Goal: Task Accomplishment & Management: Manage account settings

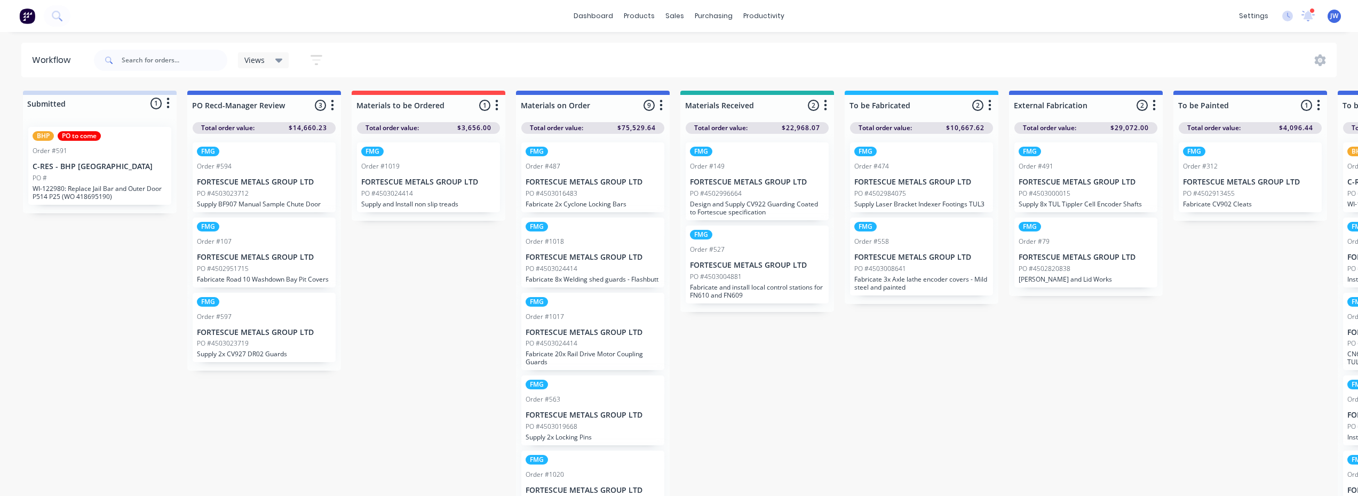
scroll to position [0, 4]
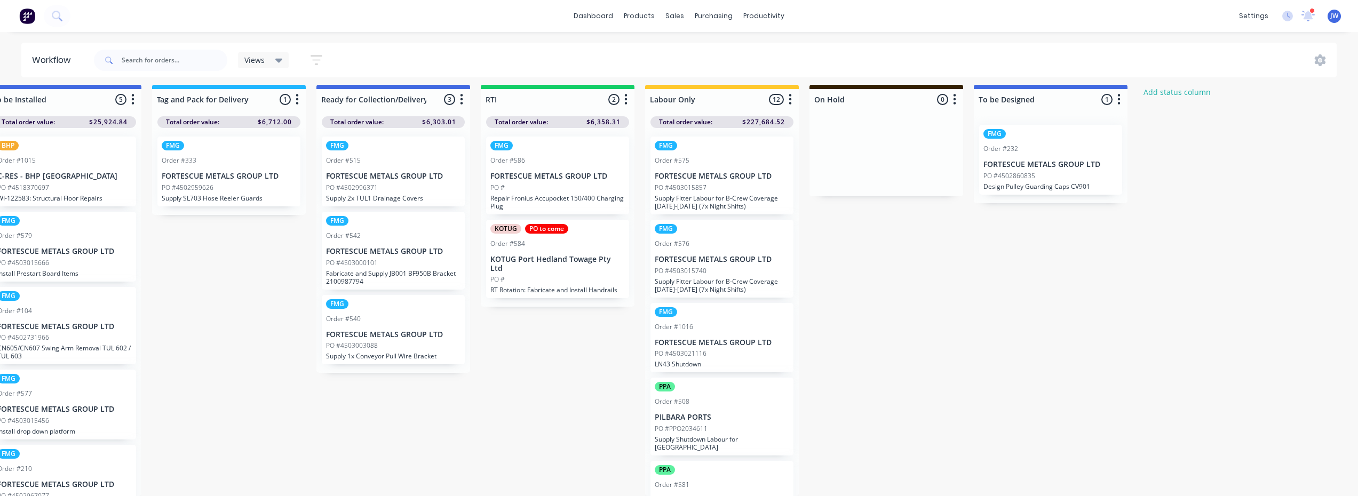
drag, startPoint x: 433, startPoint y: 353, endPoint x: 632, endPoint y: 382, distance: 201.1
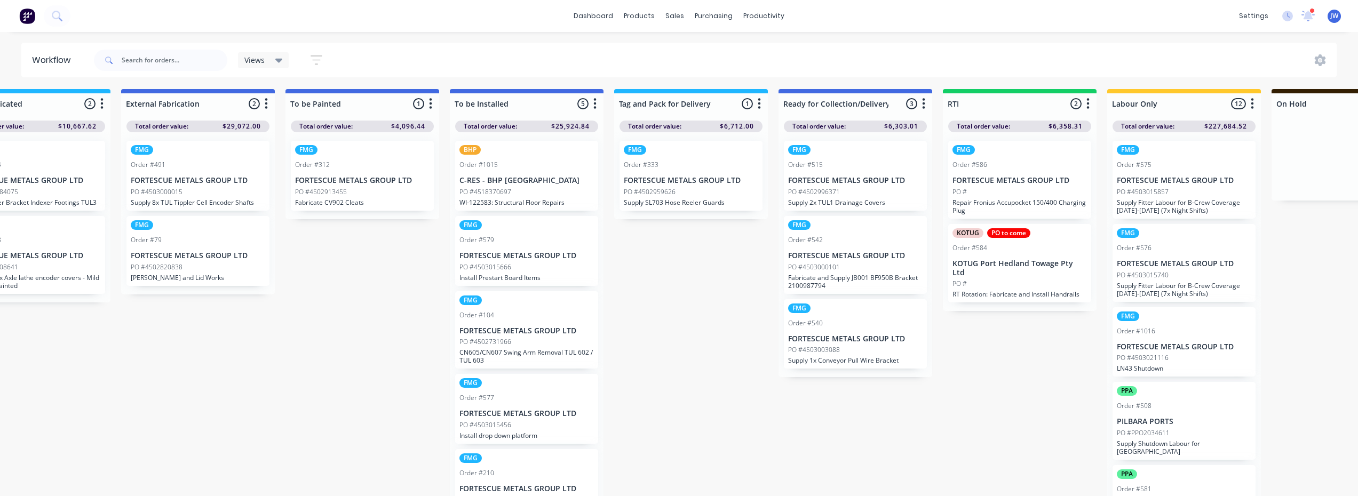
scroll to position [2, 3]
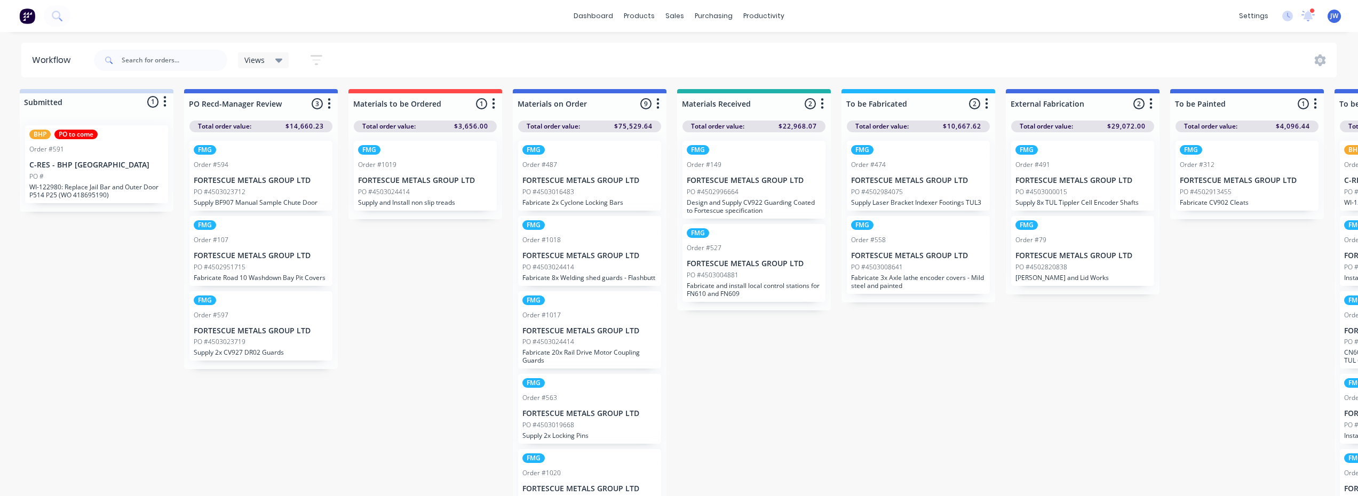
drag, startPoint x: 591, startPoint y: 386, endPoint x: 495, endPoint y: 385, distance: 95.5
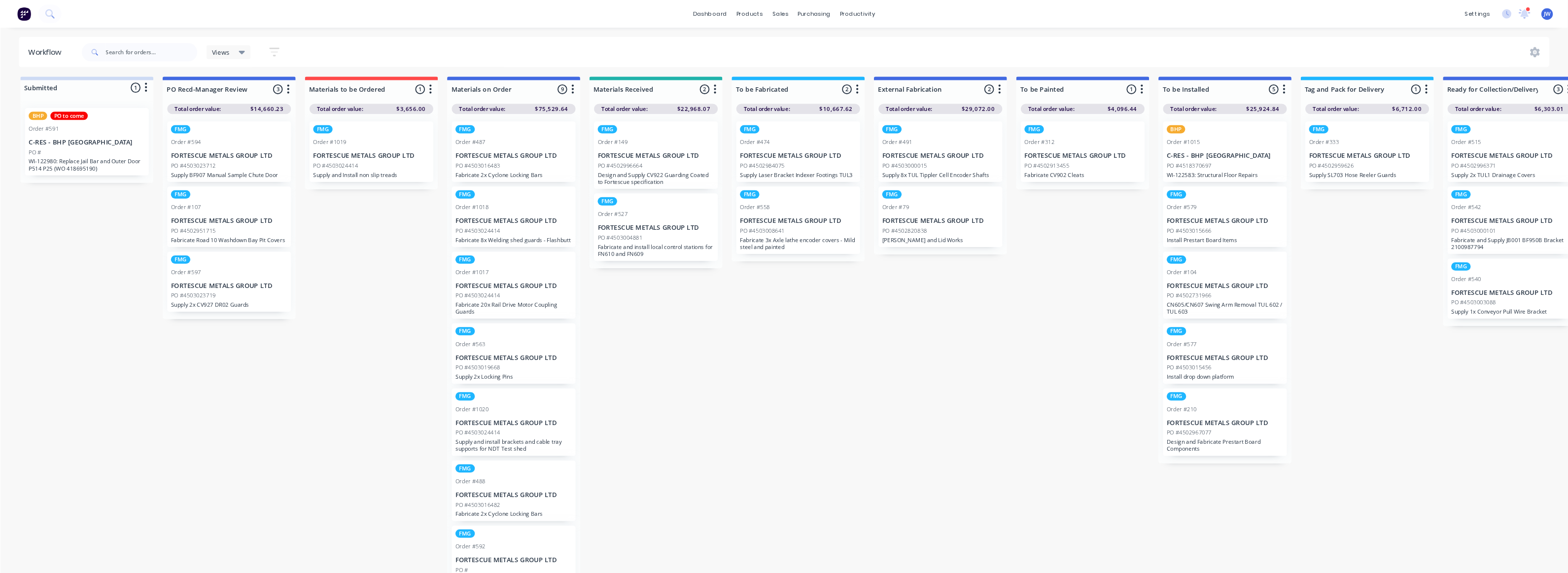
scroll to position [2, 0]
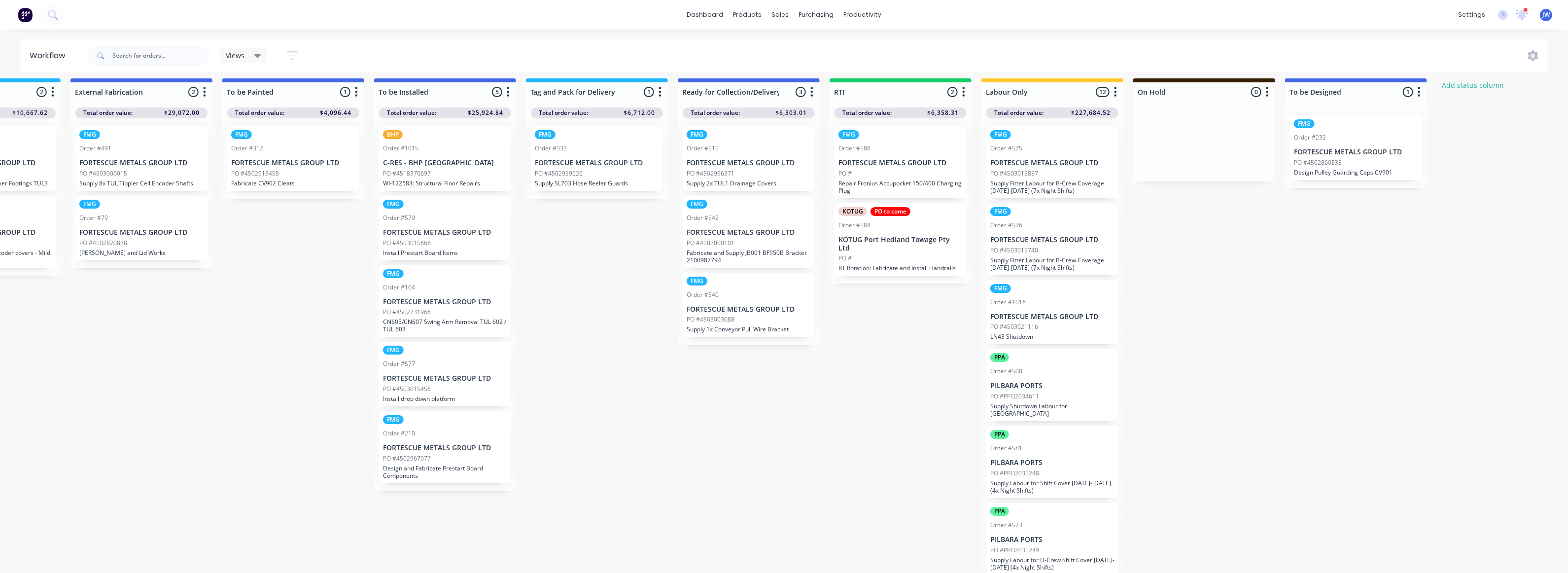
drag, startPoint x: 350, startPoint y: 328, endPoint x: 503, endPoint y: 352, distance: 154.9
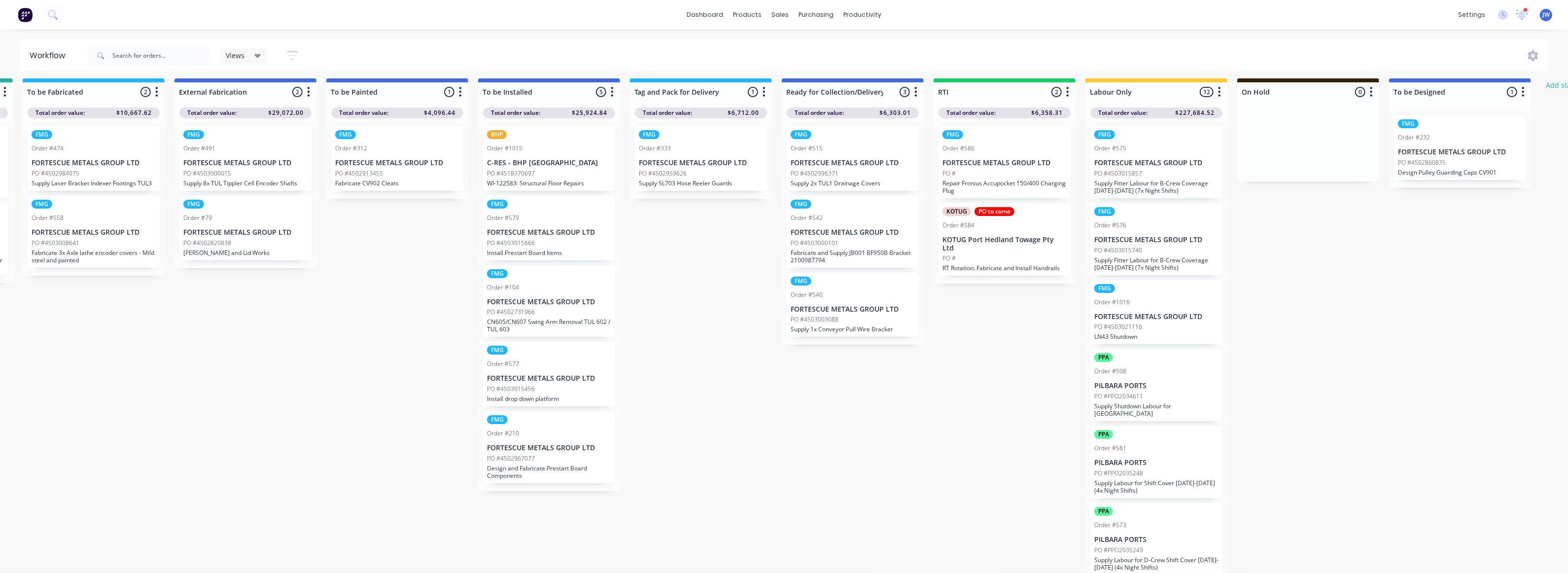
scroll to position [15, 310]
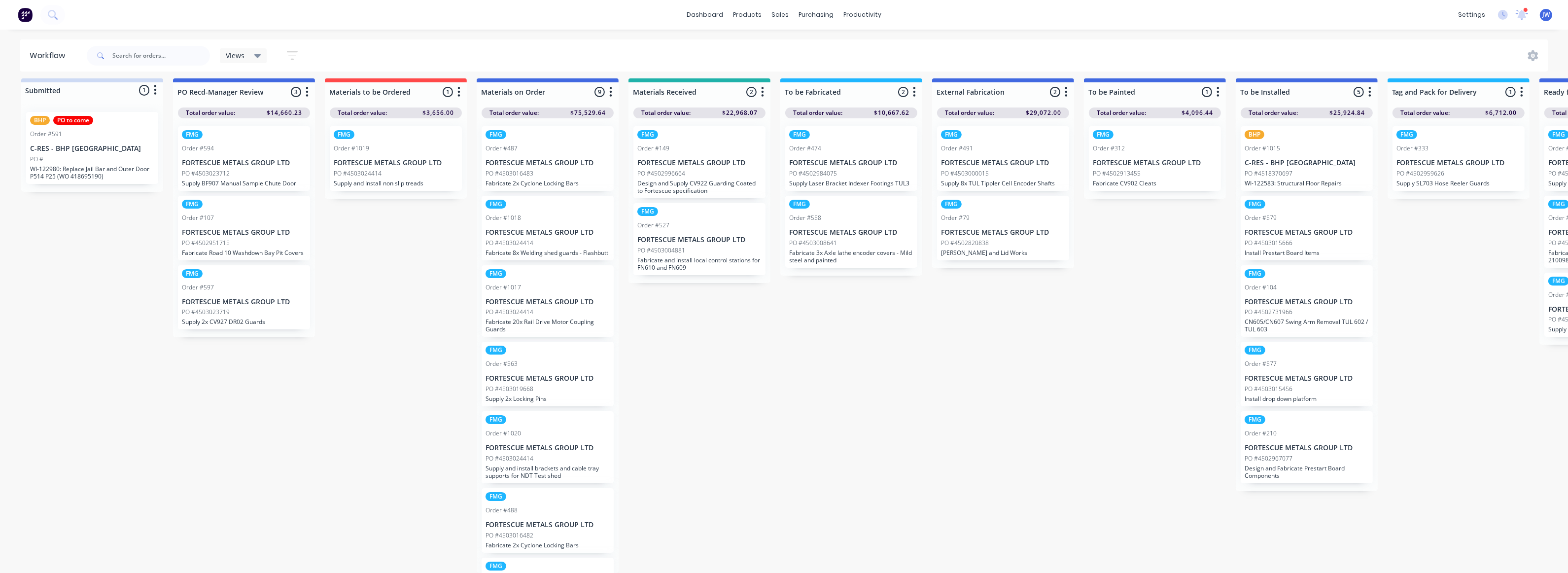
drag, startPoint x: 489, startPoint y: 359, endPoint x: 432, endPoint y: 357, distance: 57.0
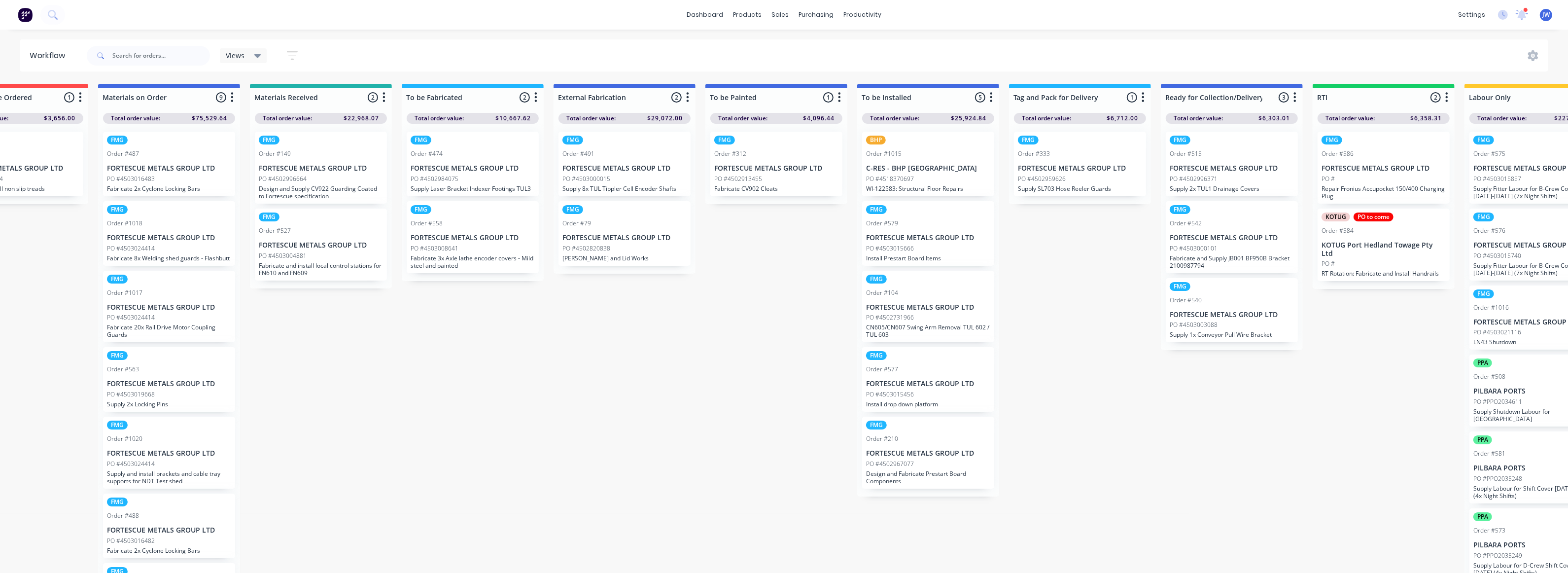
scroll to position [0, 933]
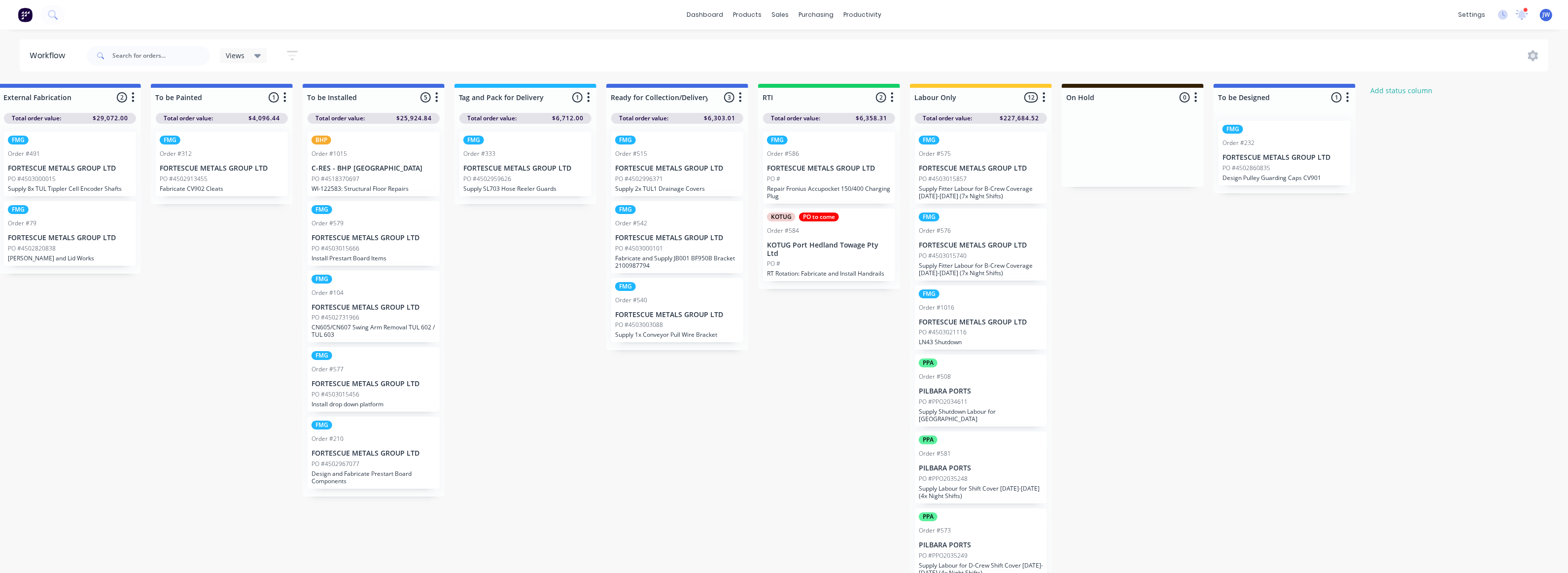
drag, startPoint x: 210, startPoint y: 276, endPoint x: 321, endPoint y: 280, distance: 111.1
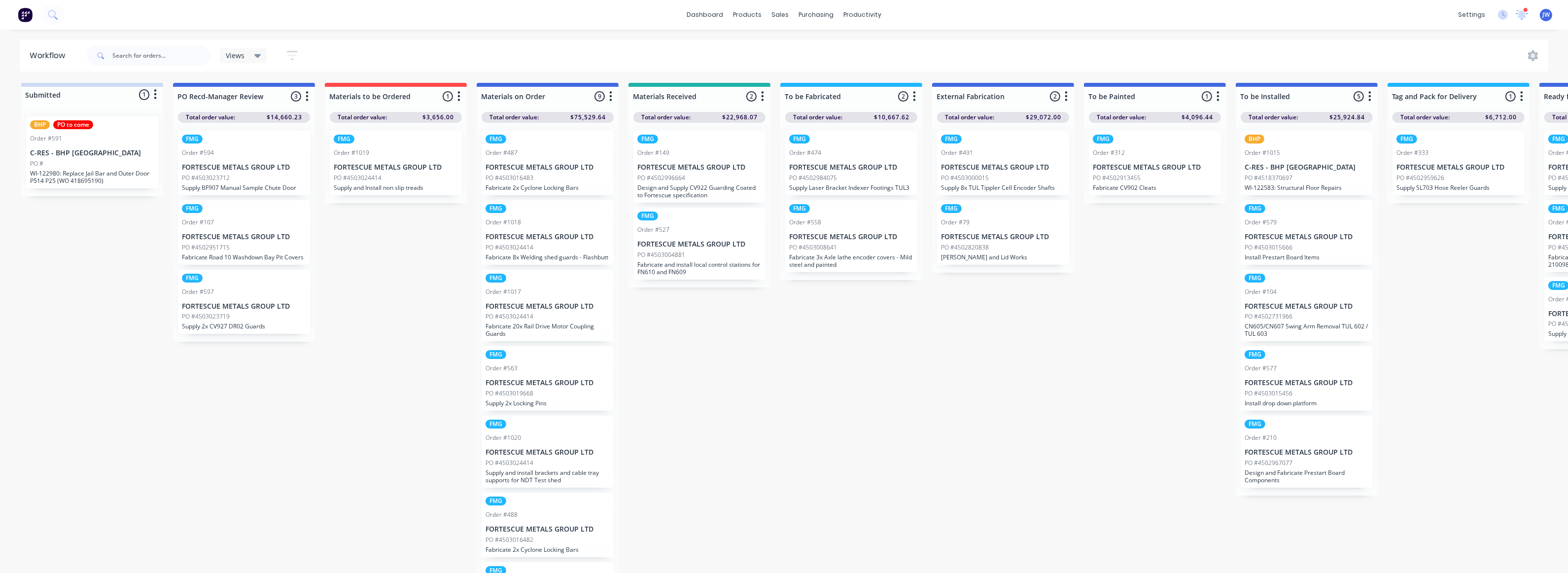
drag, startPoint x: 1155, startPoint y: 268, endPoint x: 1059, endPoint y: 270, distance: 96.0
click at [21, 14] on img at bounding box center [25, 15] width 15 height 15
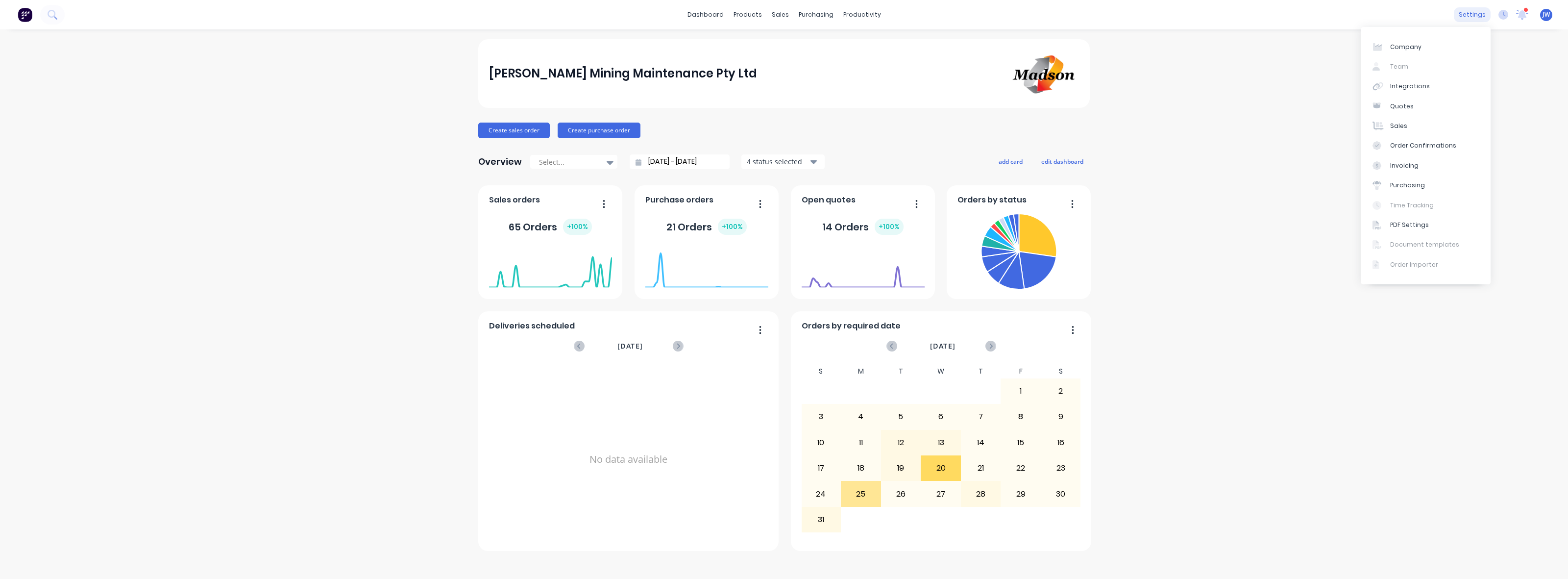
click at [1254, 19] on div "settings" at bounding box center [1472, 15] width 37 height 15
click at [1254, 62] on div "Company Team Integrations Quotes Sales Order Confirmations Invoicing Purchasing…" at bounding box center [1426, 155] width 130 height 257
click at [1254, 18] on span "JW" at bounding box center [1547, 15] width 7 height 9
click at [1254, 74] on div "[PERSON_NAME] Mining Maintenance Pty Ltd Create sales order Create purchase ord…" at bounding box center [784, 304] width 1568 height 530
click at [867, 45] on div "Workflow" at bounding box center [879, 47] width 29 height 9
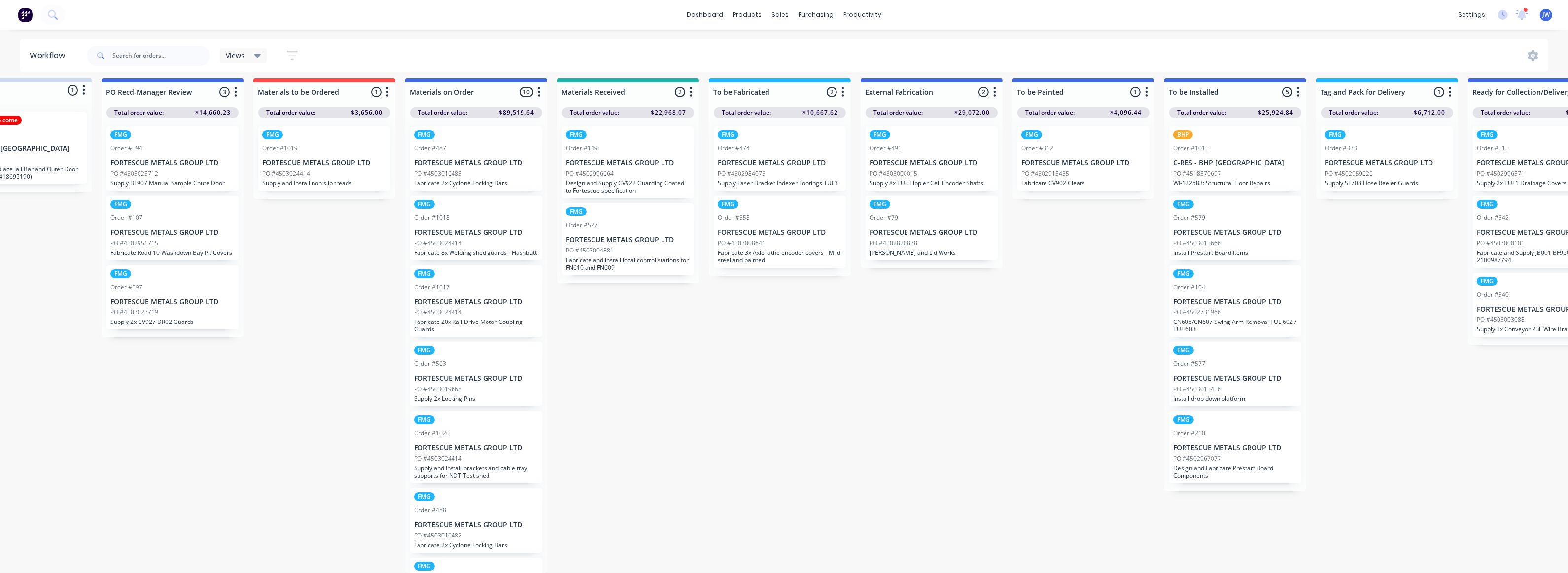
scroll to position [15, 933]
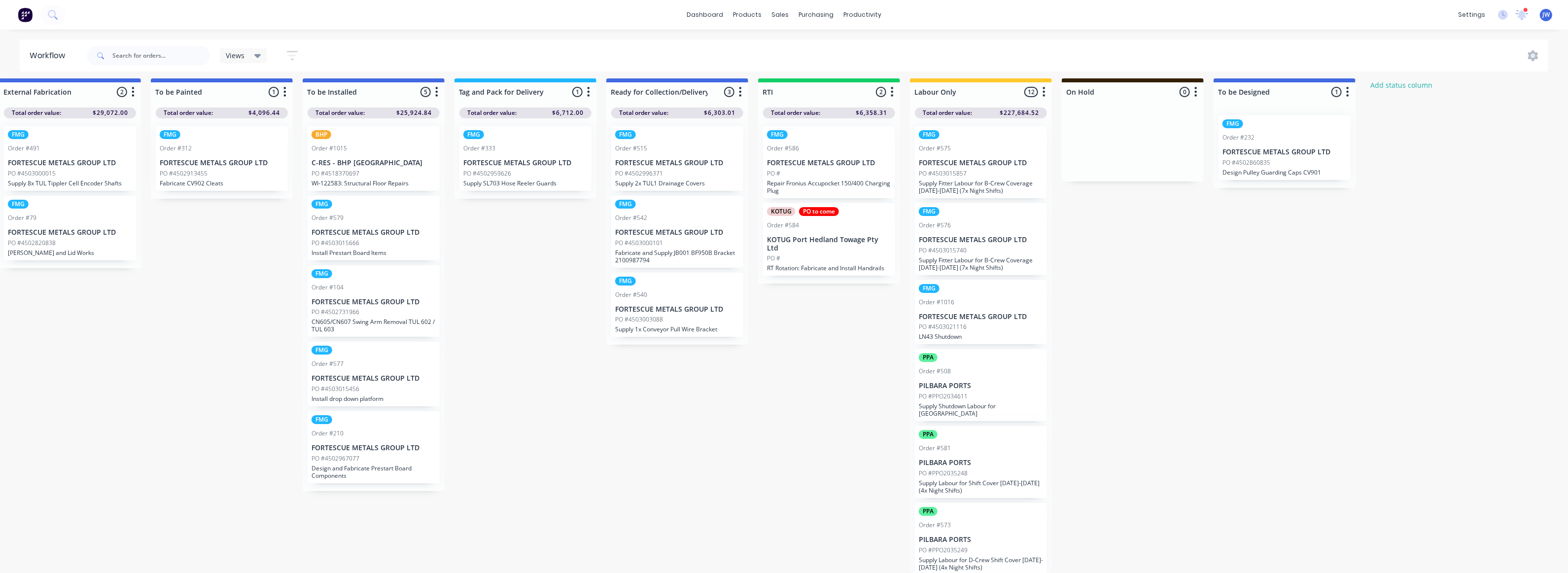
drag, startPoint x: 756, startPoint y: 313, endPoint x: 958, endPoint y: 341, distance: 203.9
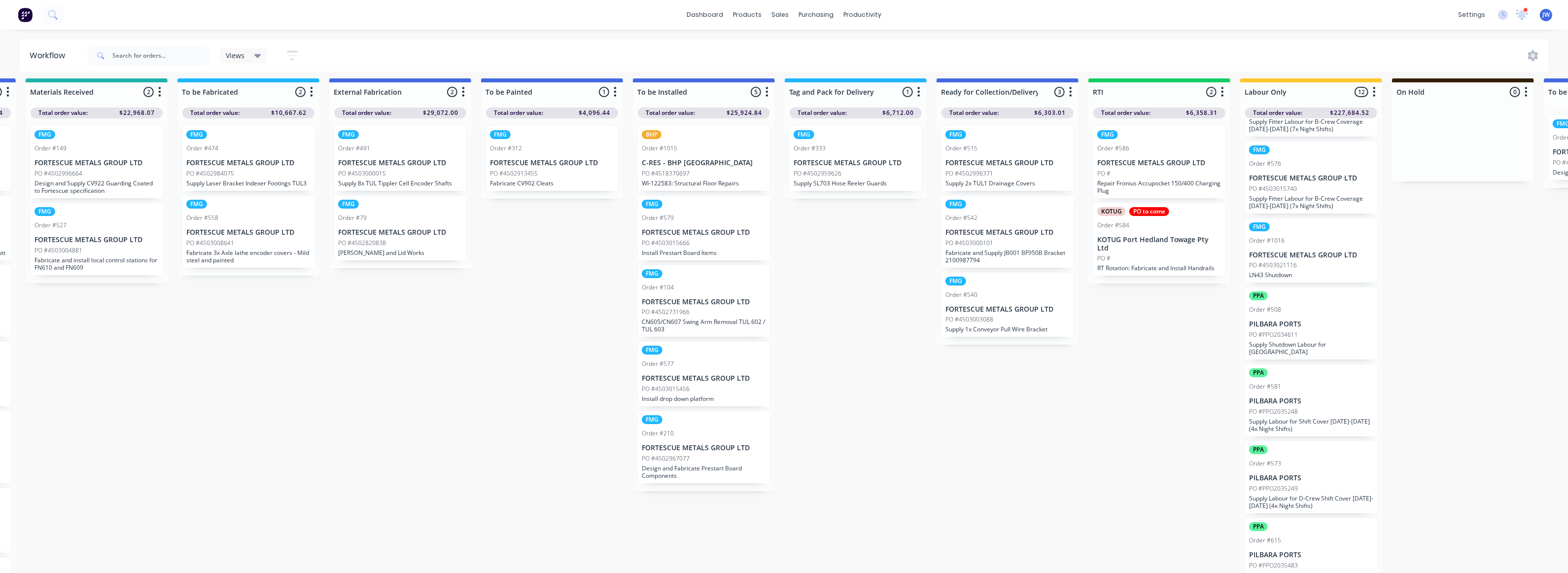
scroll to position [15, 0]
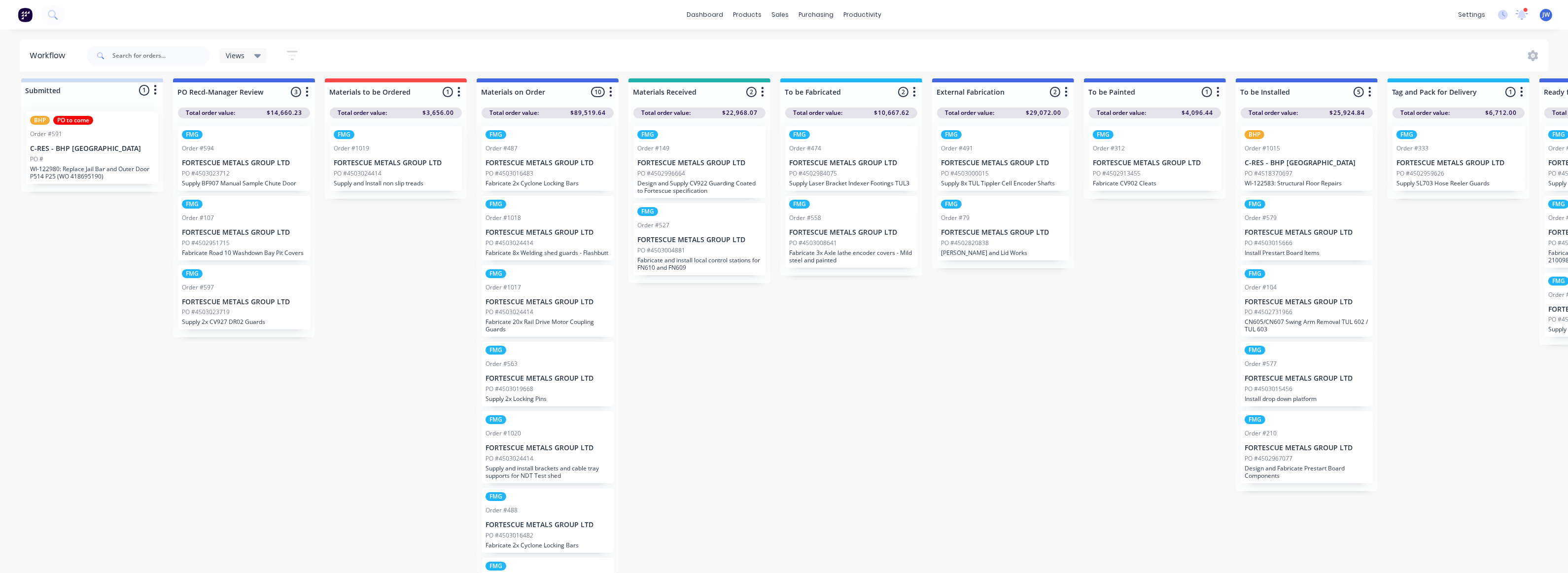
drag, startPoint x: 946, startPoint y: 334, endPoint x: 777, endPoint y: 353, distance: 170.1
drag, startPoint x: 826, startPoint y: 341, endPoint x: 659, endPoint y: 361, distance: 168.2
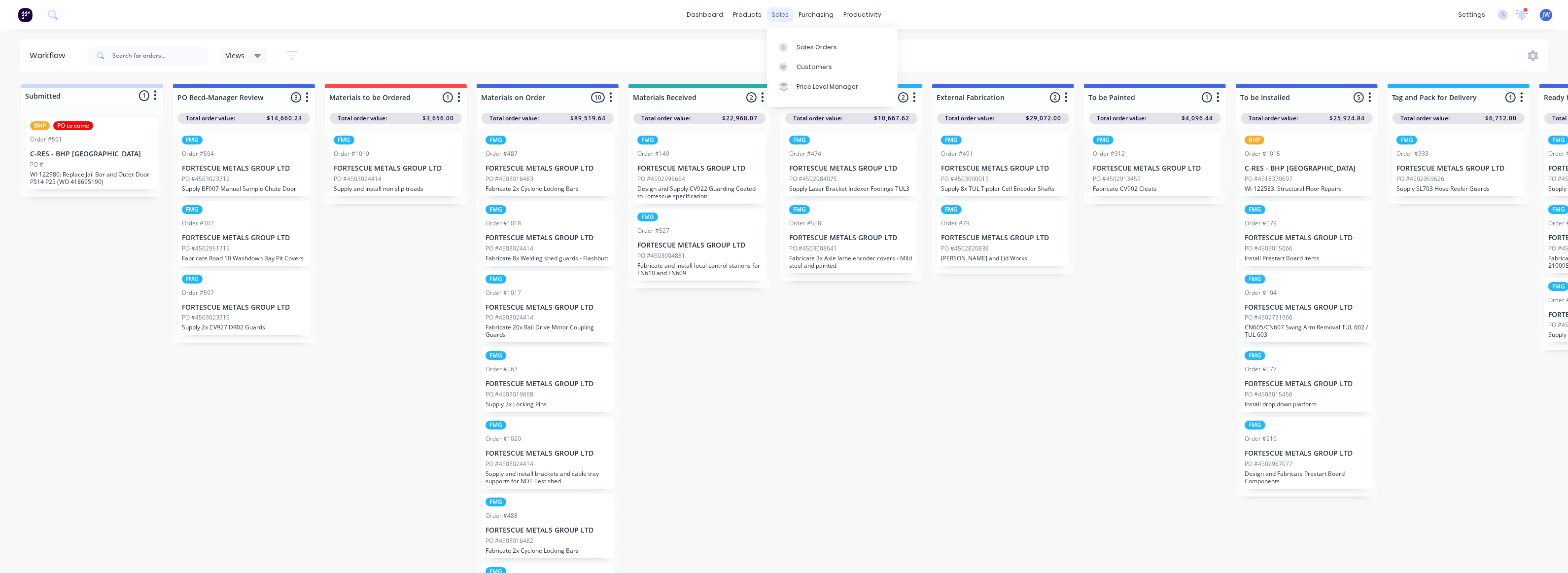
click at [774, 19] on div "sales" at bounding box center [780, 15] width 27 height 15
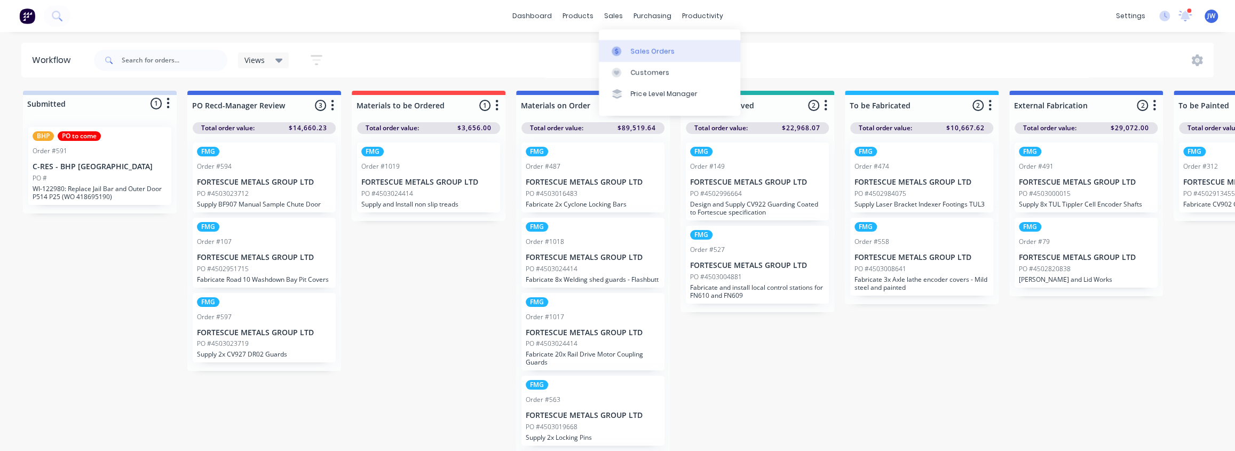
click at [642, 54] on div "Sales Orders" at bounding box center [653, 51] width 44 height 10
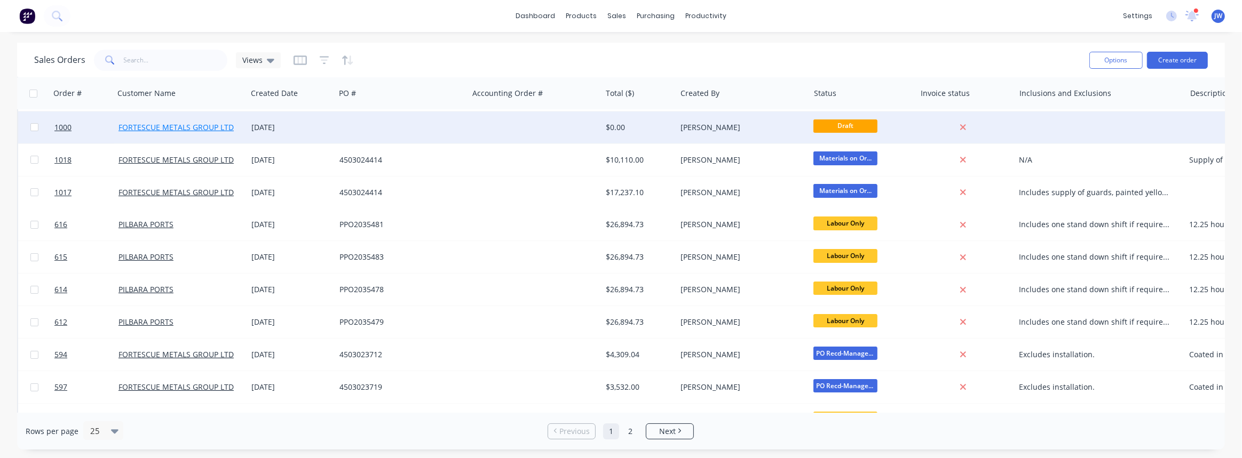
scroll to position [48, 0]
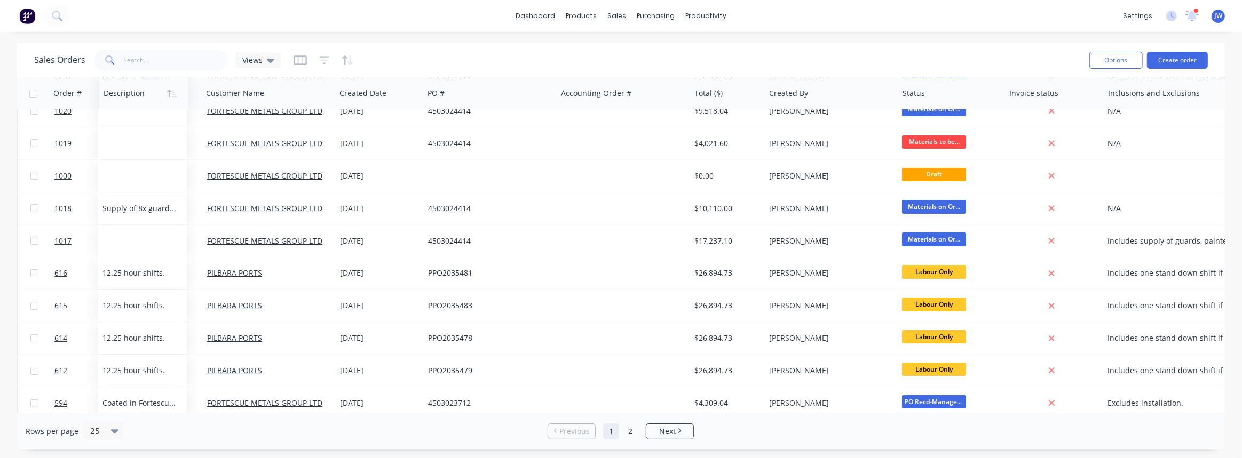
drag, startPoint x: 1206, startPoint y: 100, endPoint x: 120, endPoint y: 84, distance: 1086.4
click at [120, 84] on div at bounding box center [142, 93] width 76 height 21
click at [268, 61] on icon at bounding box center [270, 61] width 7 height 4
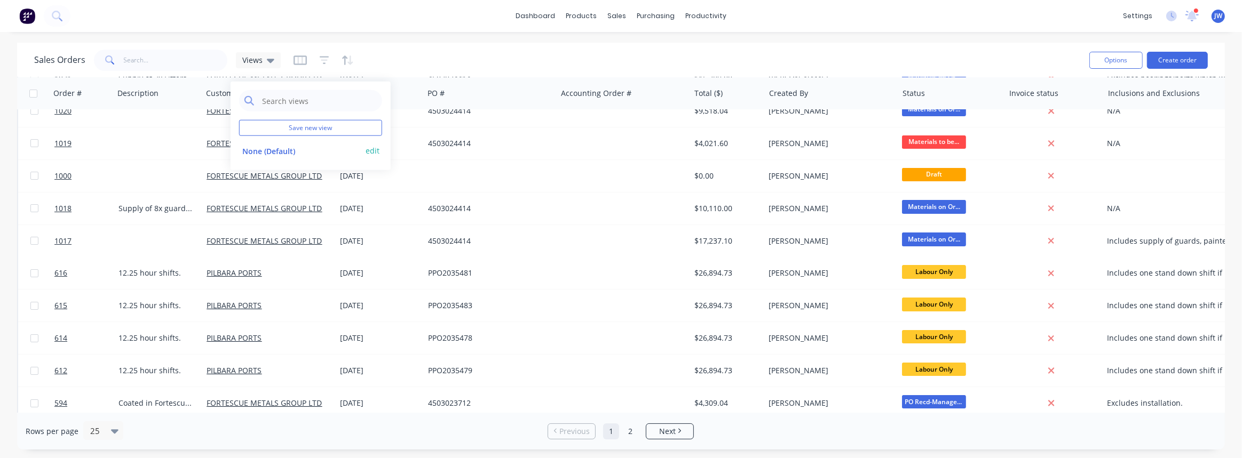
click at [375, 149] on button "edit" at bounding box center [372, 150] width 14 height 11
click at [177, 71] on div "Sales Orders Views" at bounding box center [557, 60] width 1046 height 26
click at [179, 63] on input "text" at bounding box center [176, 60] width 104 height 21
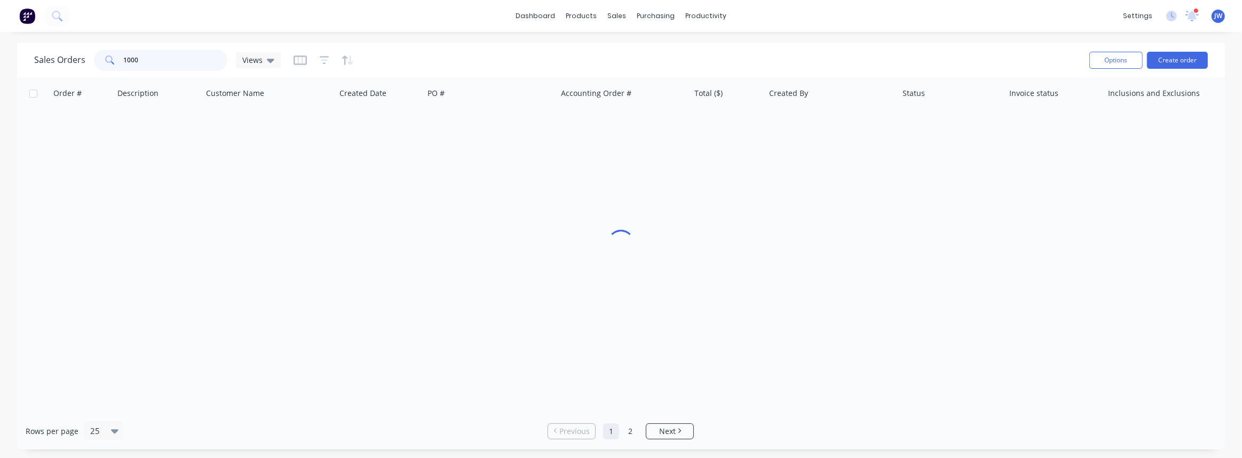
scroll to position [0, 0]
type input "1000"
click at [264, 62] on div "Views" at bounding box center [258, 60] width 32 height 10
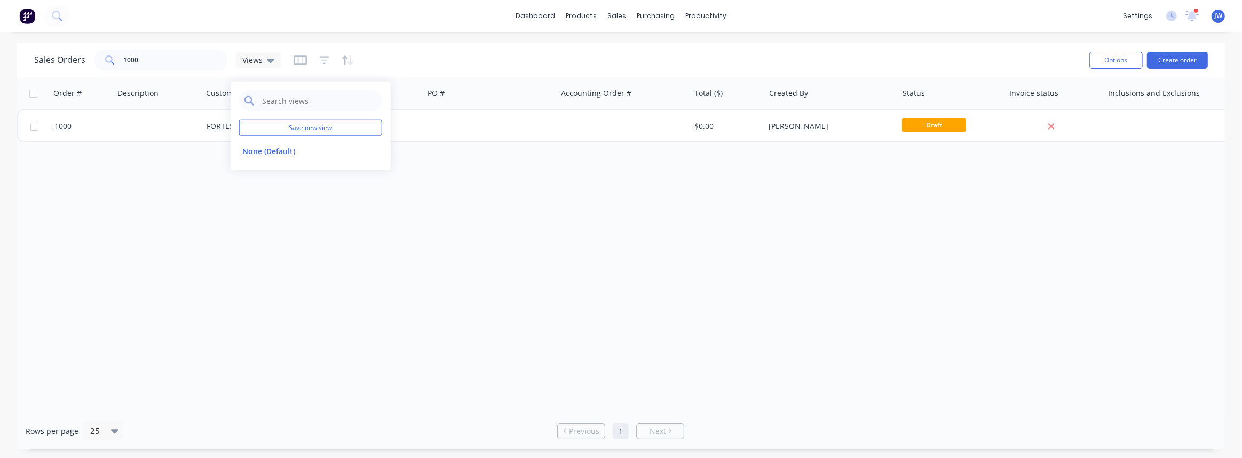
click at [352, 220] on div "Order # Description Customer Name Created Date PO # Accounting Order # Total ($…" at bounding box center [620, 245] width 1207 height 336
drag, startPoint x: 184, startPoint y: 63, endPoint x: -4, endPoint y: 53, distance: 187.5
click at [0, 53] on html "dashboard products sales purchasing productivity dashboard products Product Cat…" at bounding box center [621, 229] width 1242 height 458
click at [273, 59] on div "Views" at bounding box center [258, 60] width 45 height 16
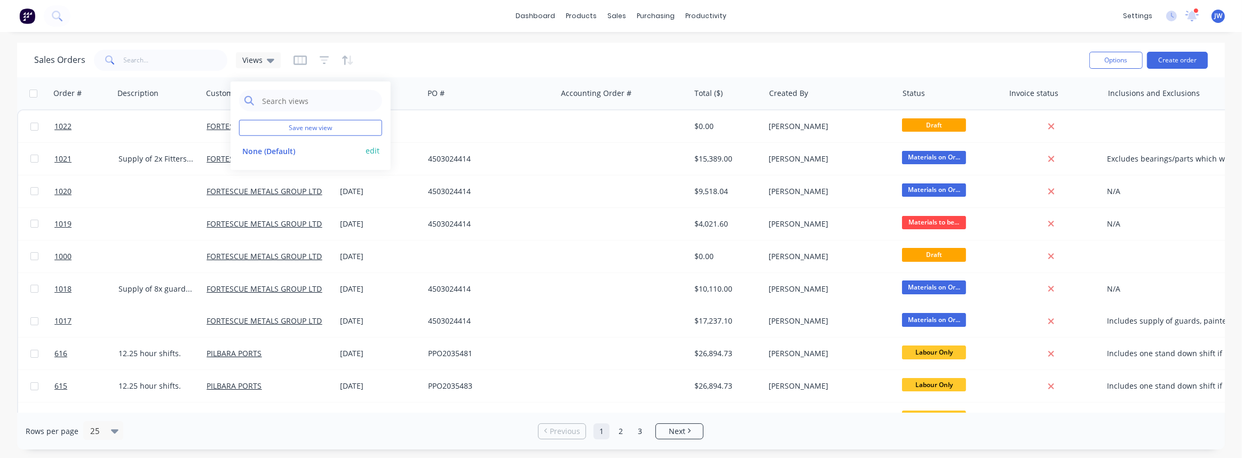
click at [374, 149] on button "edit" at bounding box center [372, 150] width 14 height 11
click at [416, 104] on div "None" at bounding box center [483, 103] width 143 height 21
click at [332, 54] on div at bounding box center [323, 60] width 60 height 17
click at [289, 57] on div "Sales Orders Views" at bounding box center [557, 60] width 1046 height 26
click at [299, 60] on icon "button" at bounding box center [299, 60] width 13 height 11
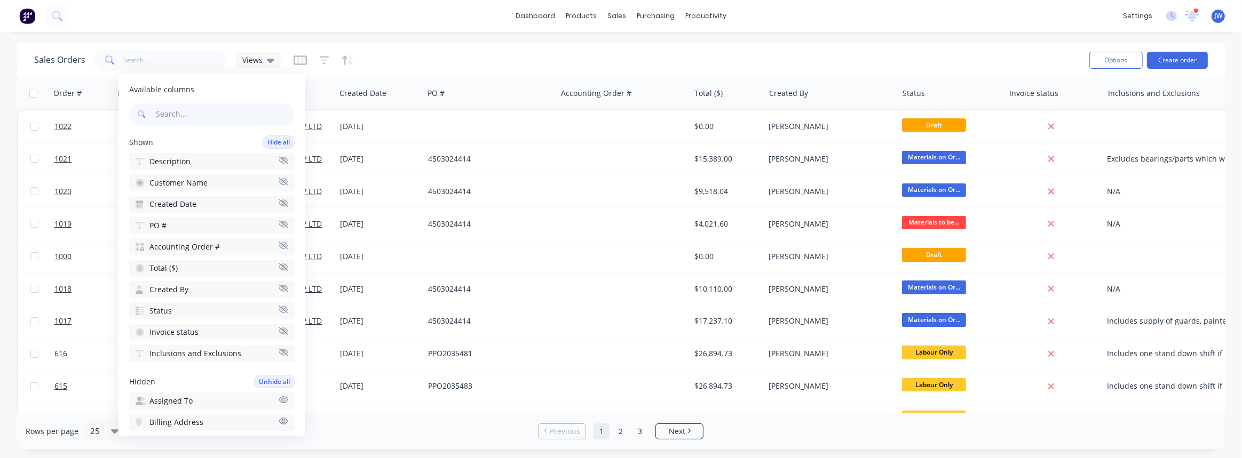
click at [180, 160] on span "Description" at bounding box center [169, 161] width 41 height 11
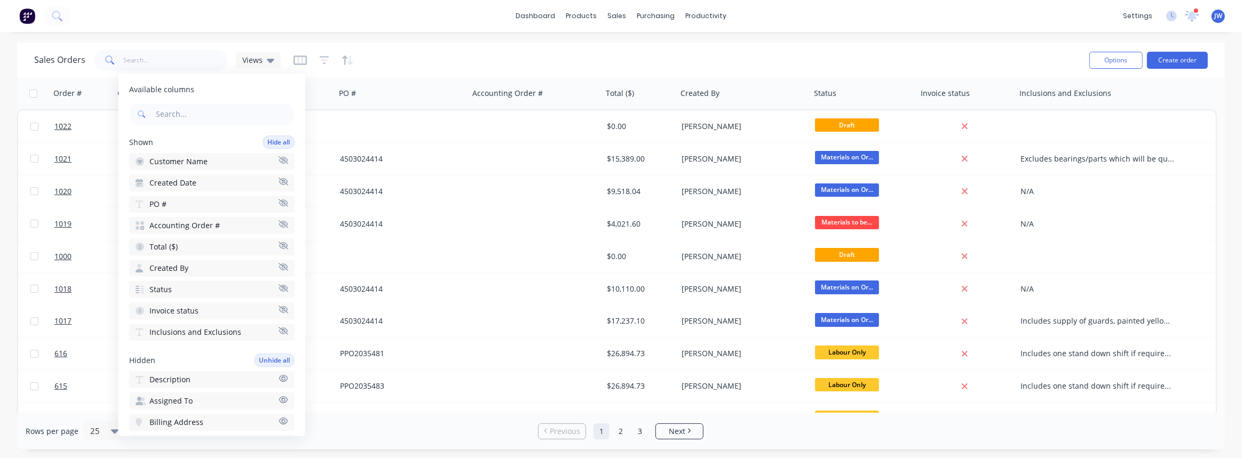
click at [279, 162] on icon "button" at bounding box center [284, 160] width 10 height 8
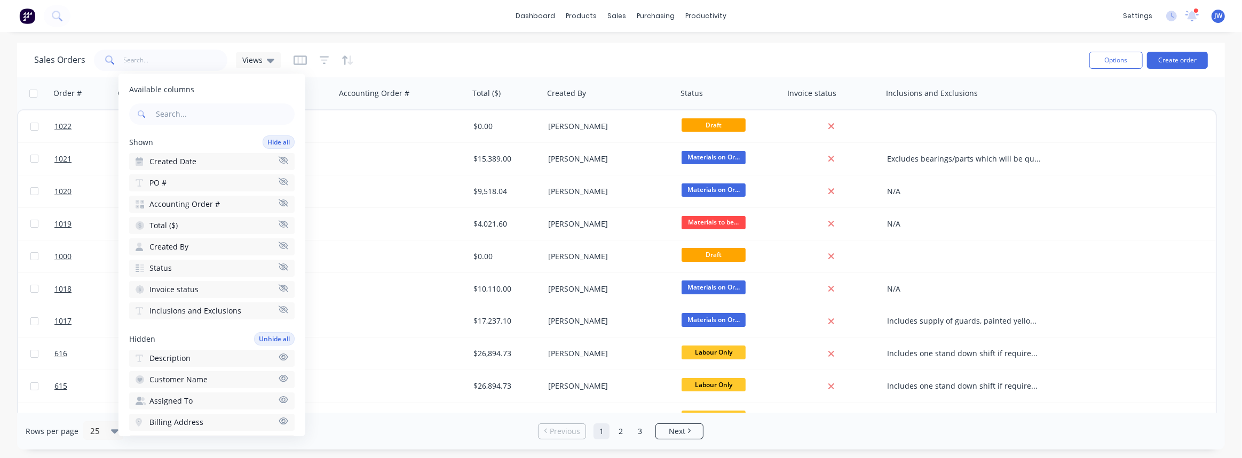
click at [176, 161] on span "Created Date" at bounding box center [172, 161] width 47 height 11
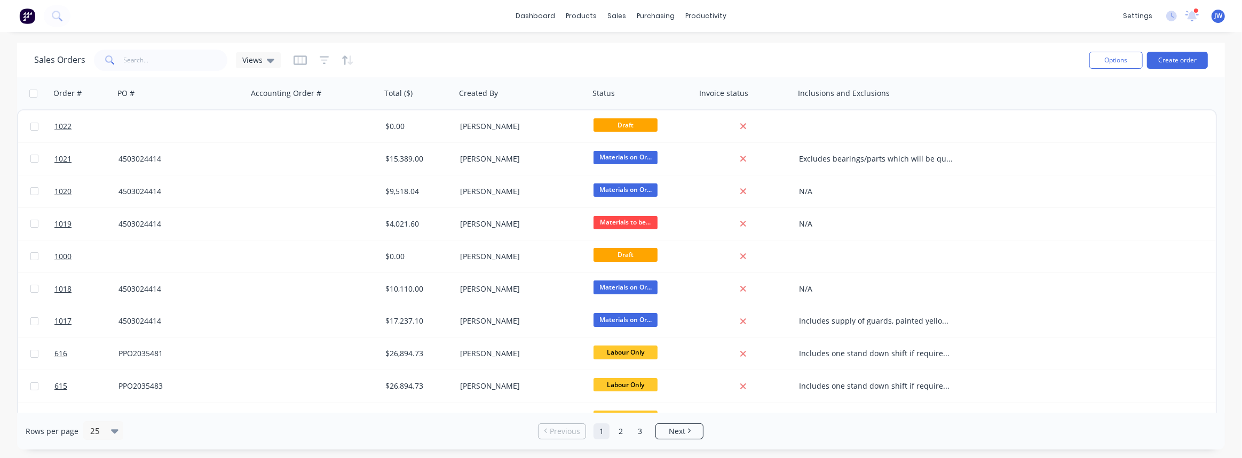
click at [282, 38] on div "dashboard products sales purchasing productivity dashboard products Product Cat…" at bounding box center [621, 229] width 1242 height 458
click at [262, 66] on div "Views" at bounding box center [258, 60] width 45 height 16
click at [378, 152] on button "edit" at bounding box center [372, 150] width 14 height 11
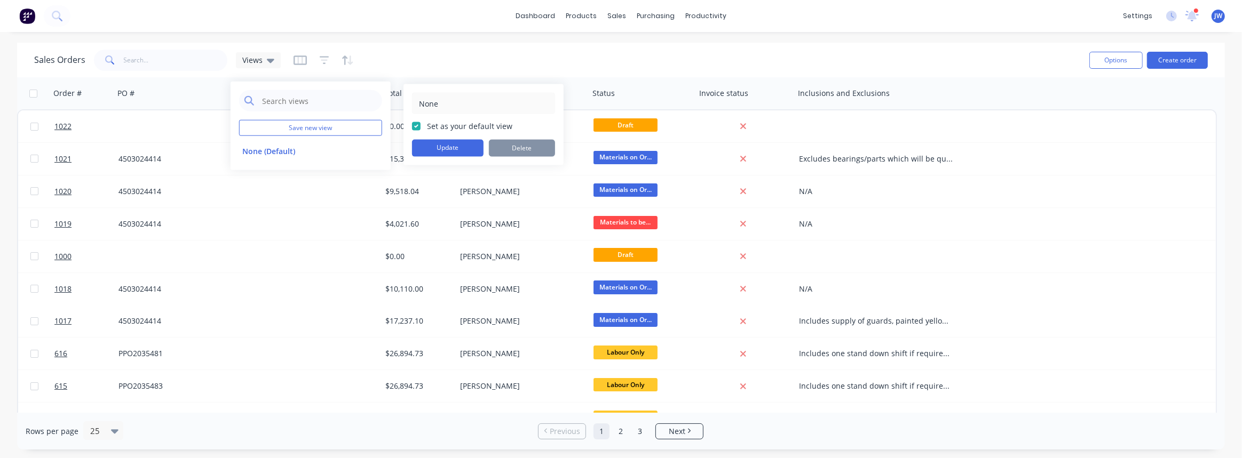
click at [395, 71] on div "Sales Orders Views" at bounding box center [557, 60] width 1046 height 26
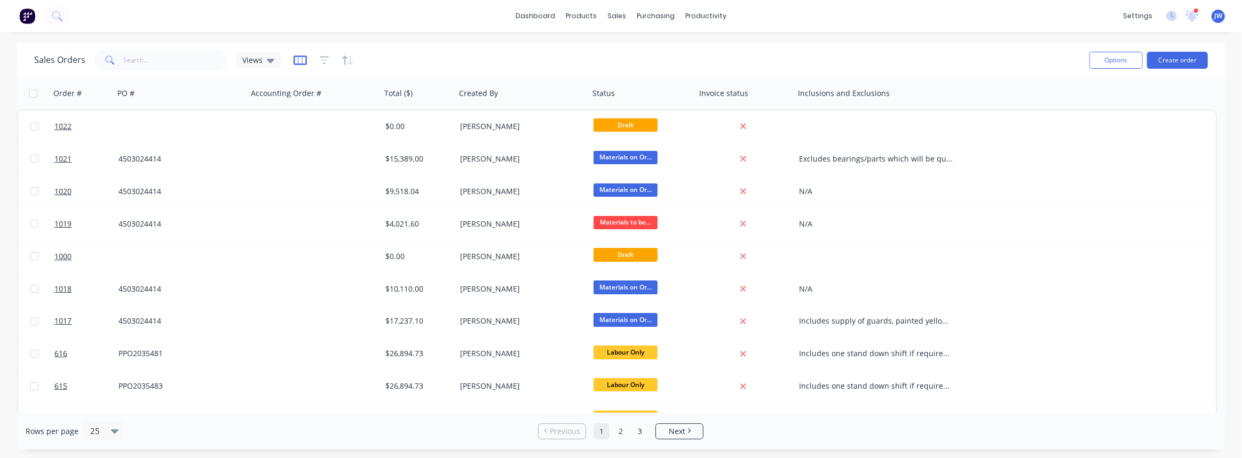
click at [293, 56] on icon "button" at bounding box center [299, 60] width 13 height 10
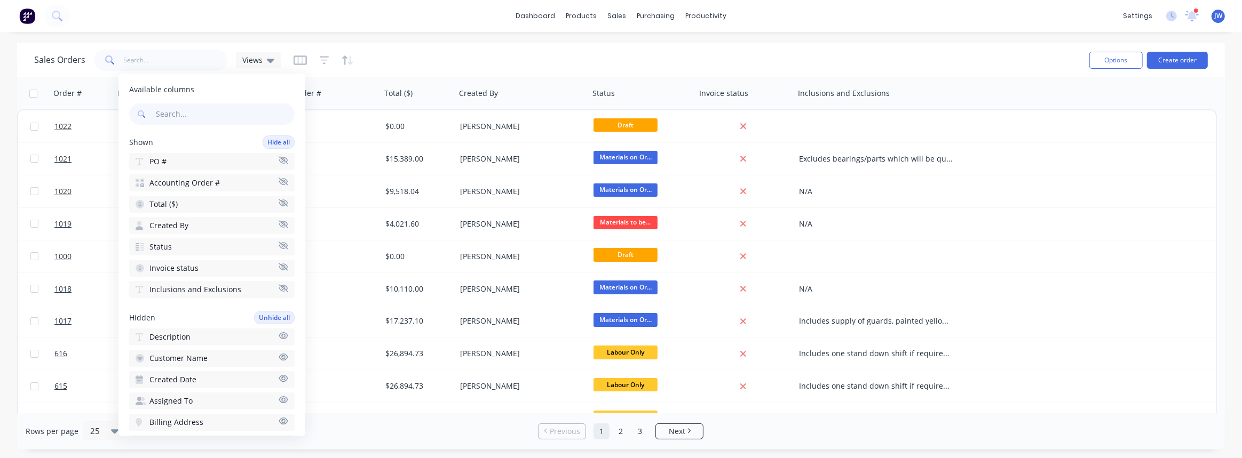
click at [211, 167] on button "PO #" at bounding box center [211, 161] width 165 height 17
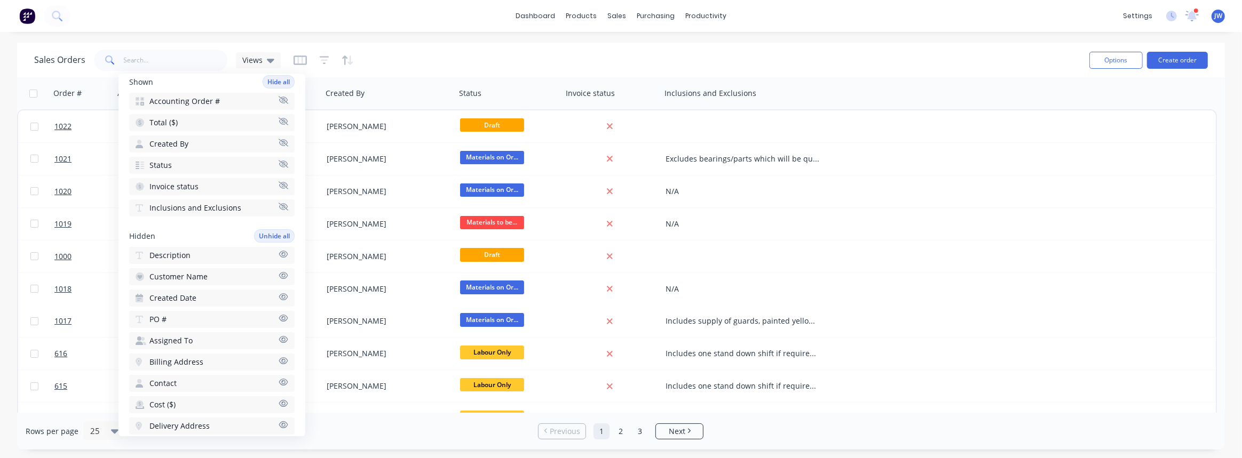
scroll to position [97, 0]
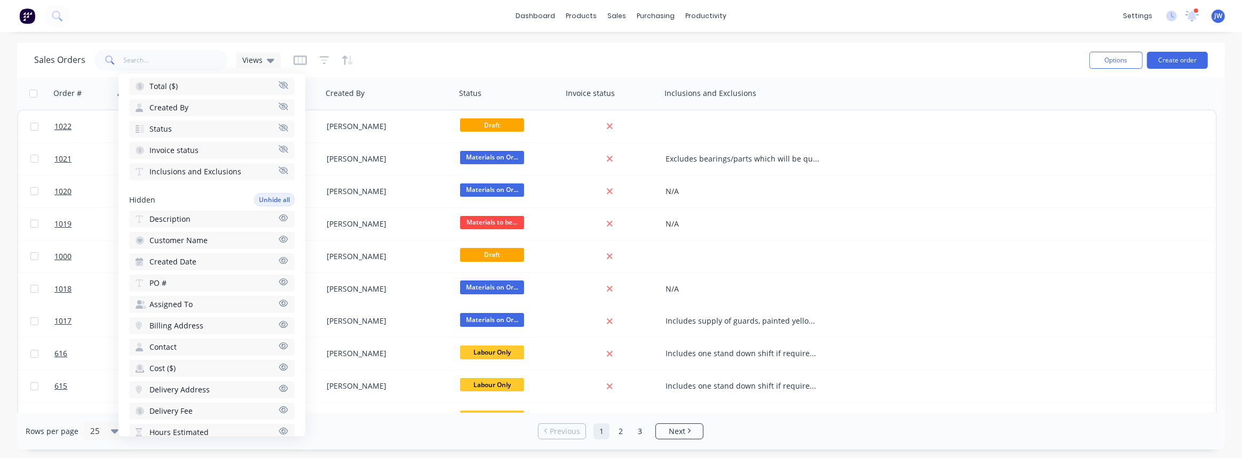
click at [172, 217] on span "Description" at bounding box center [169, 219] width 41 height 11
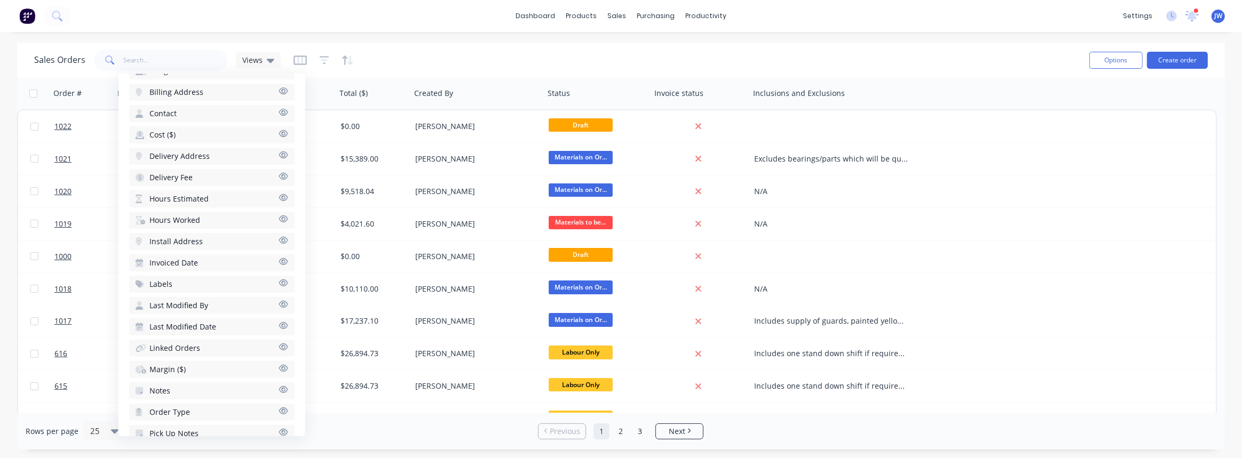
scroll to position [193, 0]
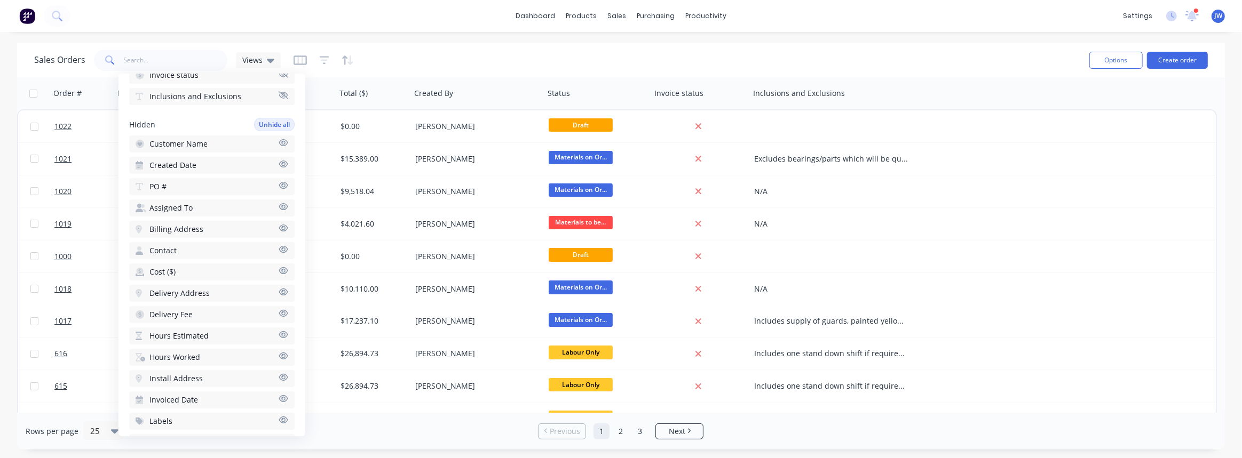
click at [178, 142] on span "Customer Name" at bounding box center [178, 144] width 58 height 11
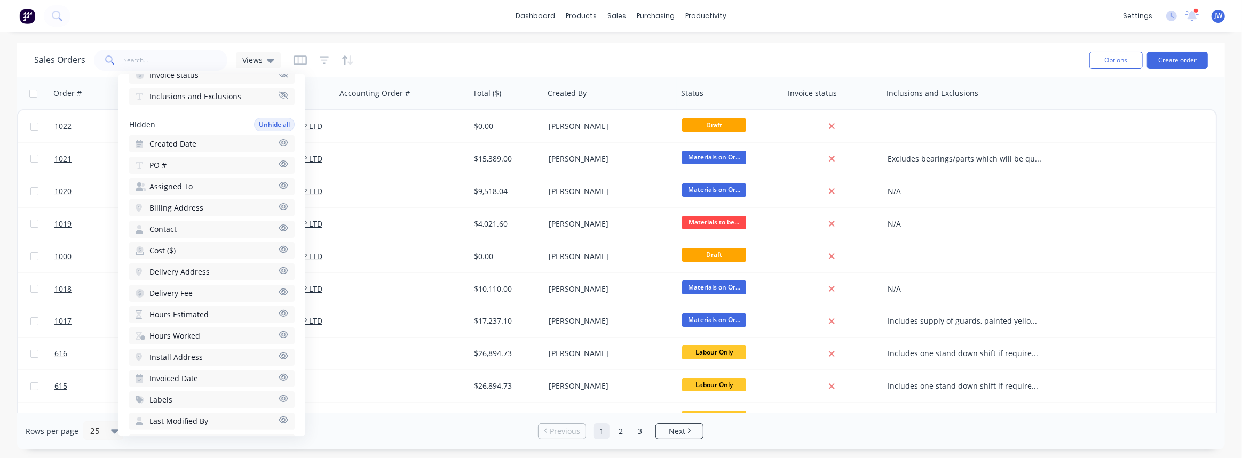
click at [171, 166] on button "PO #" at bounding box center [211, 165] width 165 height 17
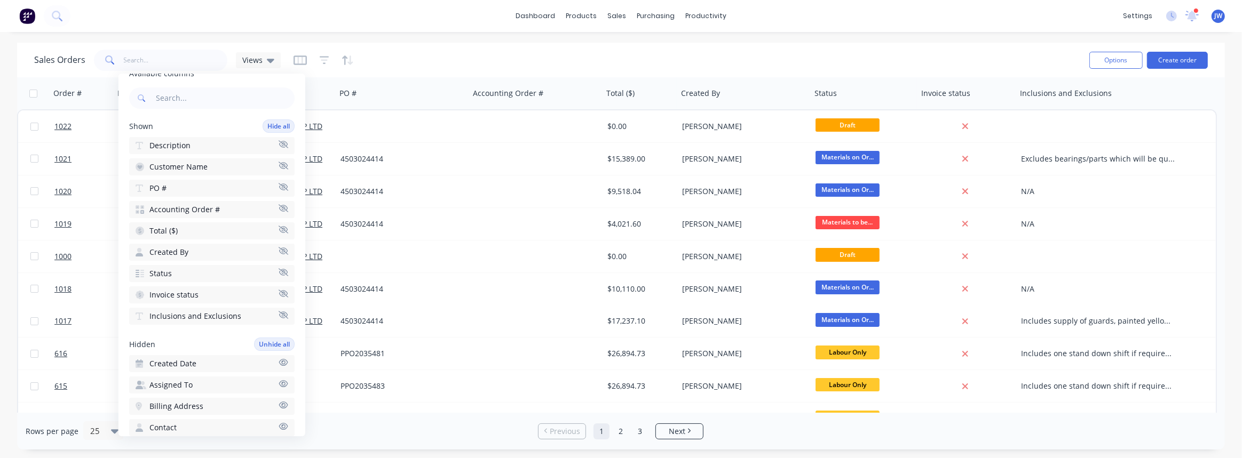
scroll to position [0, 0]
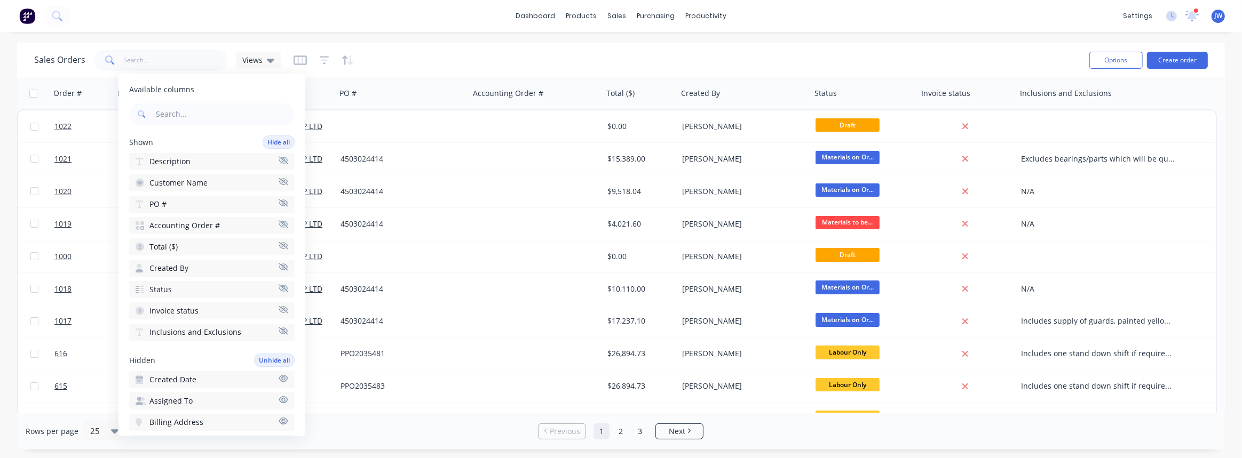
click at [279, 202] on icon "button" at bounding box center [284, 203] width 10 height 8
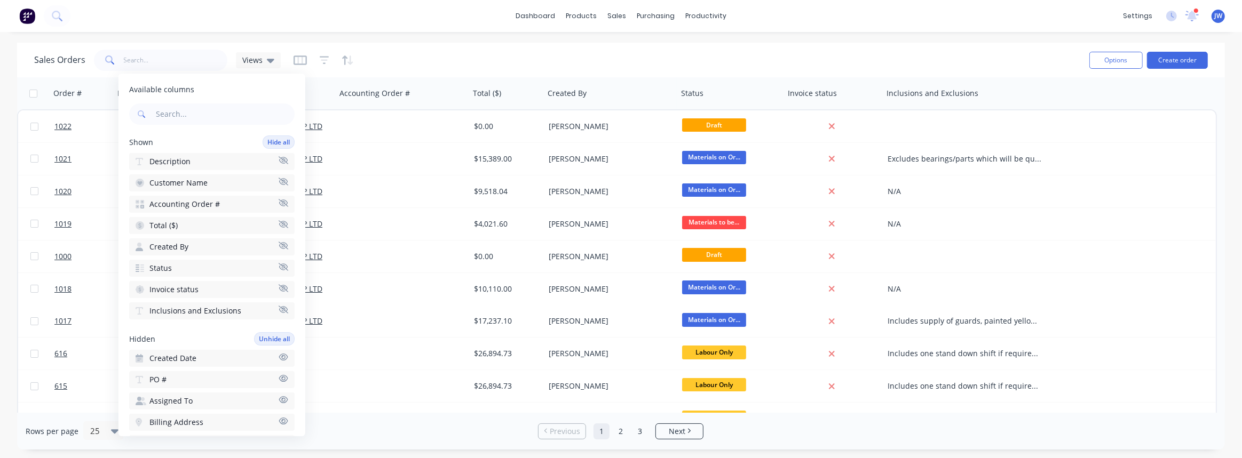
click at [279, 202] on icon "button" at bounding box center [284, 203] width 10 height 8
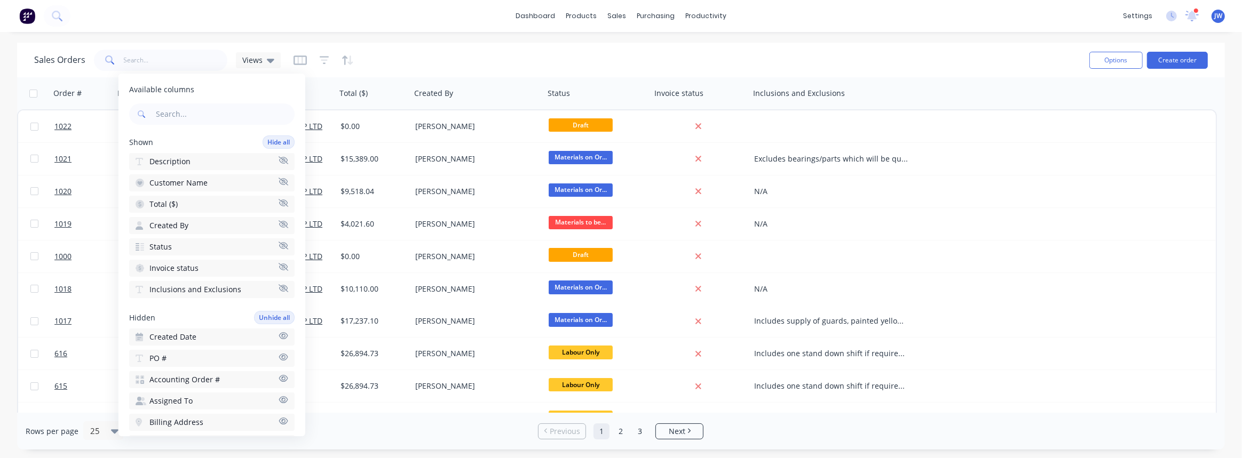
click at [279, 202] on icon "button" at bounding box center [284, 203] width 10 height 8
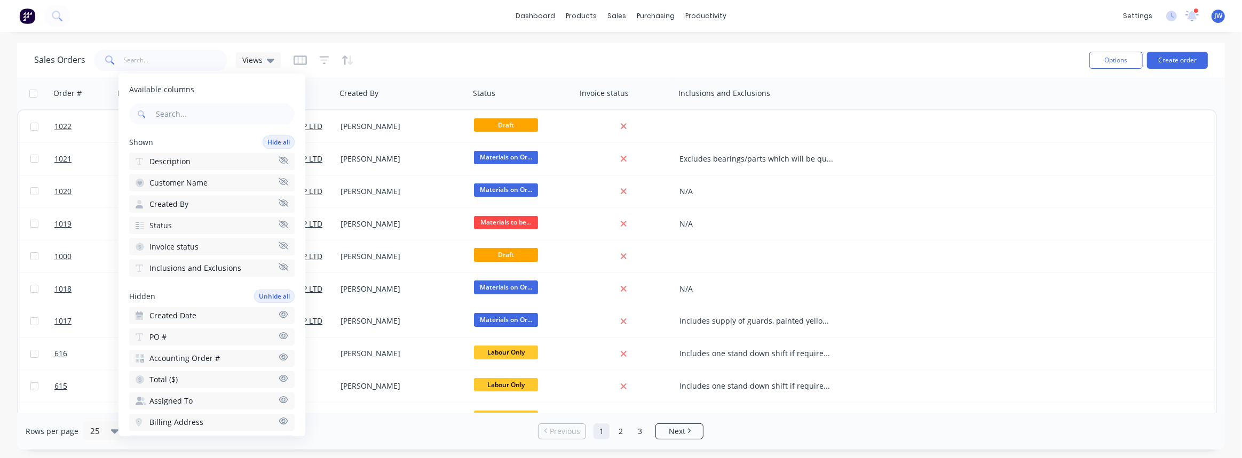
click at [279, 202] on icon "button" at bounding box center [284, 203] width 10 height 8
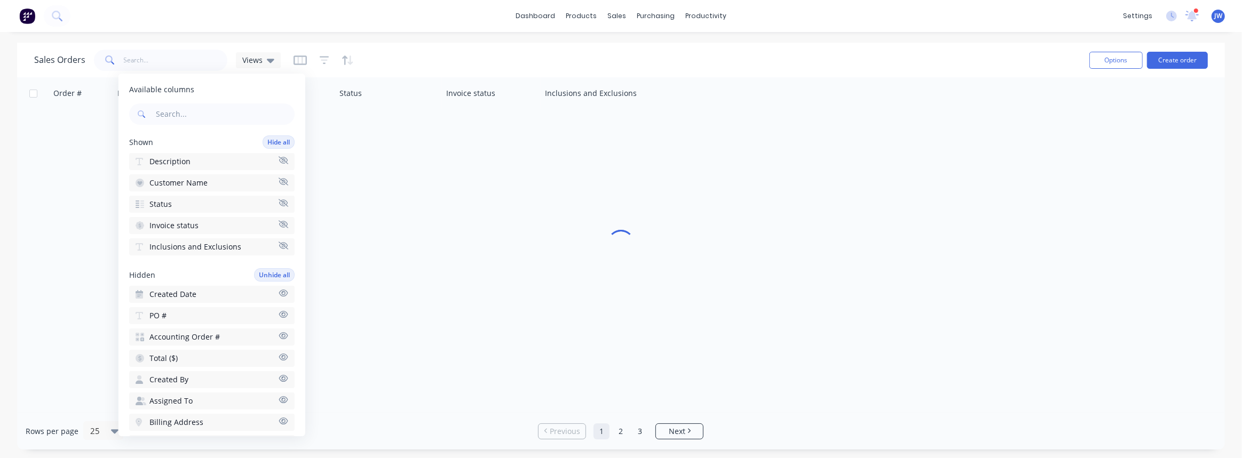
click at [279, 202] on icon "button" at bounding box center [284, 203] width 10 height 8
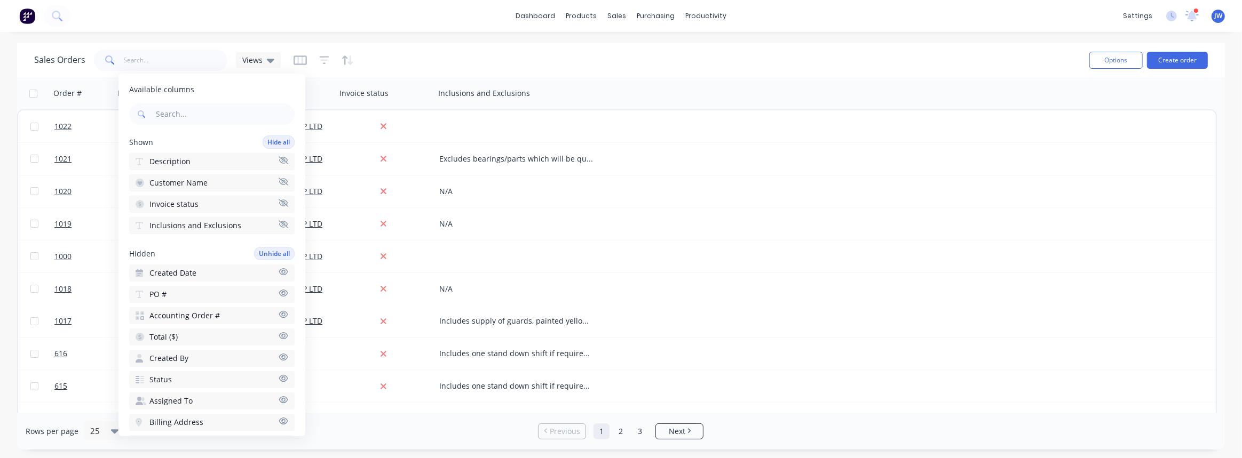
click at [279, 202] on icon "button" at bounding box center [284, 203] width 10 height 8
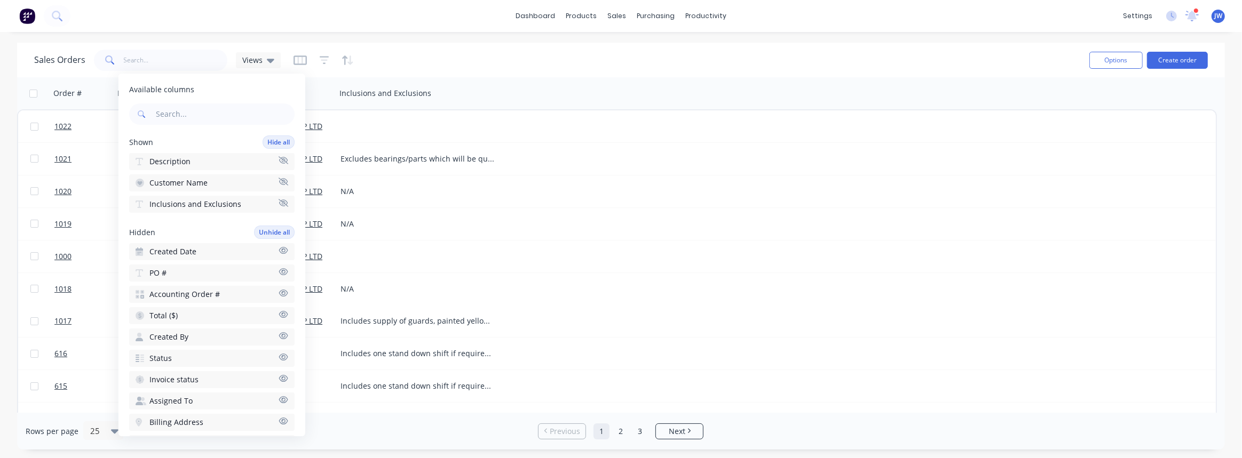
click at [279, 202] on icon "button" at bounding box center [284, 203] width 10 height 8
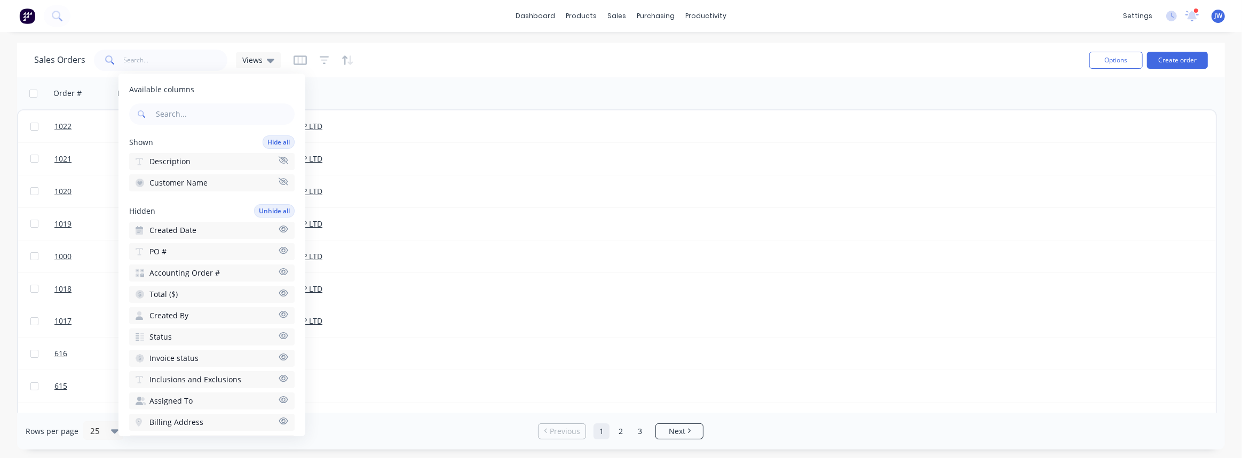
click at [279, 182] on icon "button" at bounding box center [284, 181] width 10 height 7
click at [191, 112] on input "text" at bounding box center [224, 114] width 141 height 21
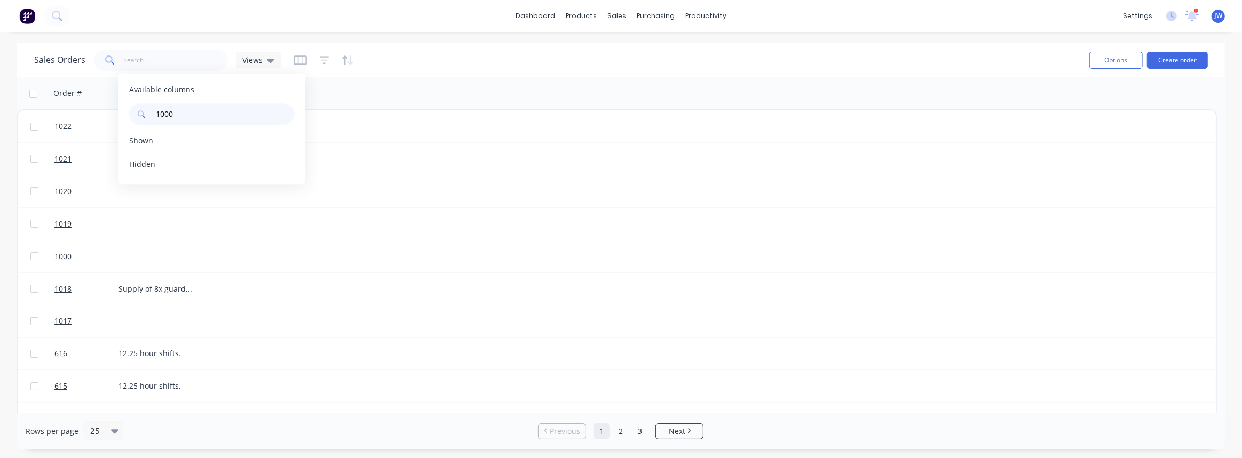
type input "1000"
click at [145, 140] on span "Shown" at bounding box center [141, 141] width 24 height 11
drag, startPoint x: 182, startPoint y: 109, endPoint x: 125, endPoint y: 109, distance: 57.1
click at [125, 109] on div "Available columns 1000 Shown To pick up a draggable item, press the space bar. …" at bounding box center [211, 129] width 187 height 111
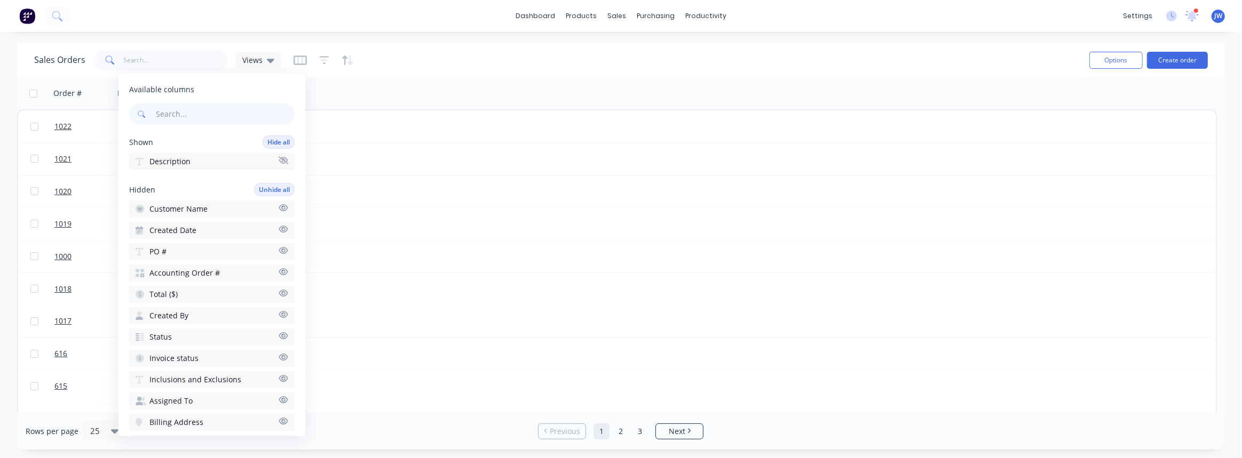
drag, startPoint x: 354, startPoint y: 91, endPoint x: 359, endPoint y: 96, distance: 7.2
click at [355, 91] on div "Order # Description" at bounding box center [616, 93] width 1199 height 32
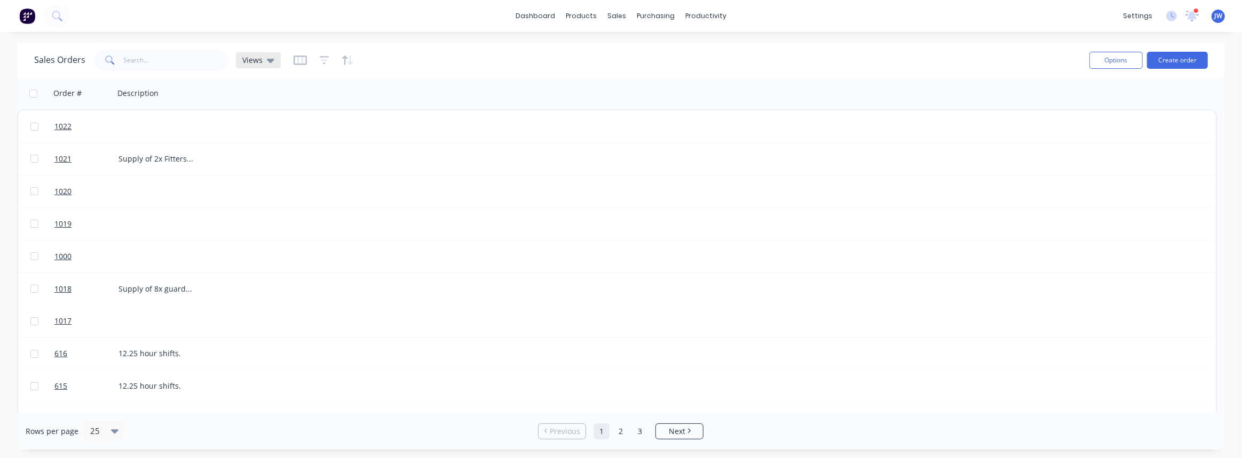
click at [270, 63] on icon at bounding box center [270, 60] width 7 height 12
click at [323, 60] on icon "button" at bounding box center [324, 60] width 7 height 2
click at [344, 59] on icon "button" at bounding box center [344, 59] width 5 height 9
click at [316, 59] on div at bounding box center [323, 60] width 60 height 17
click at [322, 59] on icon "button" at bounding box center [324, 60] width 7 height 2
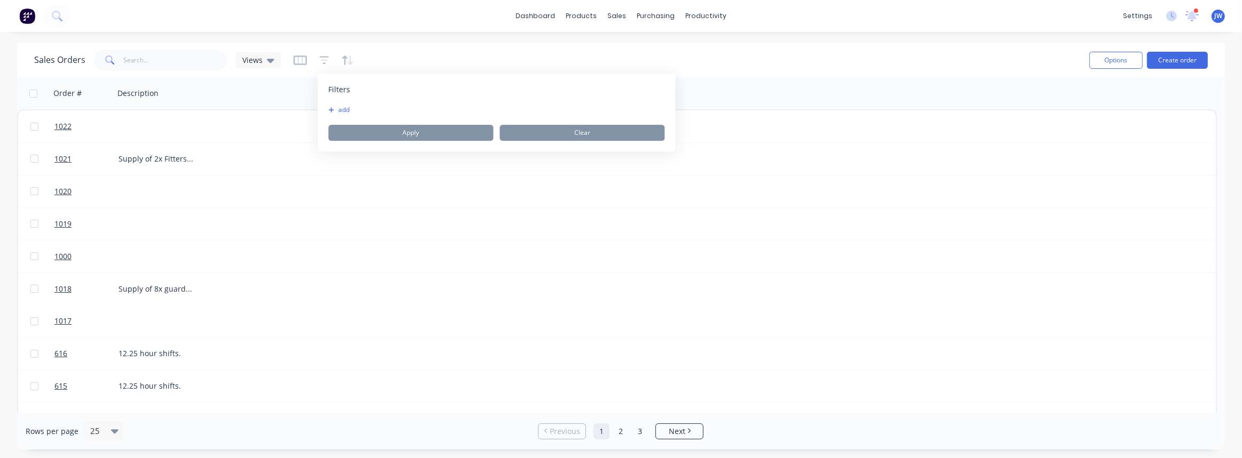
click at [336, 107] on button "add" at bounding box center [341, 110] width 27 height 9
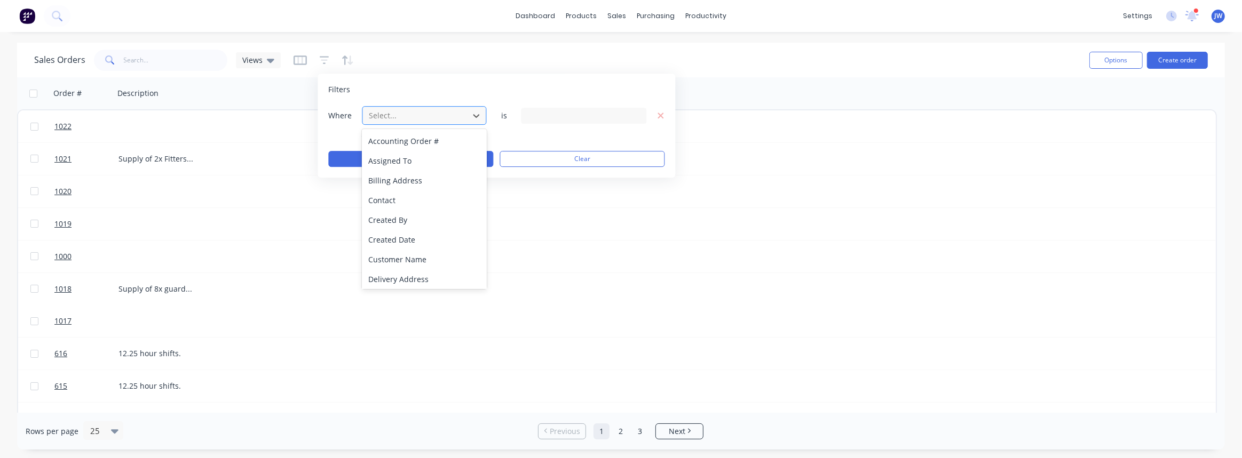
click at [415, 117] on div at bounding box center [416, 115] width 96 height 13
click at [410, 201] on div "Description" at bounding box center [424, 203] width 124 height 20
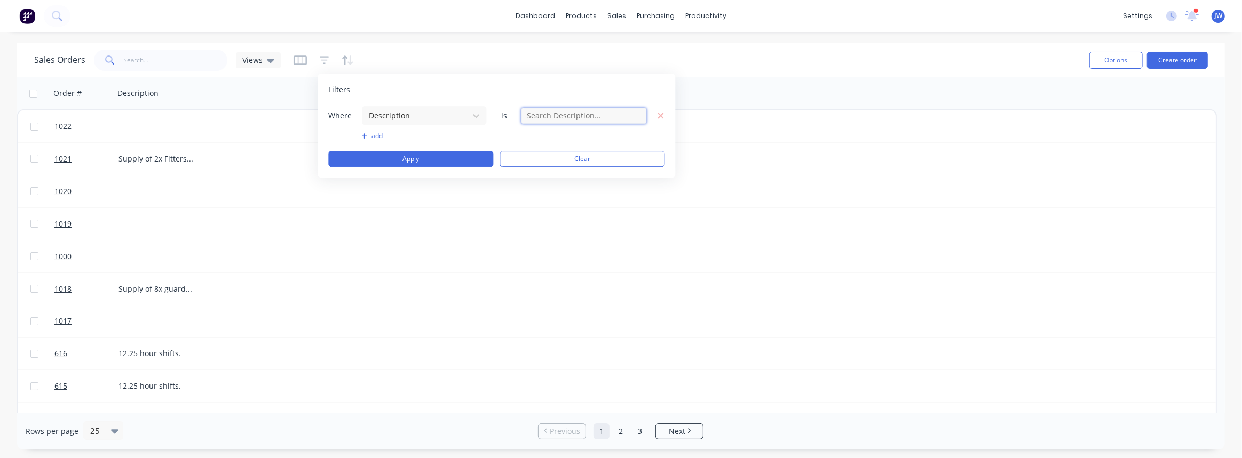
click at [576, 118] on input "text" at bounding box center [583, 116] width 125 height 16
type input "t"
type input "Template"
click at [408, 155] on button "Apply" at bounding box center [410, 159] width 165 height 16
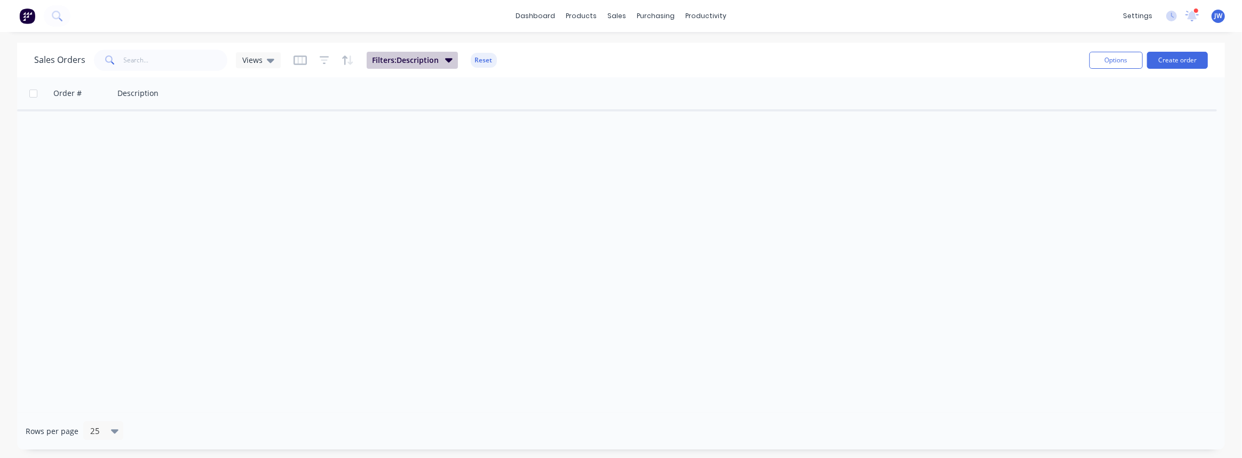
click at [420, 59] on span "Filters: Description" at bounding box center [405, 60] width 67 height 11
drag, startPoint x: 449, startPoint y: 165, endPoint x: 403, endPoint y: 171, distance: 46.7
click at [449, 165] on button "Apply" at bounding box center [458, 159] width 165 height 16
click at [27, 15] on img at bounding box center [27, 16] width 16 height 16
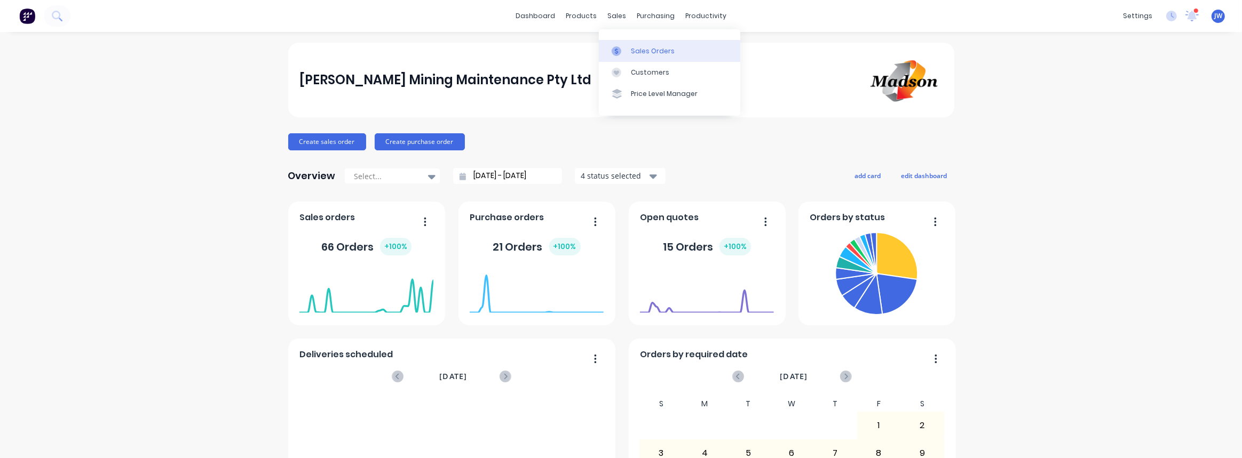
click at [637, 46] on div "Sales Orders" at bounding box center [653, 51] width 44 height 10
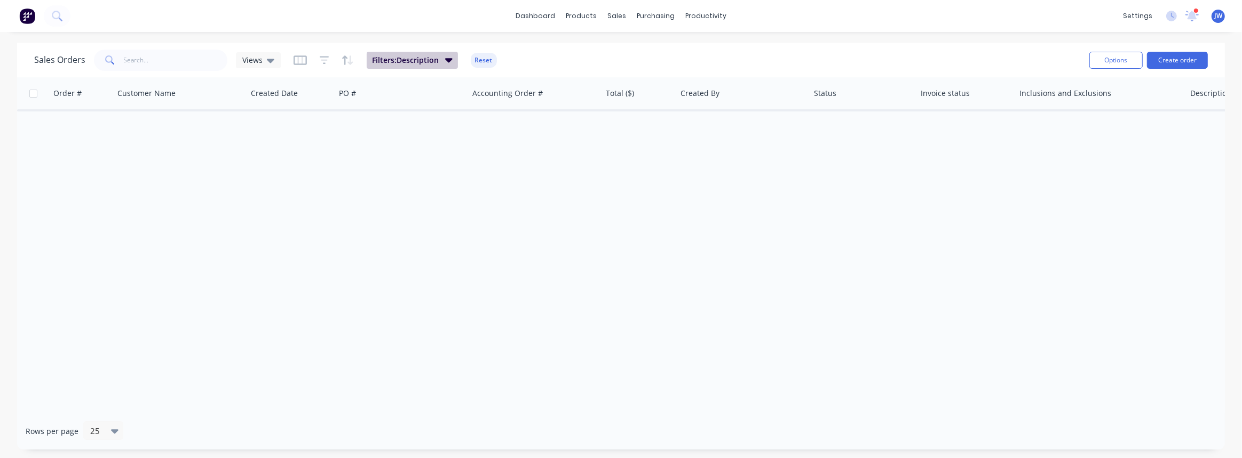
click at [421, 61] on span "Filters: Description" at bounding box center [405, 60] width 67 height 11
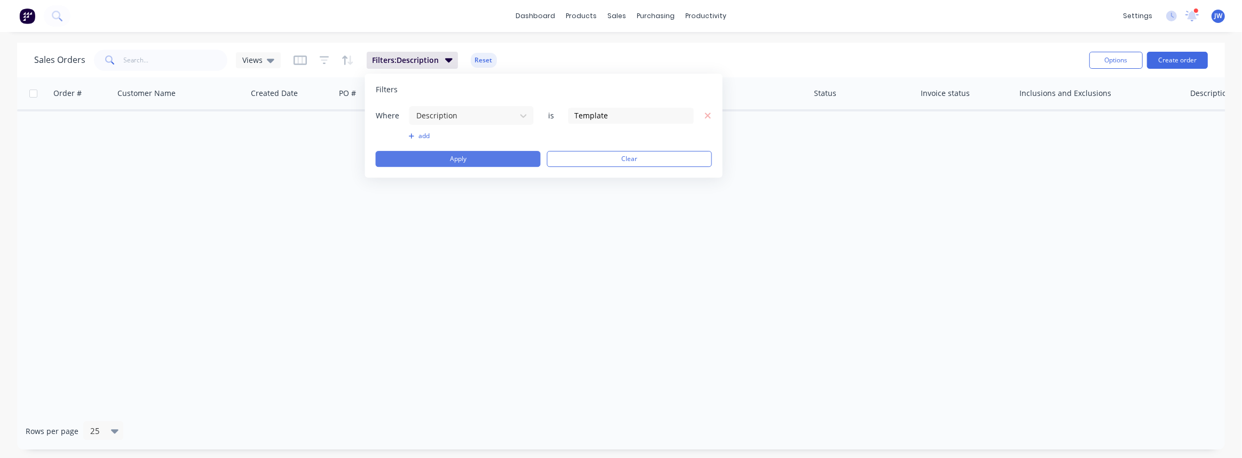
click at [494, 155] on button "Apply" at bounding box center [458, 159] width 165 height 16
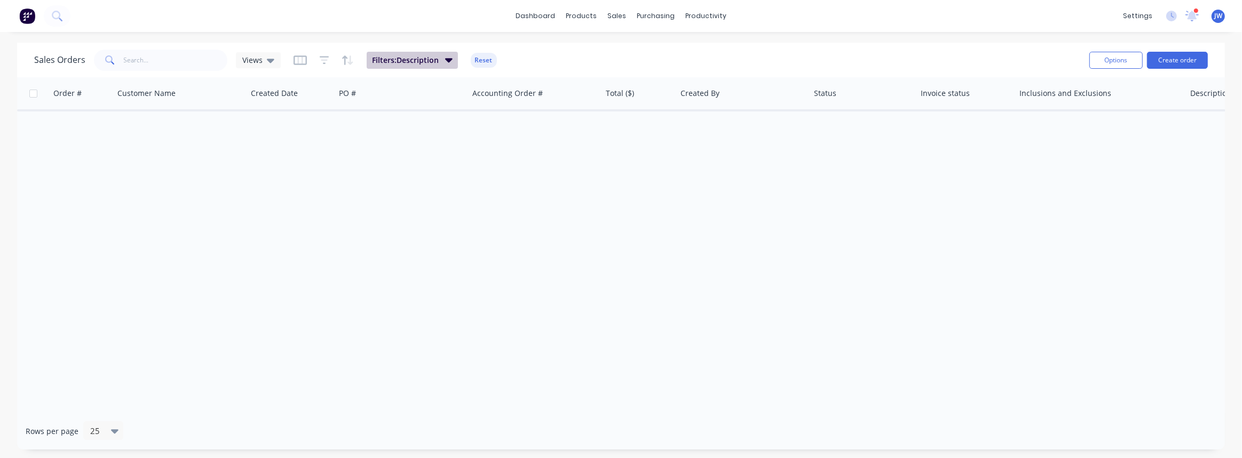
click at [445, 60] on icon "button" at bounding box center [448, 60] width 7 height 4
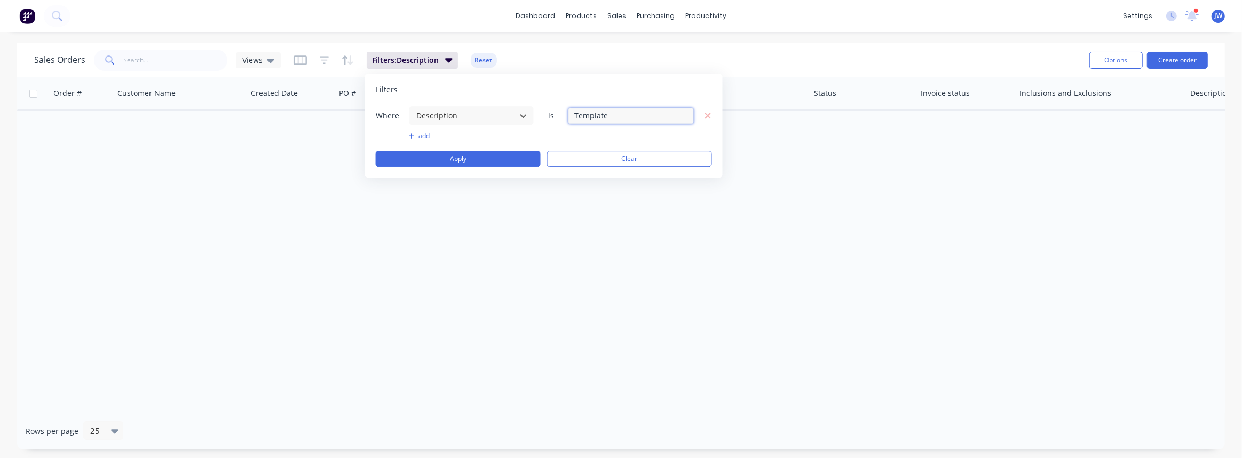
click at [583, 112] on input "Template" at bounding box center [630, 116] width 125 height 16
click at [707, 112] on icon "button" at bounding box center [707, 116] width 7 height 10
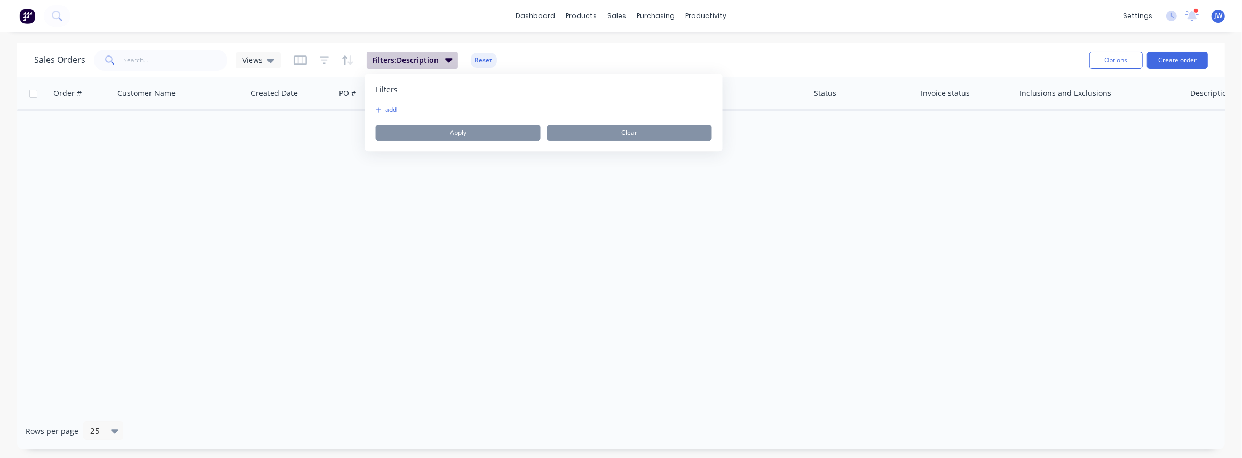
click at [449, 58] on icon "button" at bounding box center [448, 60] width 7 height 12
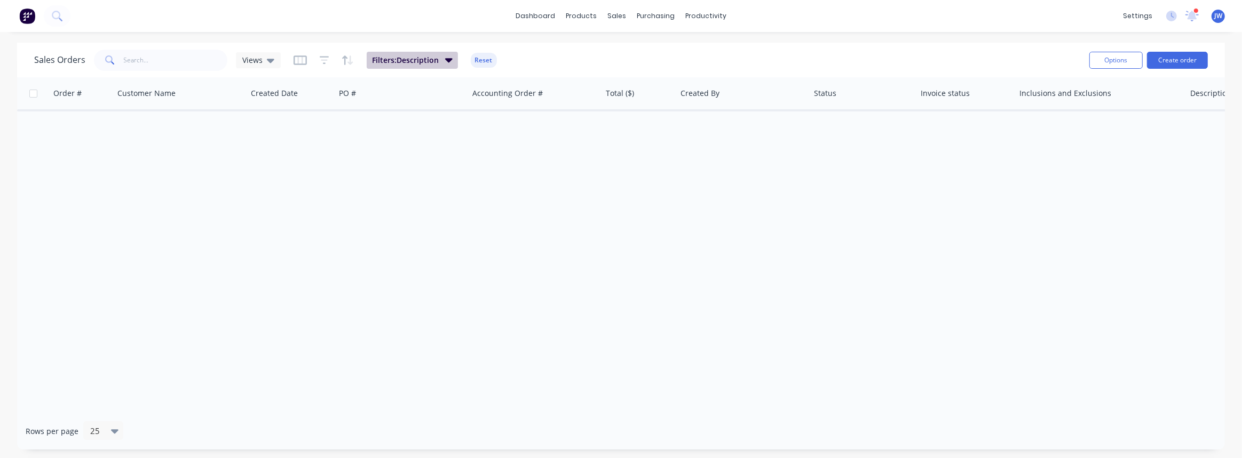
click at [449, 58] on icon "button" at bounding box center [448, 60] width 7 height 12
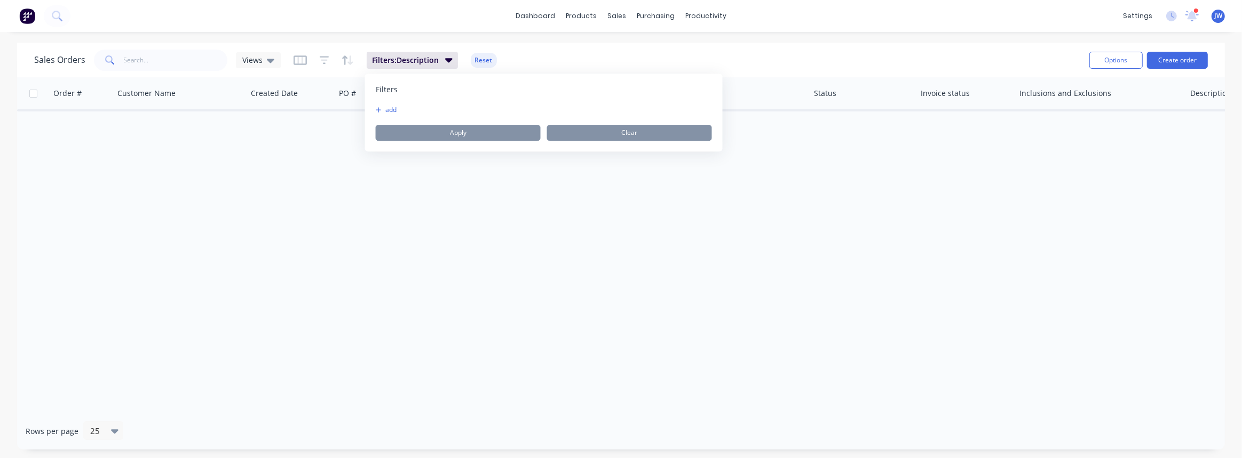
click at [391, 109] on button "add" at bounding box center [389, 110] width 27 height 9
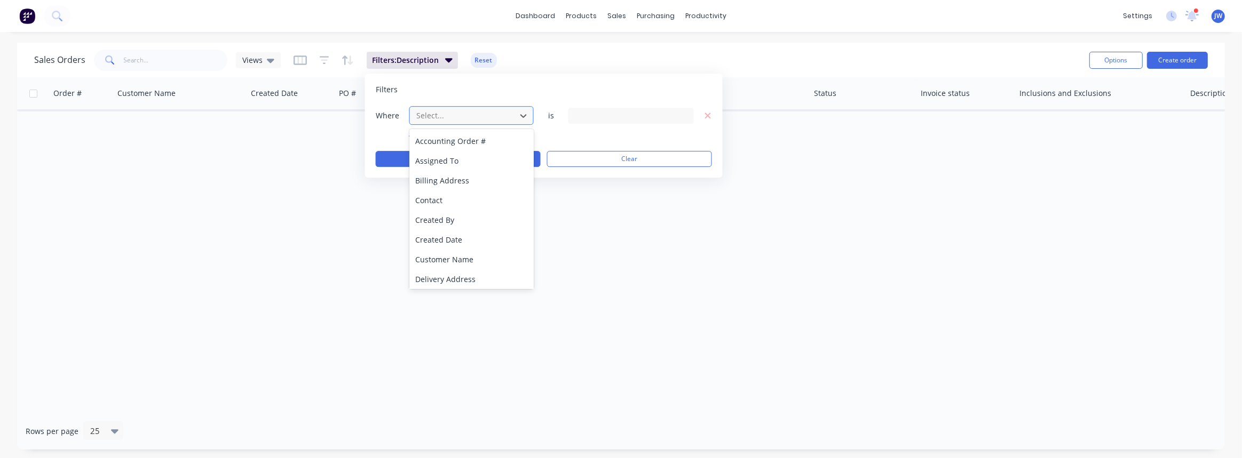
click at [467, 116] on div at bounding box center [463, 115] width 96 height 13
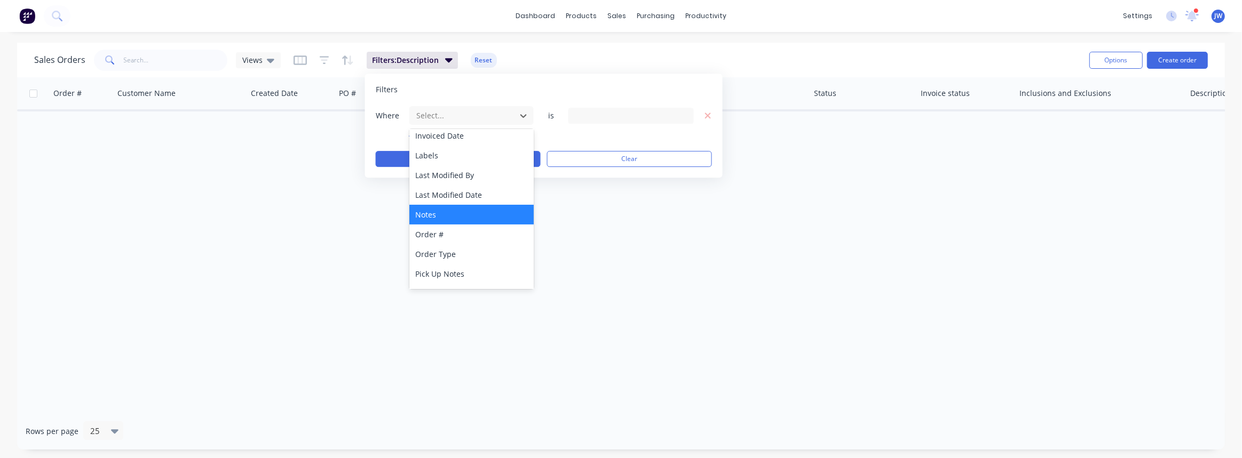
click at [474, 219] on div "Notes" at bounding box center [471, 215] width 124 height 20
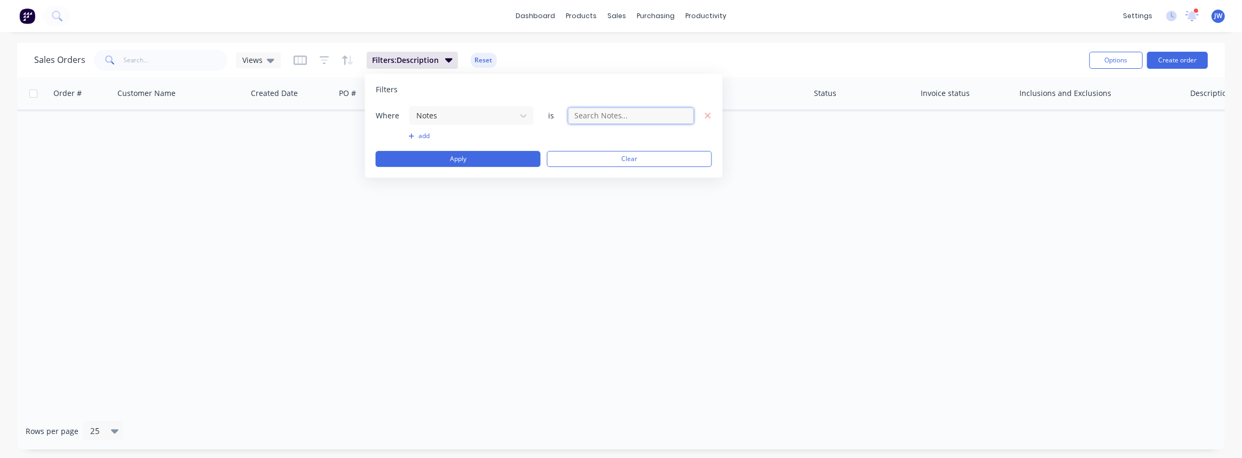
click at [609, 110] on input "text" at bounding box center [630, 116] width 125 height 16
type input "template"
click at [497, 154] on button "Apply" at bounding box center [458, 159] width 165 height 16
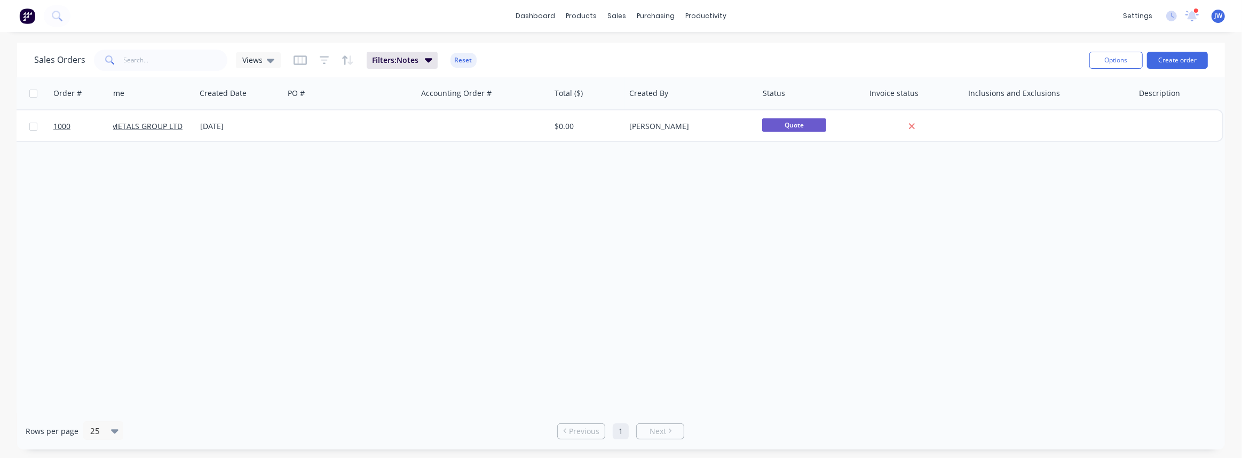
scroll to position [0, 0]
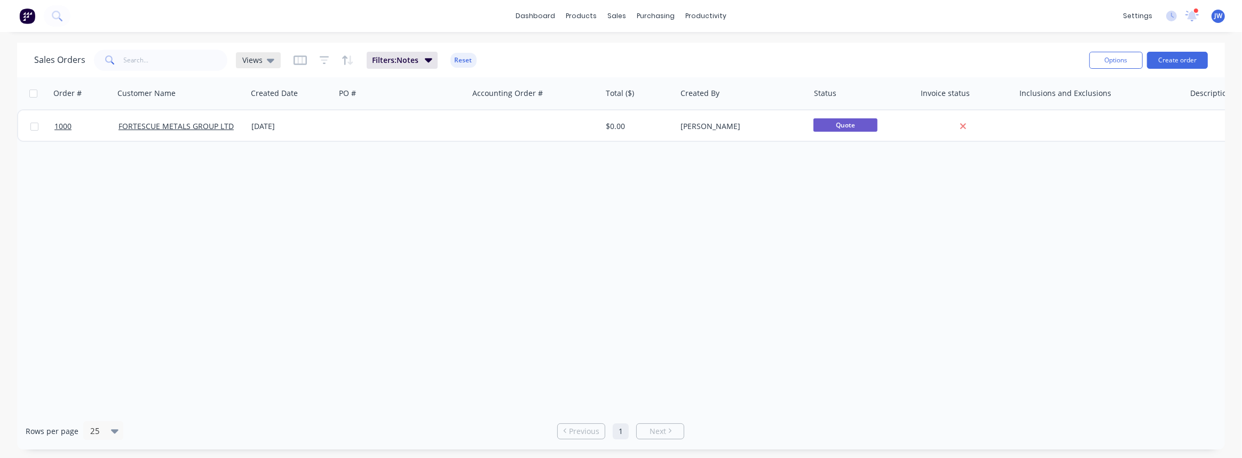
click at [263, 66] on div "Views" at bounding box center [258, 60] width 45 height 16
click at [484, 214] on div "Order # Customer Name Created Date PO # Accounting Order # Total ($) Created By…" at bounding box center [620, 245] width 1207 height 336
click at [304, 59] on icon "button" at bounding box center [299, 60] width 13 height 10
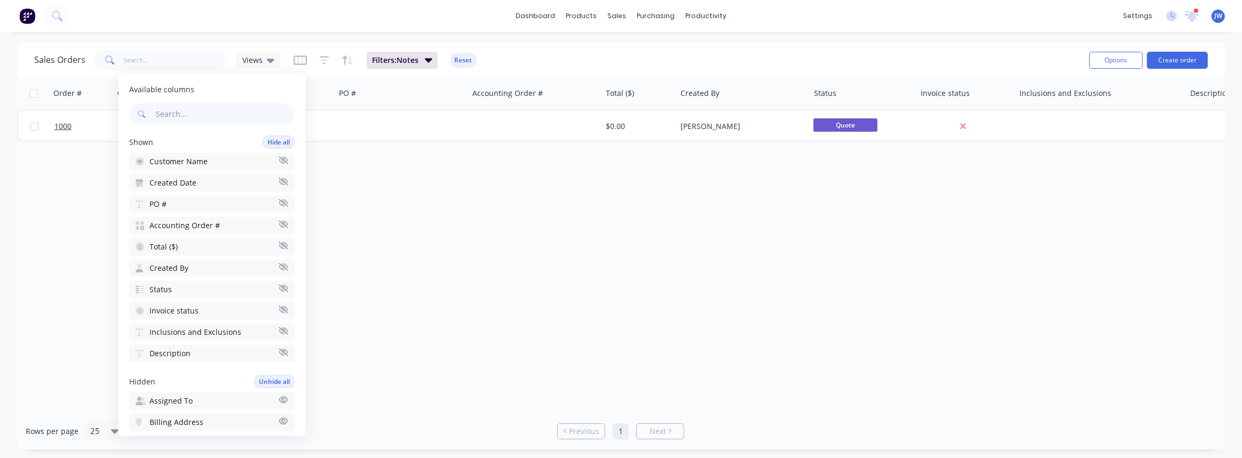
click at [279, 224] on icon "button" at bounding box center [284, 224] width 10 height 8
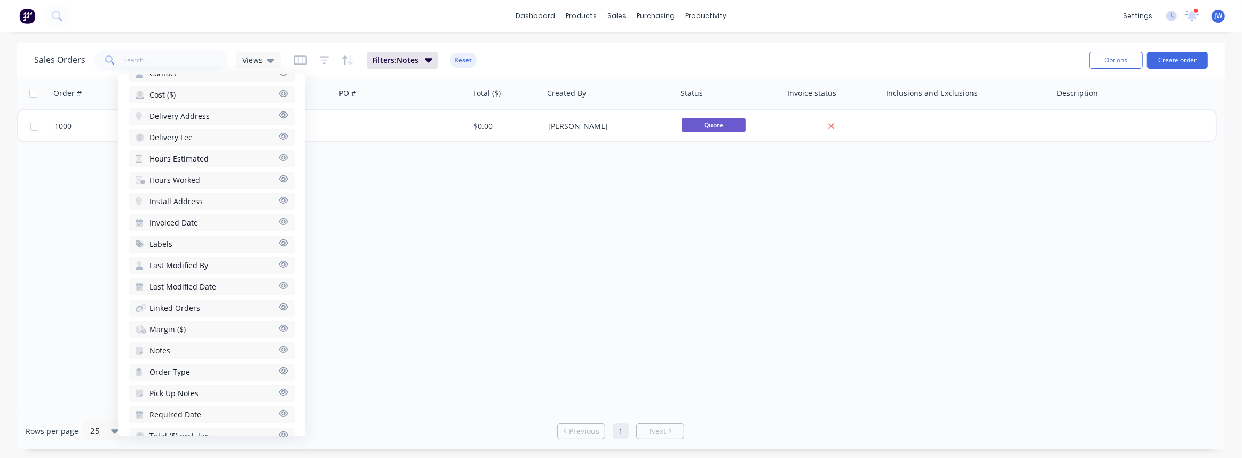
scroll to position [387, 0]
click at [279, 329] on icon "button" at bounding box center [284, 333] width 10 height 8
click at [279, 265] on icon "button" at bounding box center [283, 268] width 9 height 7
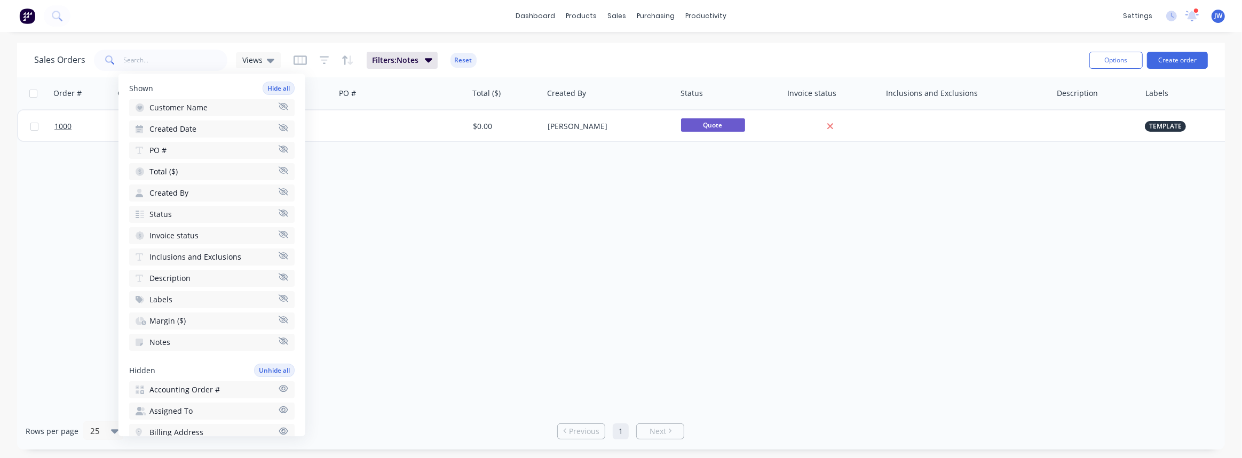
scroll to position [0, 0]
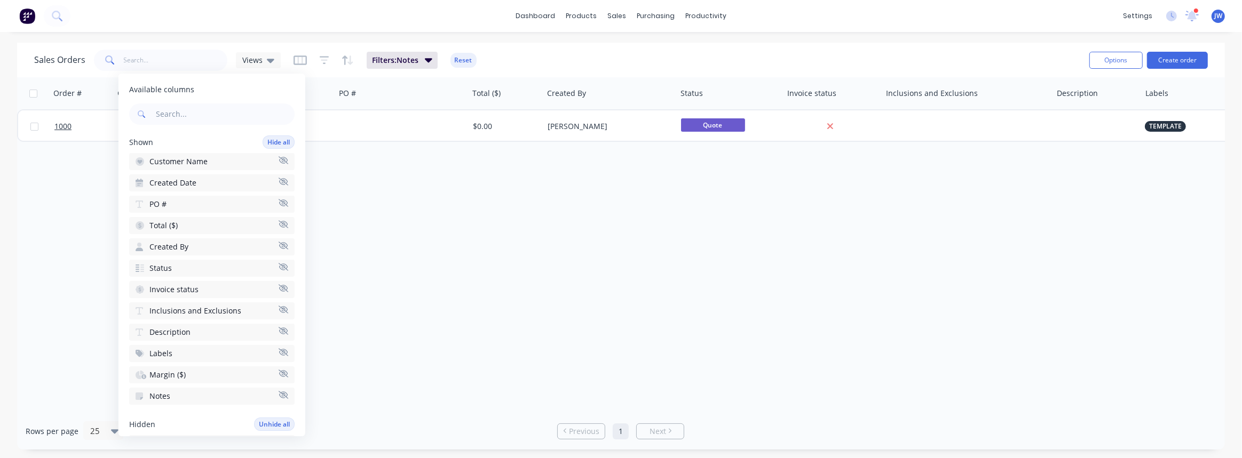
click at [446, 213] on div "Order # Customer Name Created Date PO # Total ($) Created By Status Invoice sta…" at bounding box center [620, 245] width 1207 height 336
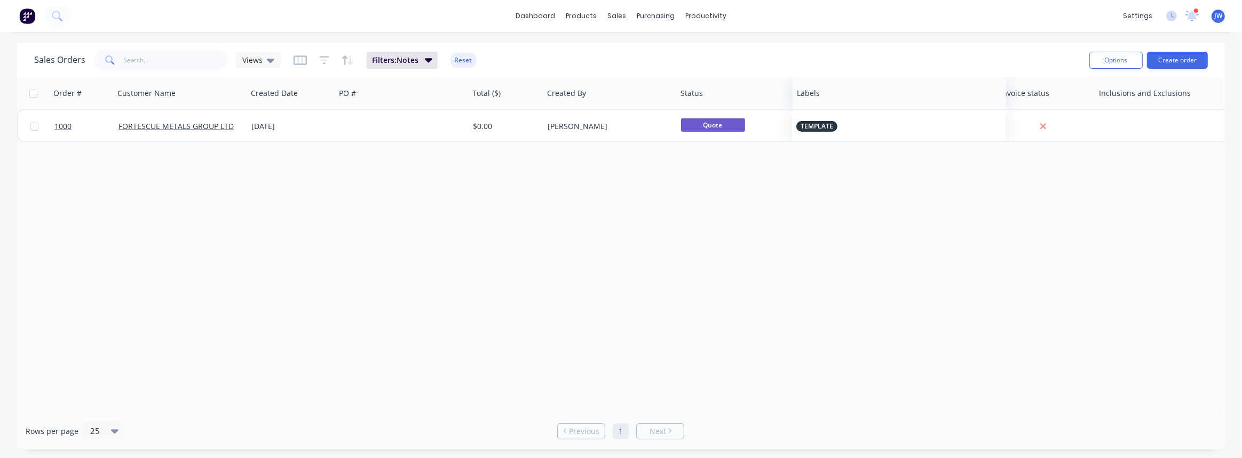
drag, startPoint x: 1158, startPoint y: 88, endPoint x: 809, endPoint y: 79, distance: 349.1
click at [809, 79] on div "Labels" at bounding box center [898, 93] width 213 height 32
drag, startPoint x: 289, startPoint y: 63, endPoint x: 295, endPoint y: 63, distance: 6.4
click at [295, 63] on div "Sales Orders Views Filters: Notes Reset" at bounding box center [557, 60] width 1046 height 26
click at [295, 63] on icon "button" at bounding box center [299, 60] width 13 height 10
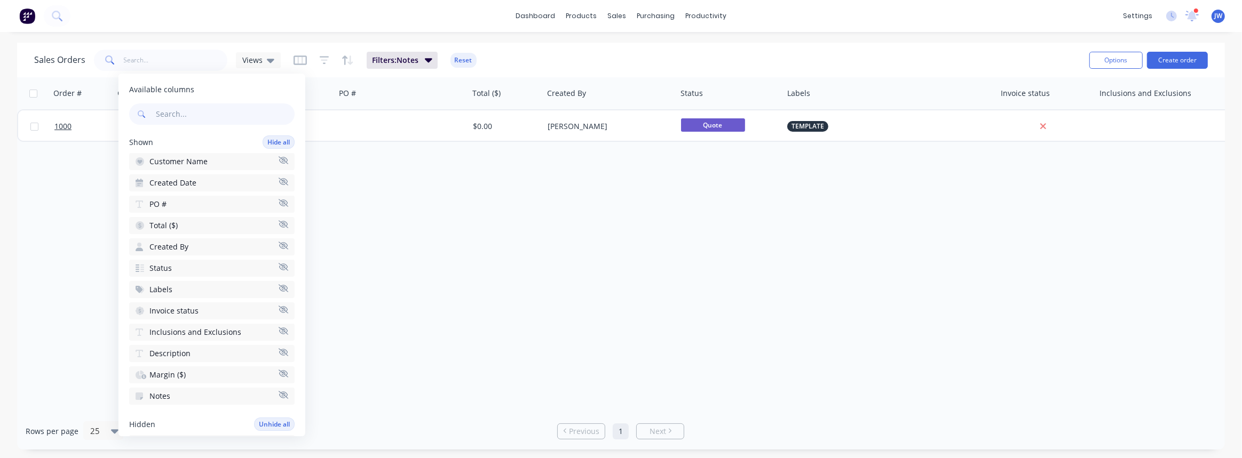
click at [279, 307] on icon "button" at bounding box center [284, 310] width 10 height 8
click at [279, 352] on icon "button" at bounding box center [284, 351] width 10 height 7
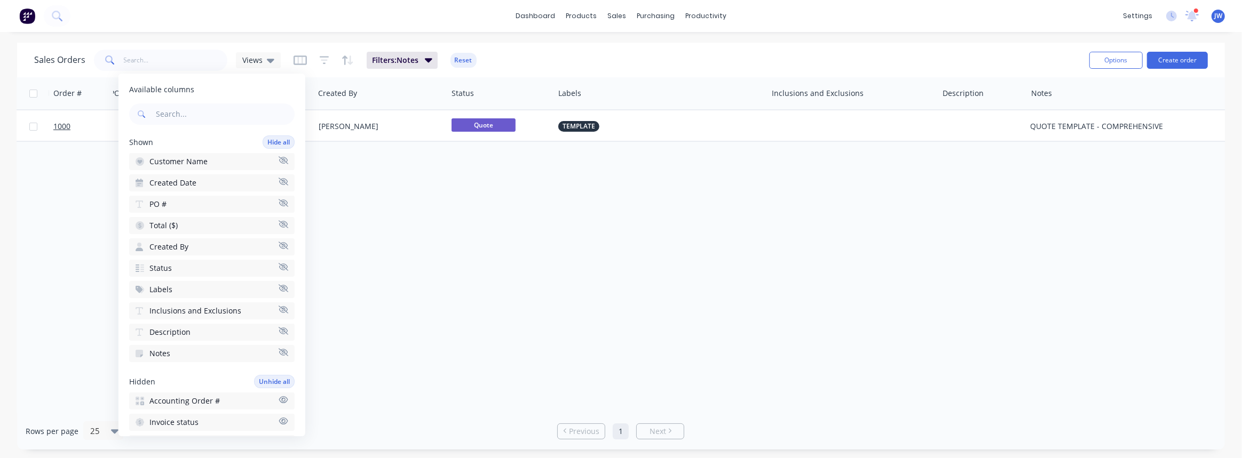
scroll to position [0, 245]
click at [174, 347] on button "Notes" at bounding box center [211, 353] width 165 height 17
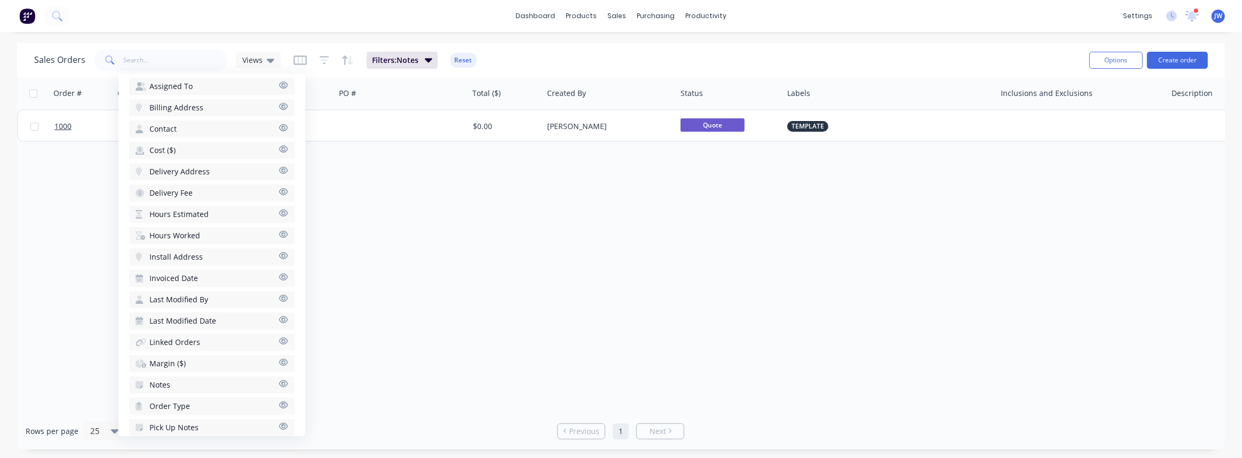
scroll to position [387, 0]
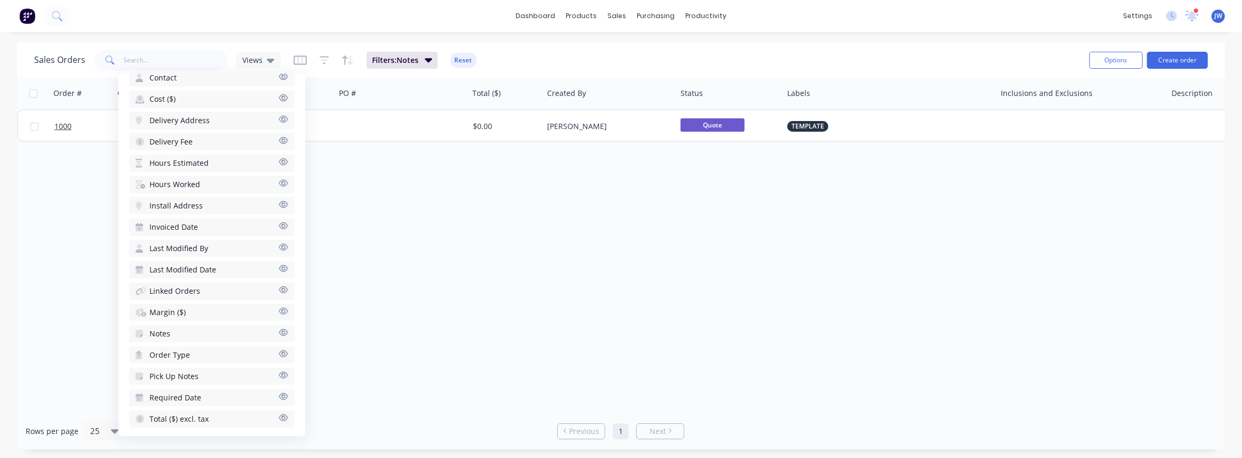
click at [208, 327] on button "Notes" at bounding box center [211, 333] width 165 height 17
click at [915, 353] on div "Order # Customer Name Created Date PO # Total ($) Created By Status Labels Incl…" at bounding box center [620, 245] width 1207 height 336
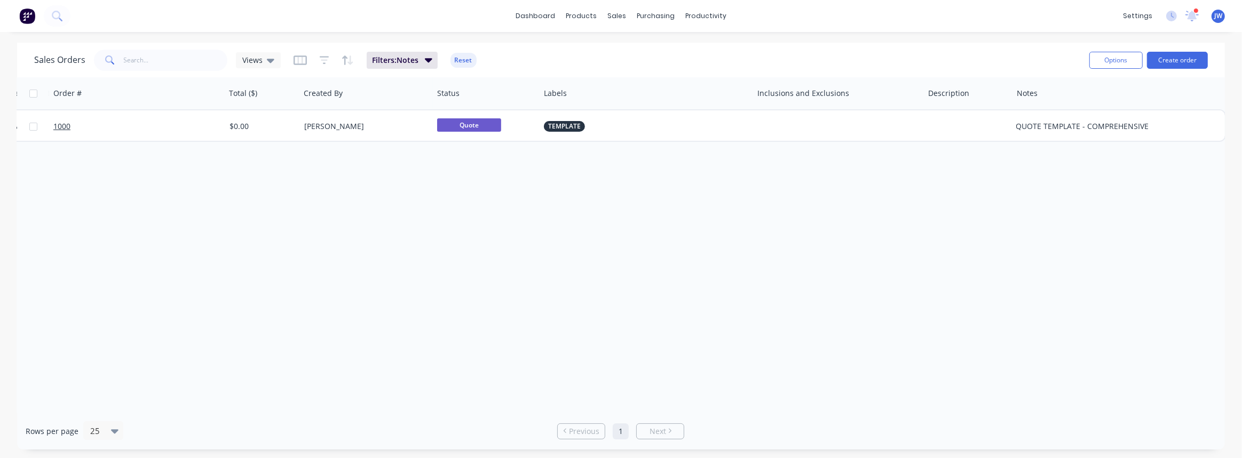
scroll to position [0, 245]
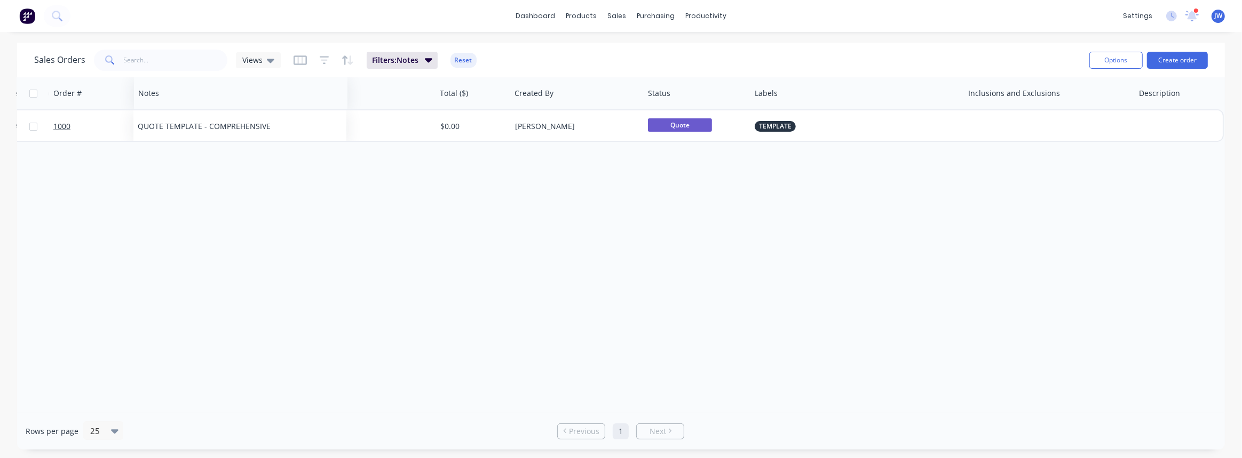
drag, startPoint x: 1065, startPoint y: 96, endPoint x: 155, endPoint y: 79, distance: 910.9
click at [155, 79] on div "Notes" at bounding box center [240, 93] width 213 height 32
click at [299, 59] on icon "button" at bounding box center [299, 60] width 13 height 11
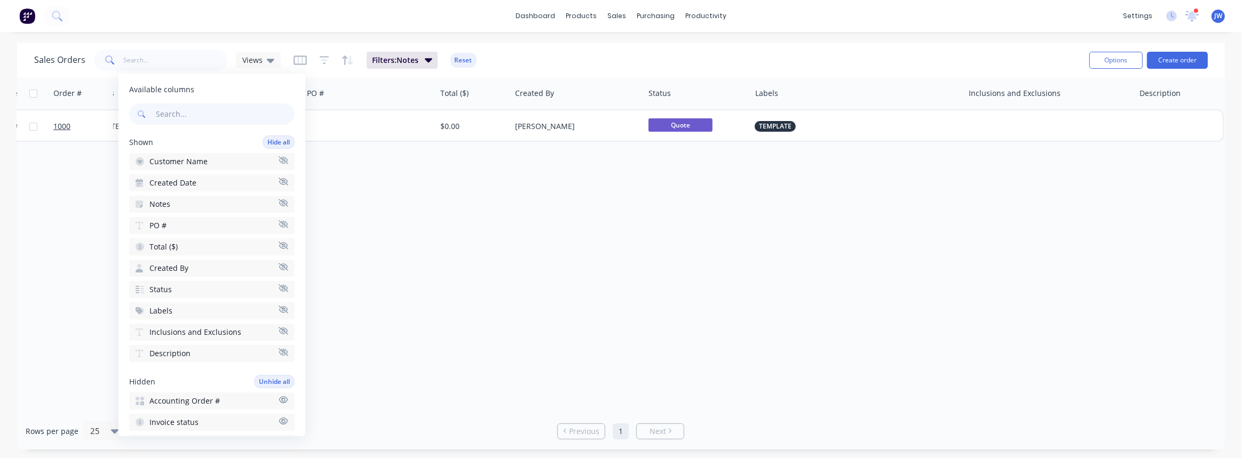
click at [279, 244] on icon "button" at bounding box center [284, 246] width 10 height 8
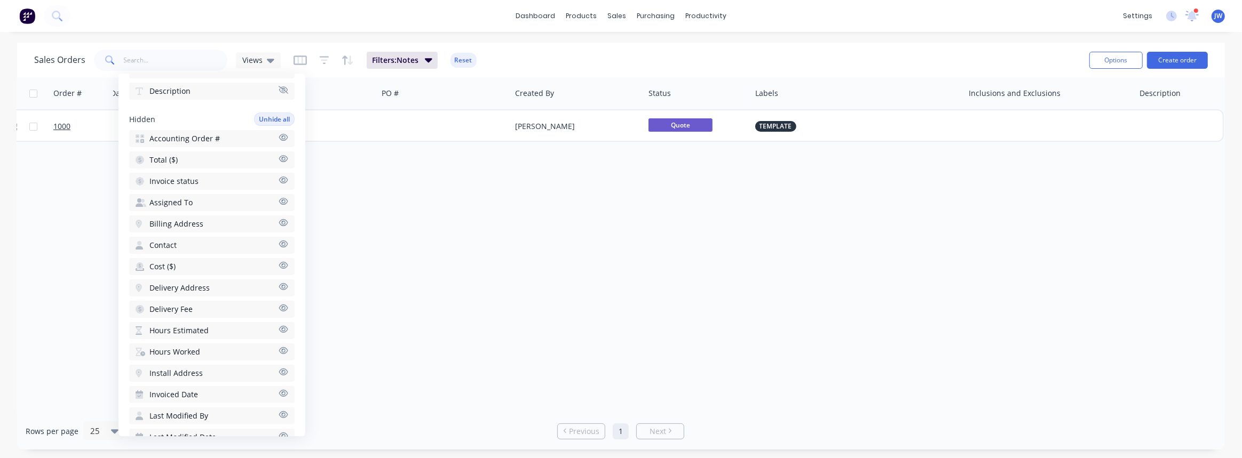
scroll to position [242, 0]
click at [279, 155] on icon "button" at bounding box center [284, 158] width 10 height 8
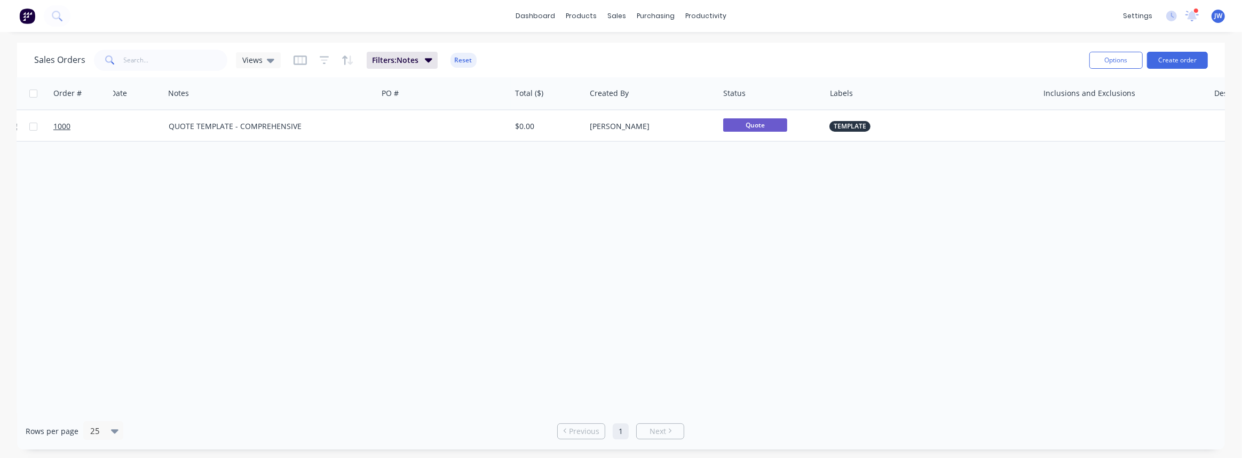
click at [370, 189] on div "Order # Customer Name Created Date Notes PO # Total ($) Created By Status Label…" at bounding box center [620, 245] width 1207 height 336
drag, startPoint x: 382, startPoint y: 407, endPoint x: 250, endPoint y: 407, distance: 131.8
click at [250, 407] on div "Order # Customer Name Created Date Notes PO # Total ($) Created By Status Label…" at bounding box center [620, 245] width 1207 height 336
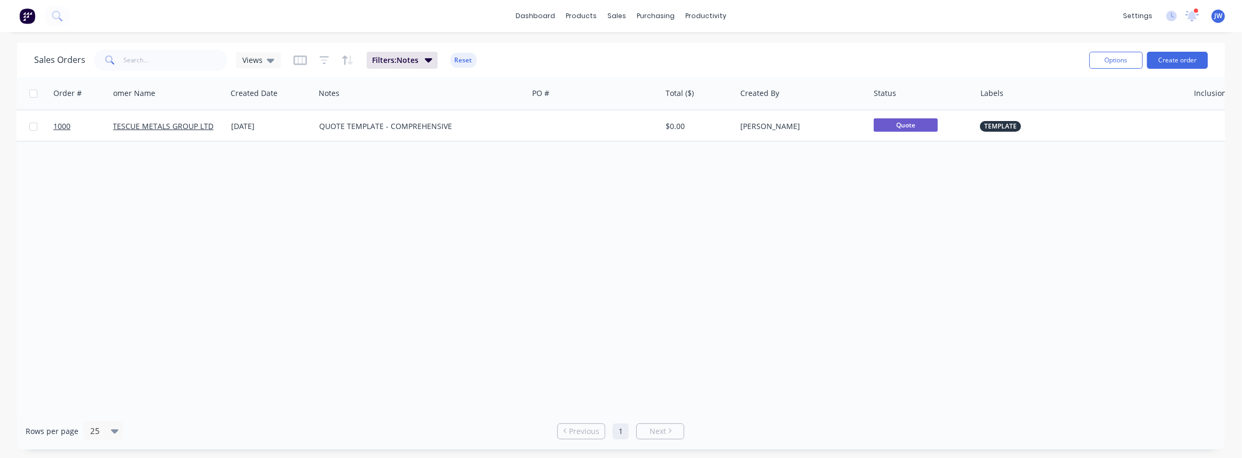
scroll to position [0, 0]
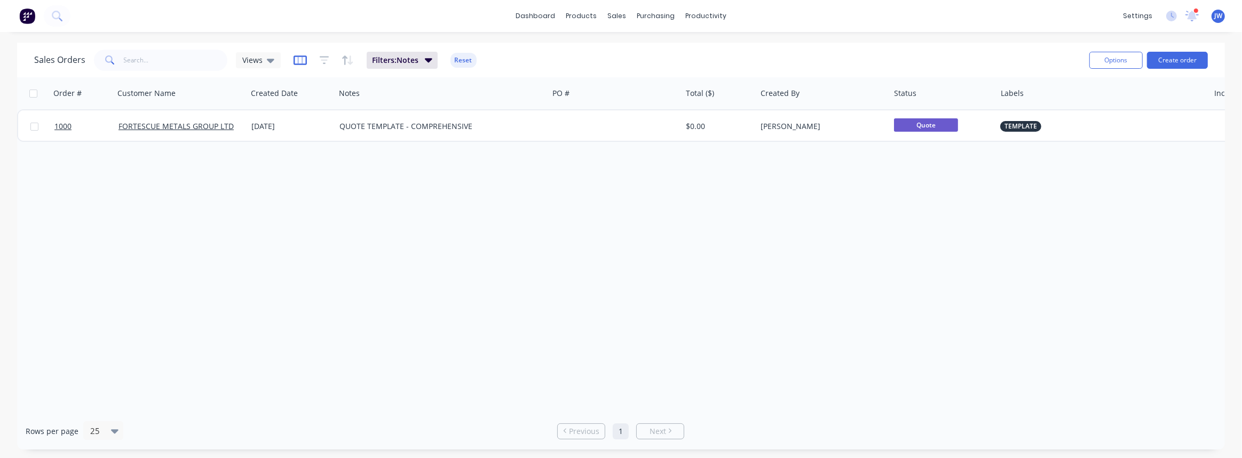
click at [293, 61] on icon "button" at bounding box center [299, 60] width 13 height 11
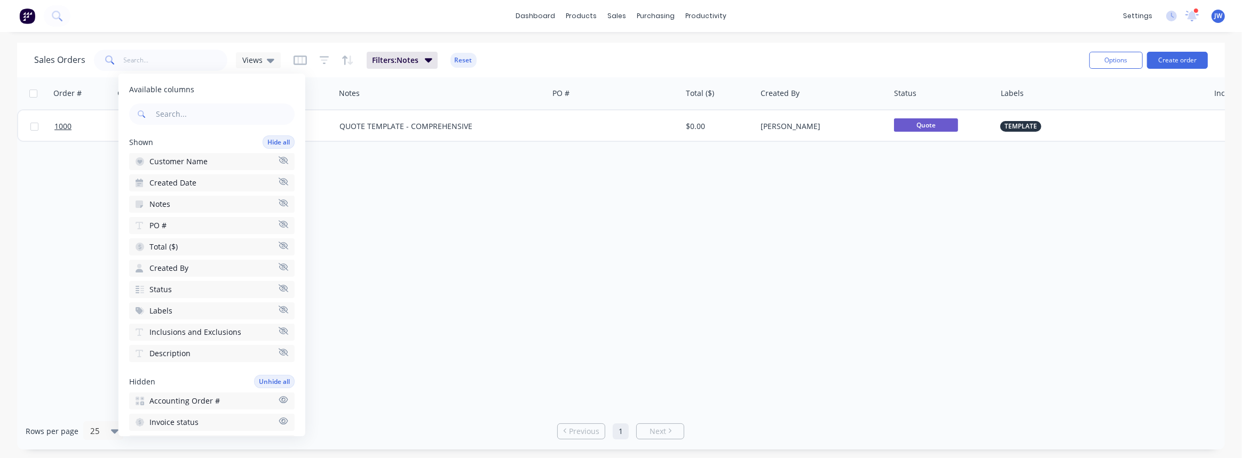
click at [279, 245] on icon "button" at bounding box center [284, 245] width 10 height 7
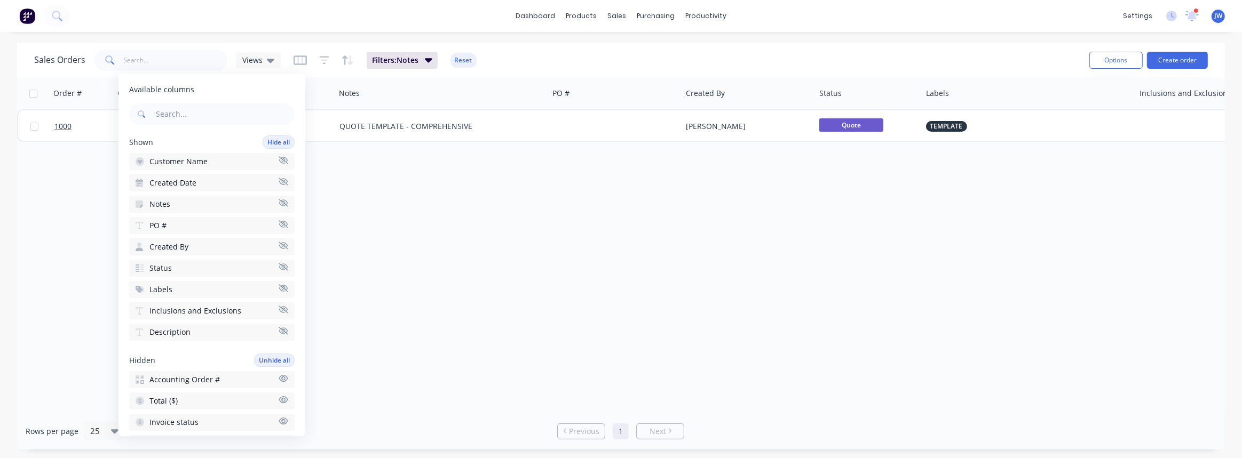
click at [279, 222] on icon "button" at bounding box center [284, 223] width 10 height 7
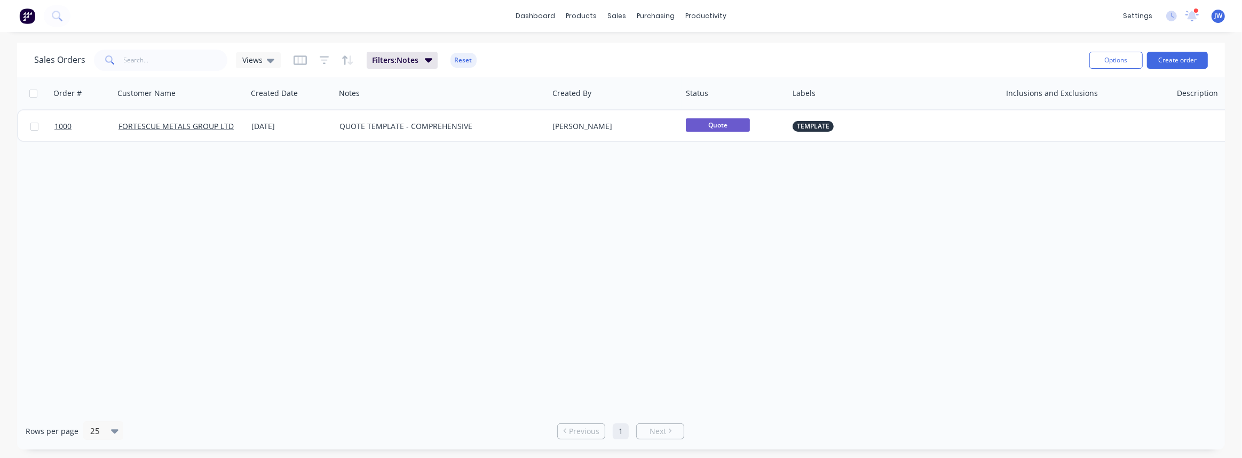
click at [416, 228] on div "Order # Customer Name Created Date Notes Created By Status Labels Inclusions an…" at bounding box center [620, 245] width 1207 height 336
click at [267, 63] on icon at bounding box center [270, 60] width 7 height 12
click at [295, 131] on button "Save new view" at bounding box center [310, 128] width 143 height 16
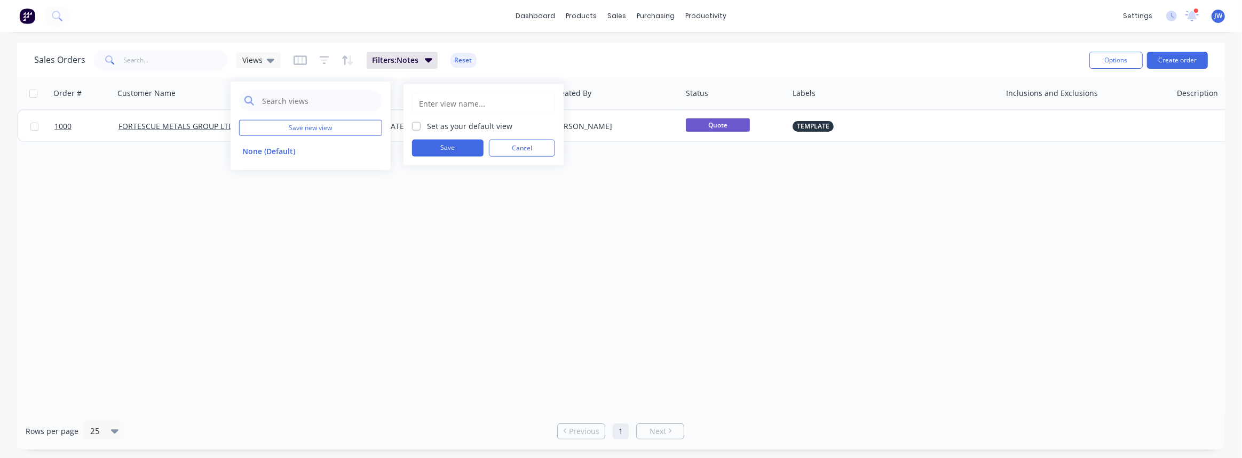
click at [447, 108] on input "text" at bounding box center [483, 103] width 131 height 20
type input "TEMPLATES"
click at [460, 156] on div "TEMPLATES Set as your default view Save Cancel" at bounding box center [483, 124] width 160 height 81
click at [459, 150] on button "Save" at bounding box center [447, 148] width 71 height 17
click at [432, 219] on div "Order # Customer Name Created Date Notes Created By Status Labels Inclusions an…" at bounding box center [620, 245] width 1207 height 336
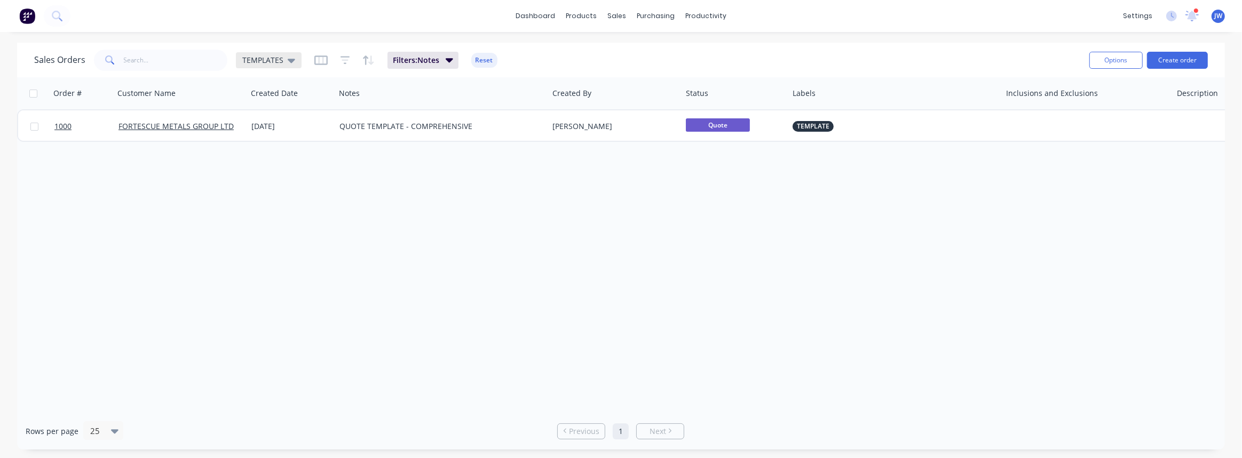
click at [268, 60] on span "TEMPLATES" at bounding box center [262, 59] width 41 height 11
click at [277, 156] on button "None (Default)" at bounding box center [300, 151] width 122 height 12
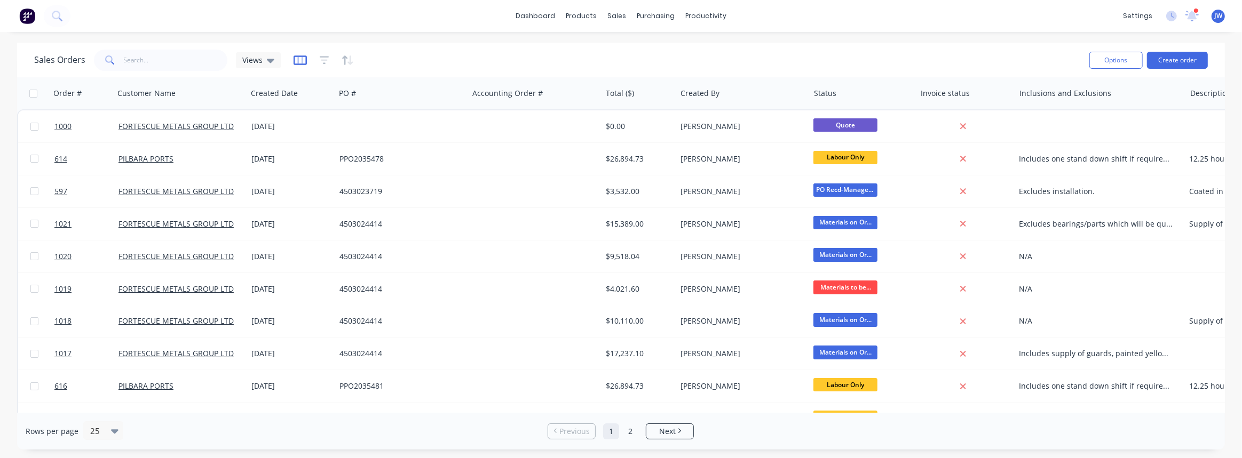
click at [304, 62] on icon "button" at bounding box center [299, 60] width 13 height 11
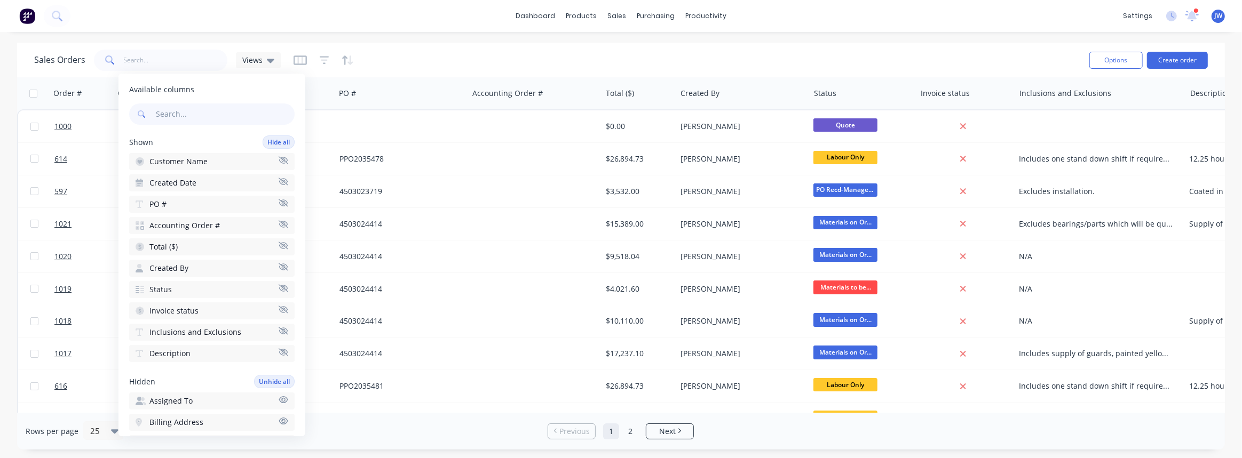
click at [279, 224] on icon "button" at bounding box center [284, 224] width 10 height 8
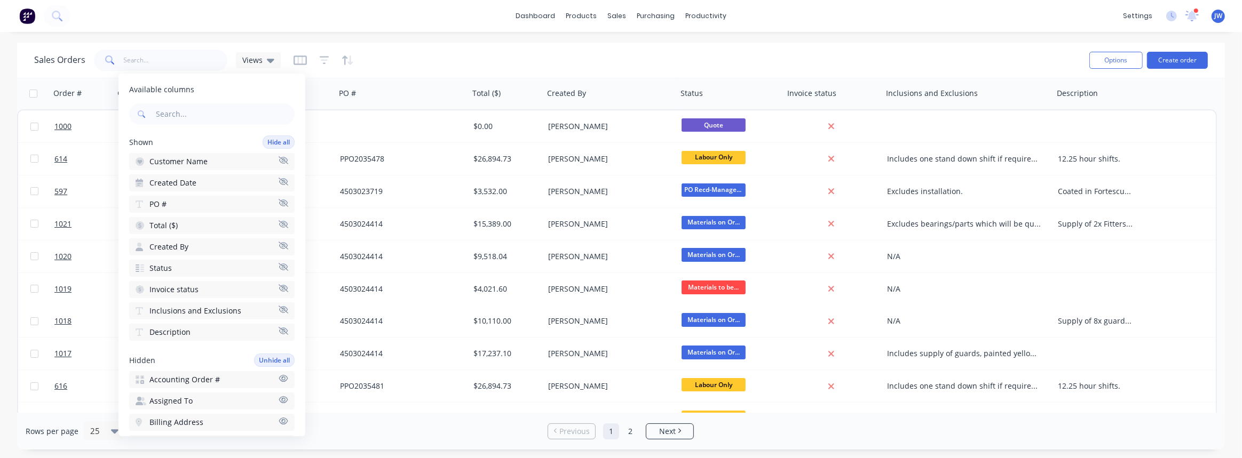
click at [279, 288] on icon "button" at bounding box center [284, 288] width 10 height 8
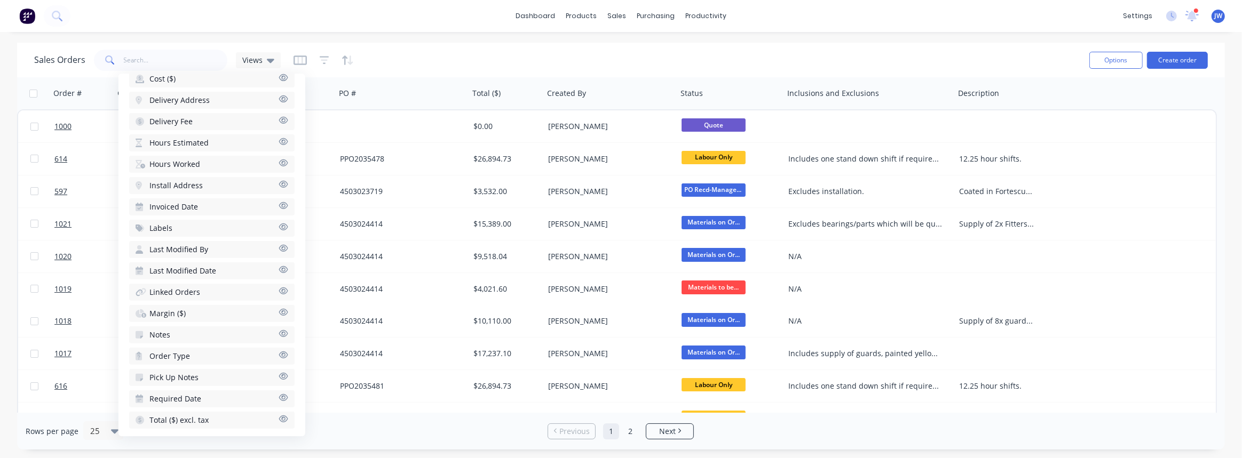
scroll to position [387, 0]
click at [279, 329] on icon "button" at bounding box center [284, 333] width 10 height 8
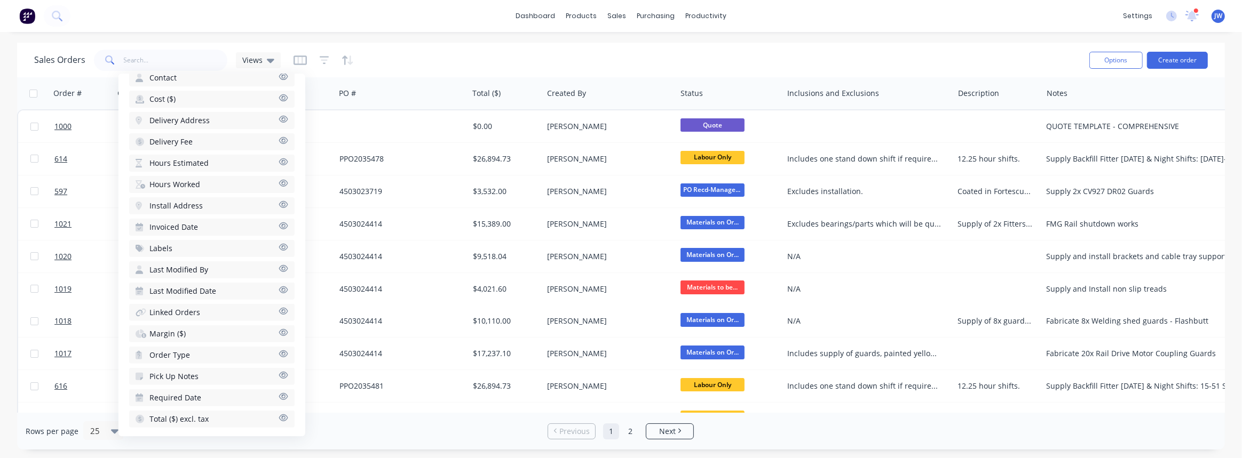
click at [279, 350] on icon "button" at bounding box center [284, 354] width 10 height 8
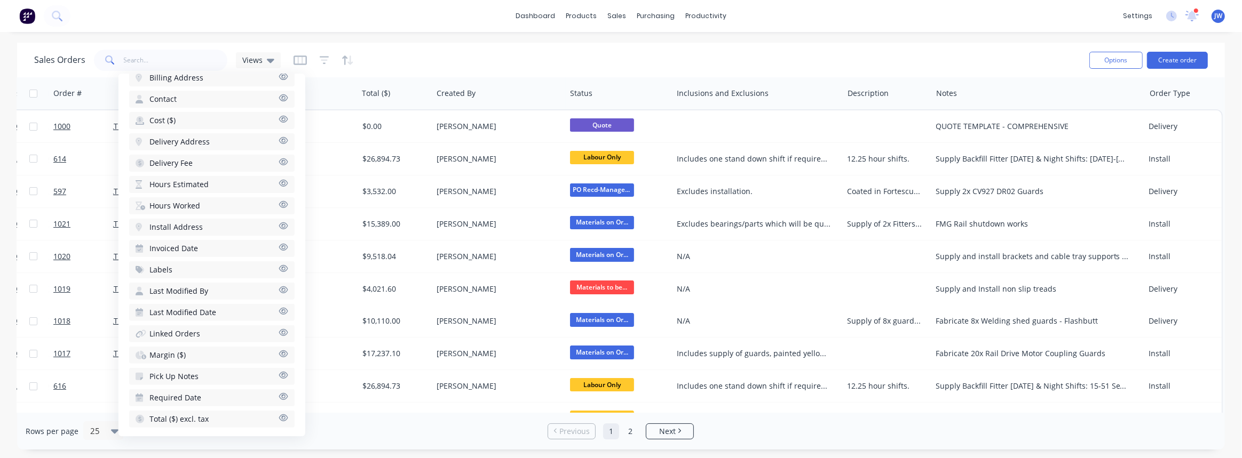
click at [256, 262] on button "Labels" at bounding box center [211, 269] width 165 height 17
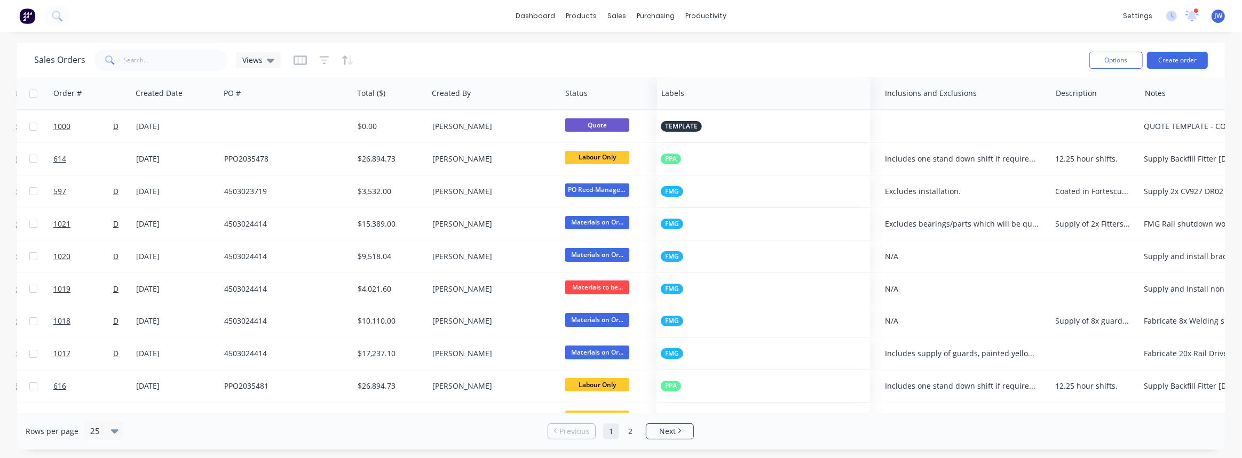
drag, startPoint x: 964, startPoint y: 96, endPoint x: 694, endPoint y: 87, distance: 270.1
click at [694, 87] on div at bounding box center [758, 93] width 195 height 21
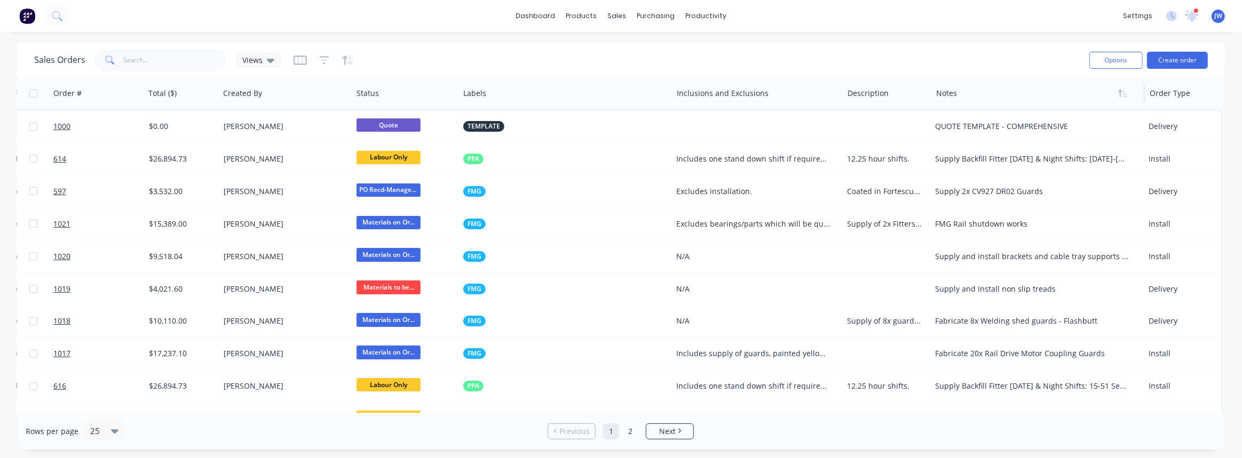
scroll to position [0, 323]
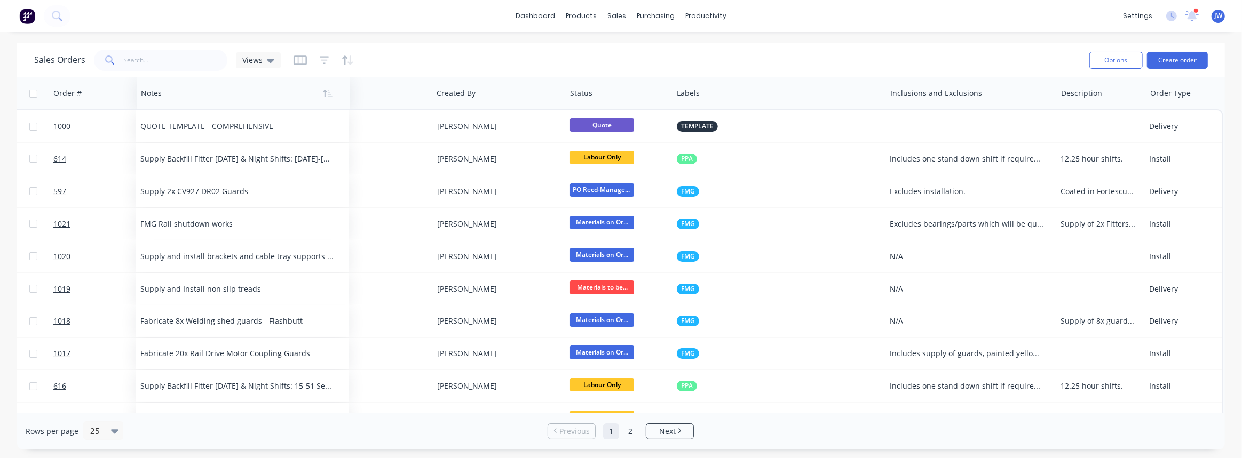
drag, startPoint x: 972, startPoint y: 96, endPoint x: 176, endPoint y: 88, distance: 795.5
click at [176, 88] on div at bounding box center [238, 93] width 195 height 21
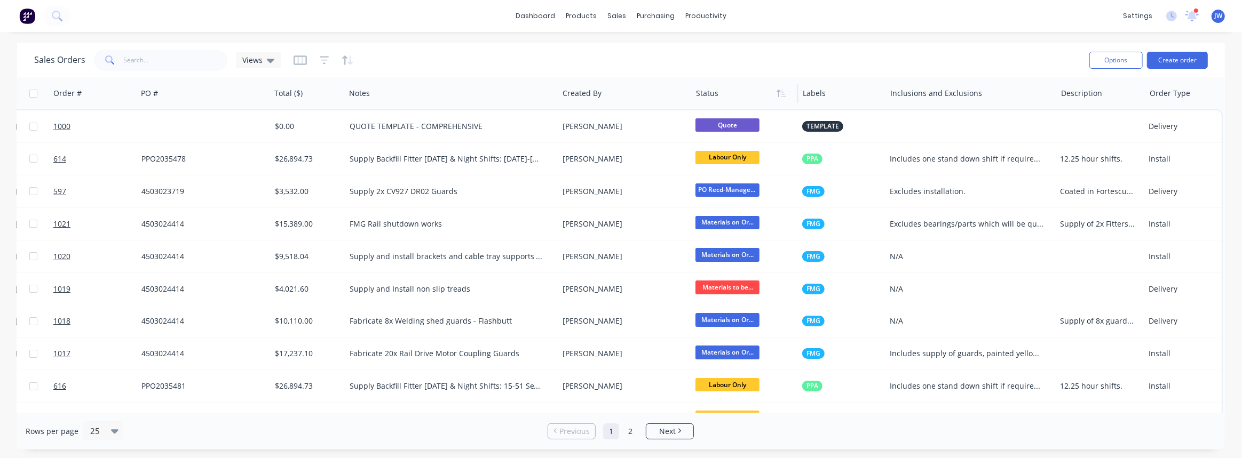
scroll to position [0, 203]
drag, startPoint x: 880, startPoint y: 92, endPoint x: 754, endPoint y: 92, distance: 125.9
click at [754, 92] on div "Order # Customer Name Created Date PO # Total ($) Notes Created By Status Label…" at bounding box center [520, 93] width 1403 height 32
click at [798, 94] on div "Labels" at bounding box center [842, 93] width 88 height 32
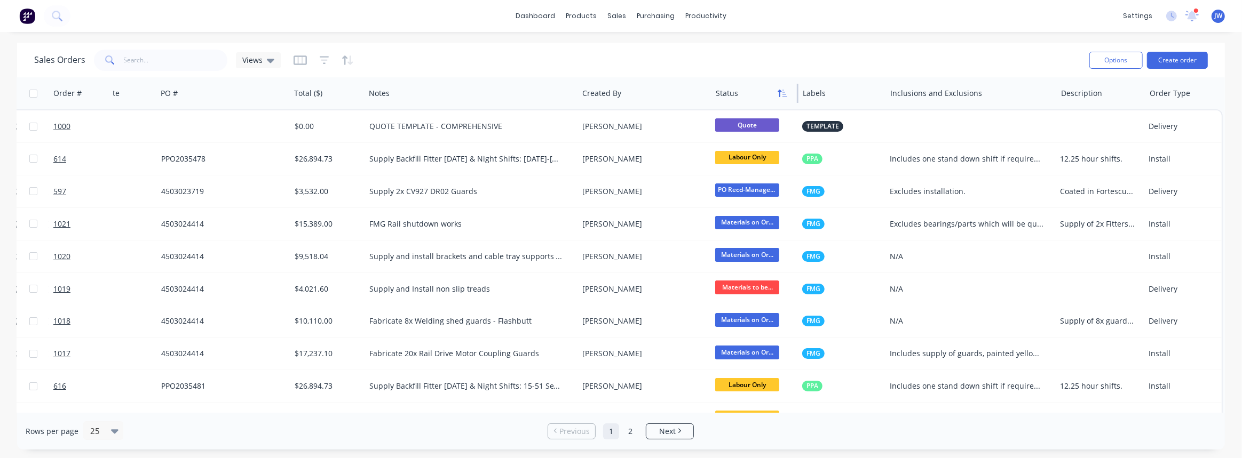
scroll to position [0, 183]
drag, startPoint x: 792, startPoint y: 94, endPoint x: 772, endPoint y: 94, distance: 19.7
click at [772, 94] on div "Status" at bounding box center [754, 93] width 87 height 32
click at [299, 59] on icon "button" at bounding box center [299, 60] width 13 height 11
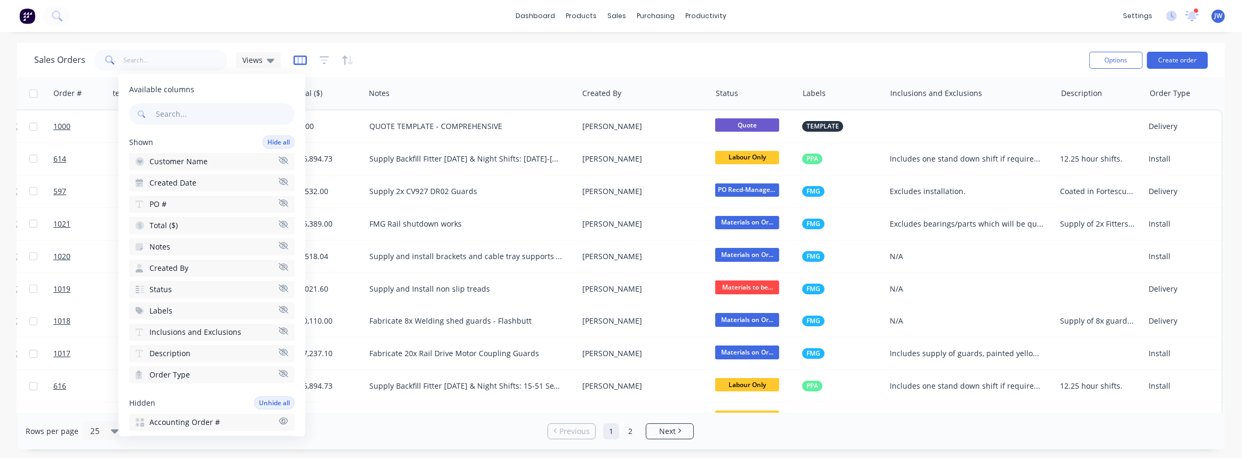
click at [298, 59] on icon "button" at bounding box center [299, 60] width 13 height 11
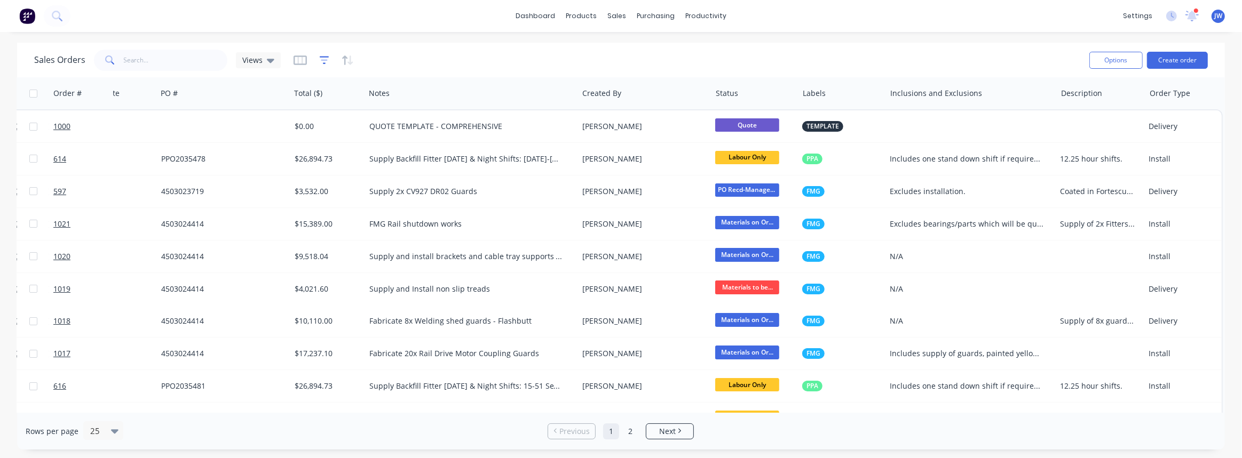
click at [320, 60] on icon "button" at bounding box center [325, 60] width 10 height 11
click at [347, 60] on icon "button" at bounding box center [347, 60] width 12 height 11
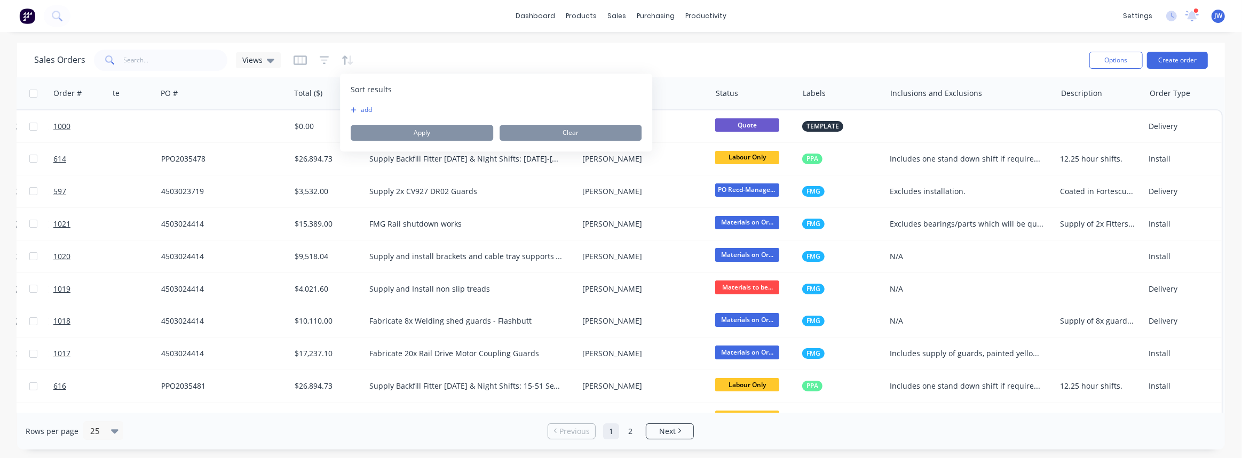
click at [373, 62] on div "Sales Orders Views" at bounding box center [557, 60] width 1046 height 26
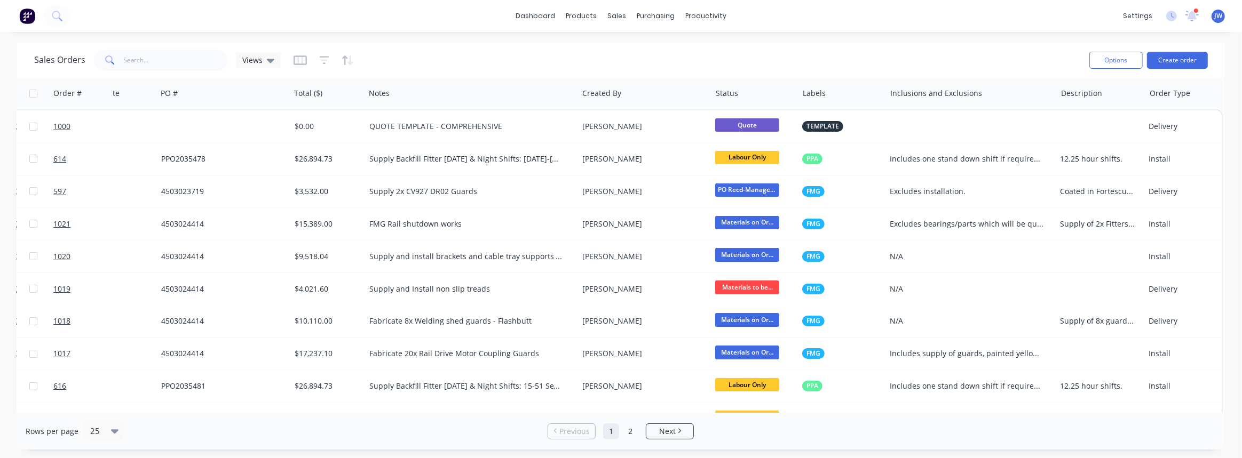
click at [353, 60] on div "Sales Orders Views" at bounding box center [557, 60] width 1046 height 26
click at [347, 61] on icon "button" at bounding box center [347, 60] width 12 height 11
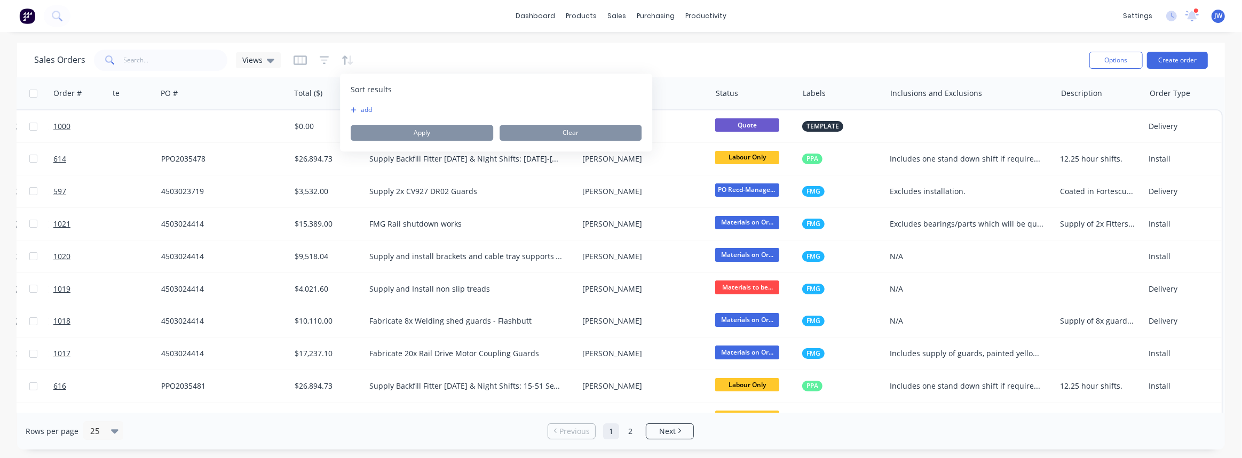
click at [364, 109] on button "add" at bounding box center [357, 110] width 13 height 9
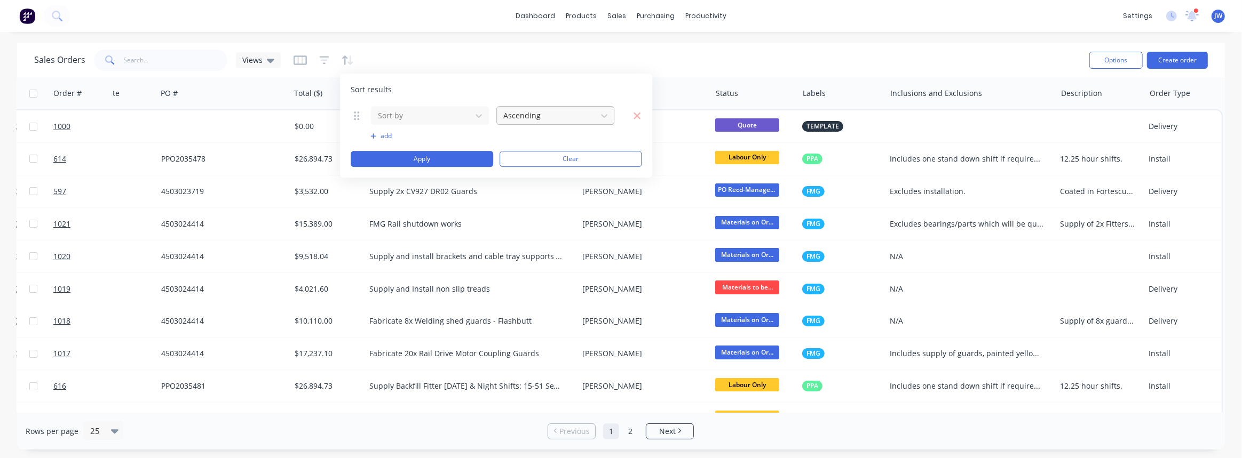
click at [526, 122] on div at bounding box center [546, 115] width 89 height 13
click at [527, 115] on div at bounding box center [546, 115] width 89 height 13
click at [474, 116] on icon at bounding box center [478, 115] width 11 height 11
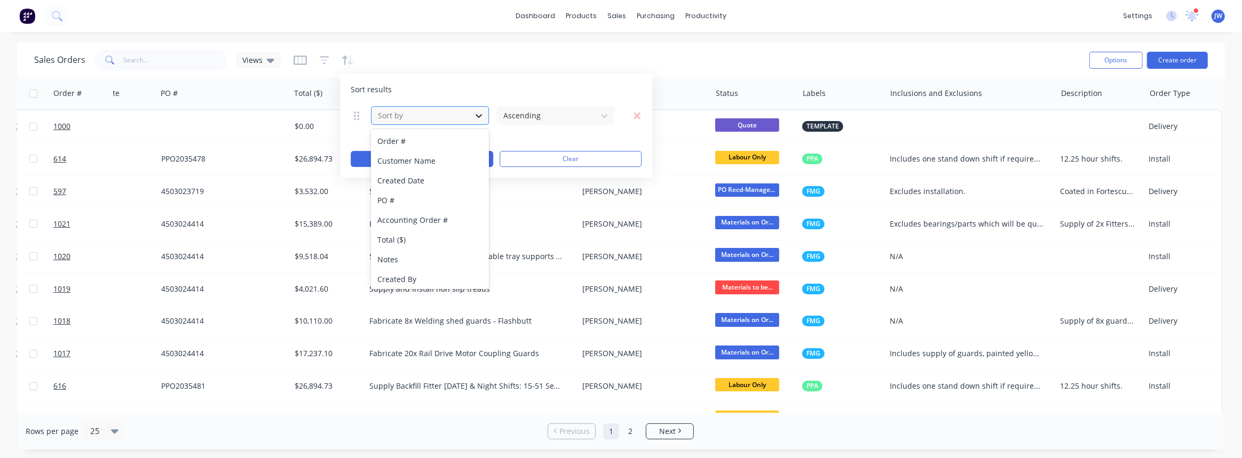
click at [474, 116] on icon at bounding box center [478, 115] width 11 height 11
click at [474, 117] on icon at bounding box center [478, 115] width 11 height 11
click at [471, 146] on div "Order #" at bounding box center [430, 141] width 118 height 20
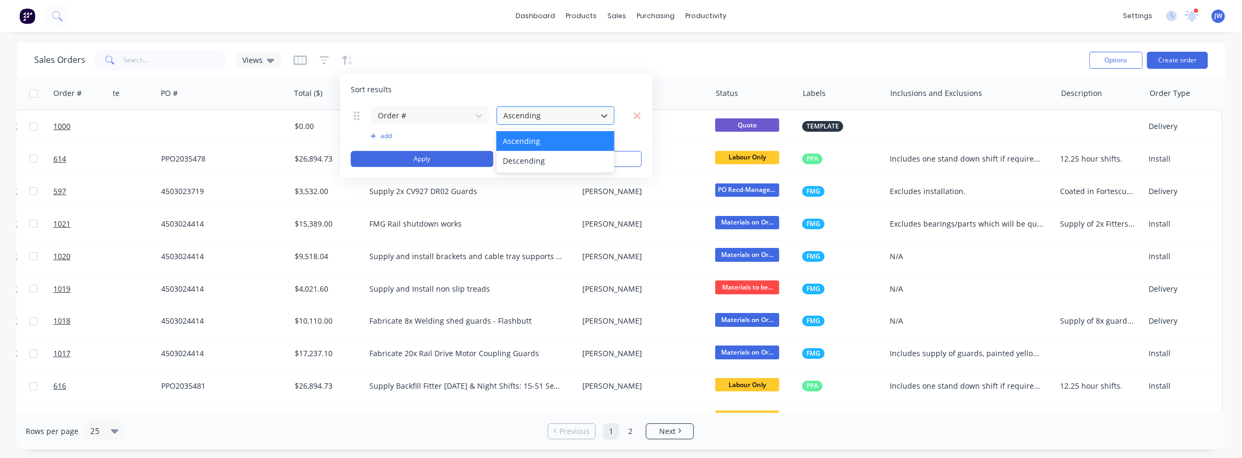
click at [517, 121] on div at bounding box center [546, 115] width 89 height 13
click at [524, 142] on div "Ascending" at bounding box center [555, 141] width 118 height 20
click at [519, 155] on div "Descending" at bounding box center [555, 161] width 118 height 20
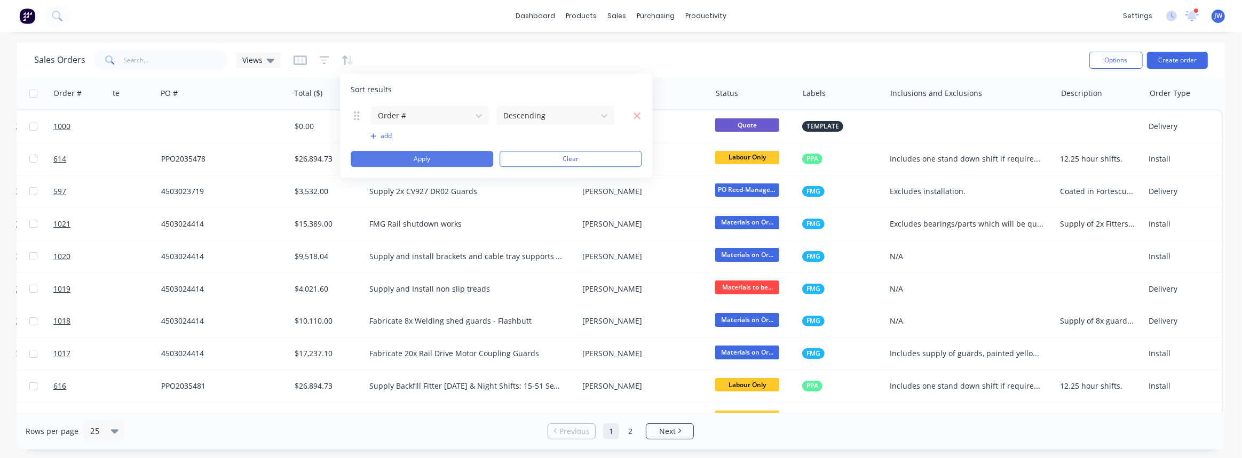
click at [438, 157] on button "Apply" at bounding box center [422, 159] width 142 height 16
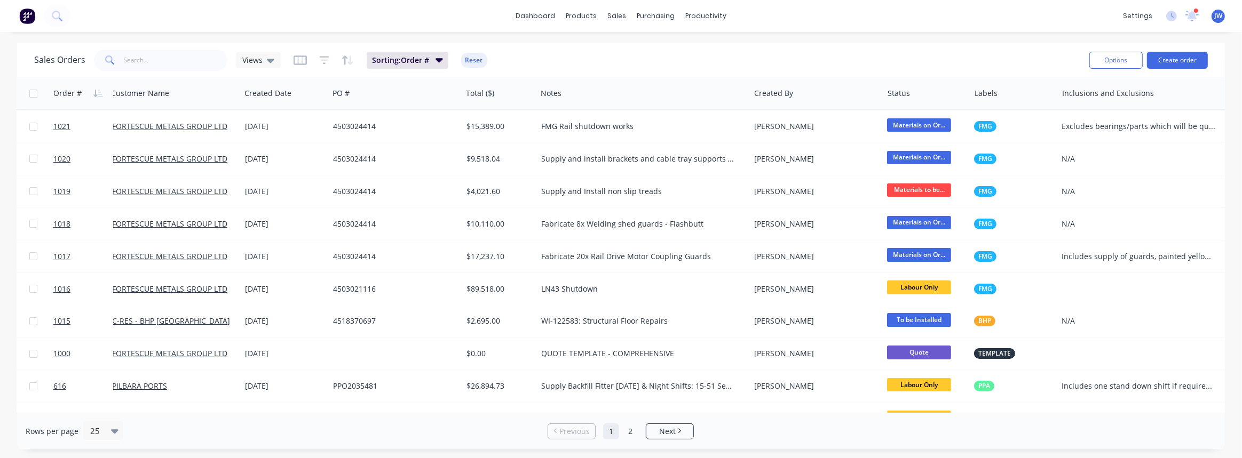
scroll to position [0, 0]
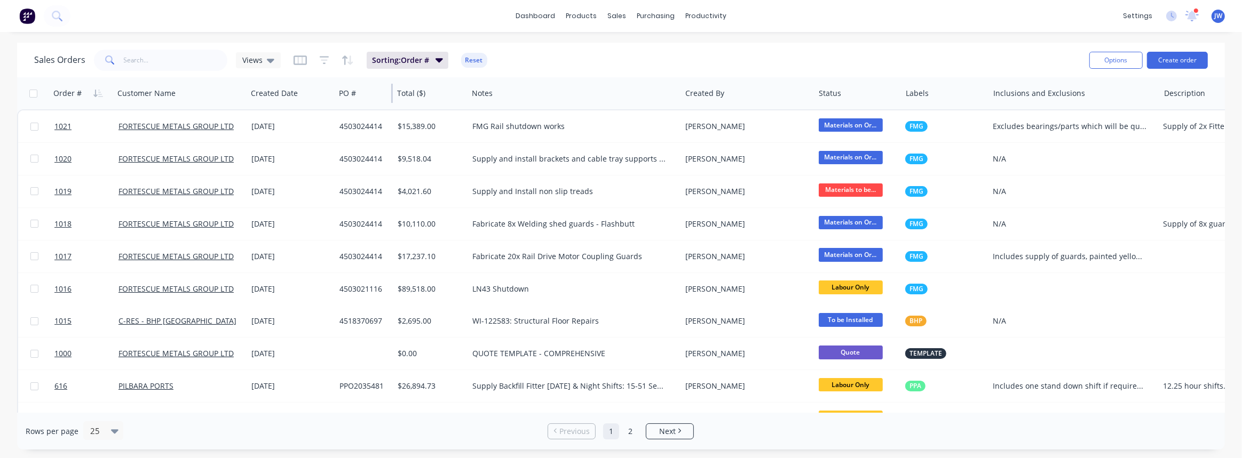
drag, startPoint x: 466, startPoint y: 94, endPoint x: 391, endPoint y: 100, distance: 75.5
click at [391, 100] on div at bounding box center [392, 93] width 2 height 19
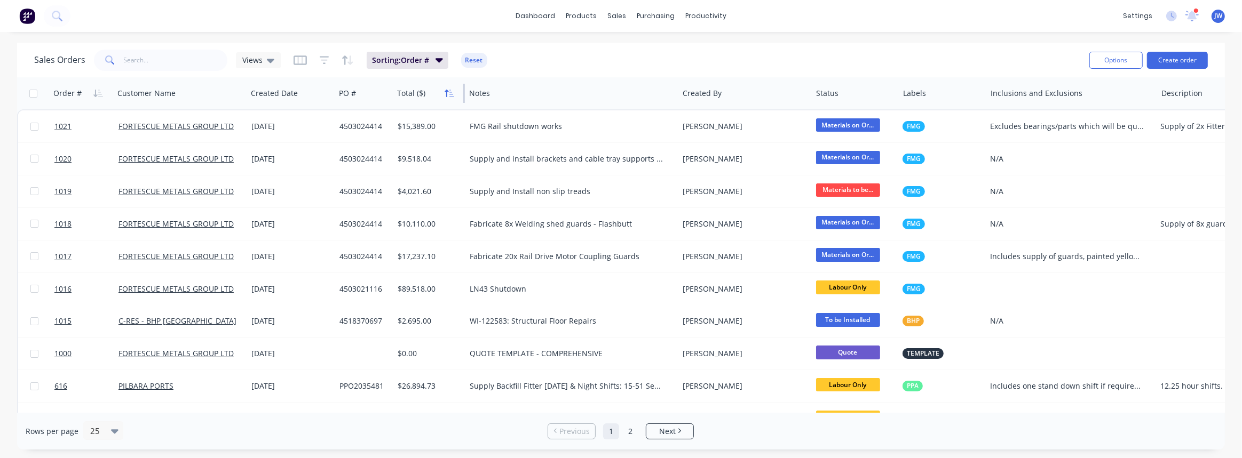
drag, startPoint x: 466, startPoint y: 94, endPoint x: 386, endPoint y: 100, distance: 79.7
click at [447, 94] on div "Total ($)" at bounding box center [429, 93] width 72 height 32
drag, startPoint x: 333, startPoint y: 94, endPoint x: 310, endPoint y: 94, distance: 23.5
click at [310, 94] on div "Created Date" at bounding box center [290, 93] width 88 height 32
drag, startPoint x: 110, startPoint y: 98, endPoint x: 96, endPoint y: 99, distance: 14.4
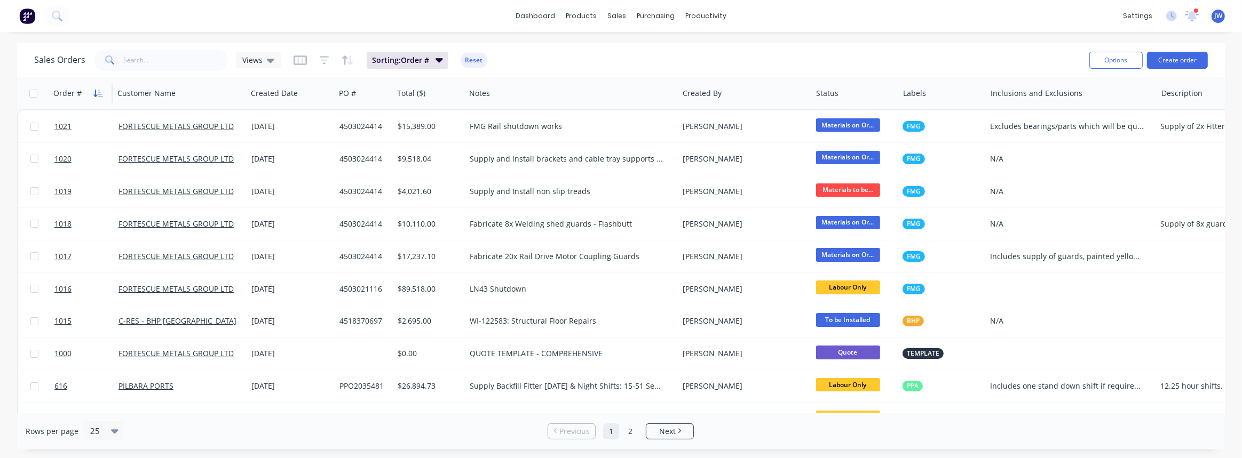
click at [96, 99] on div "Order #" at bounding box center [81, 93] width 64 height 32
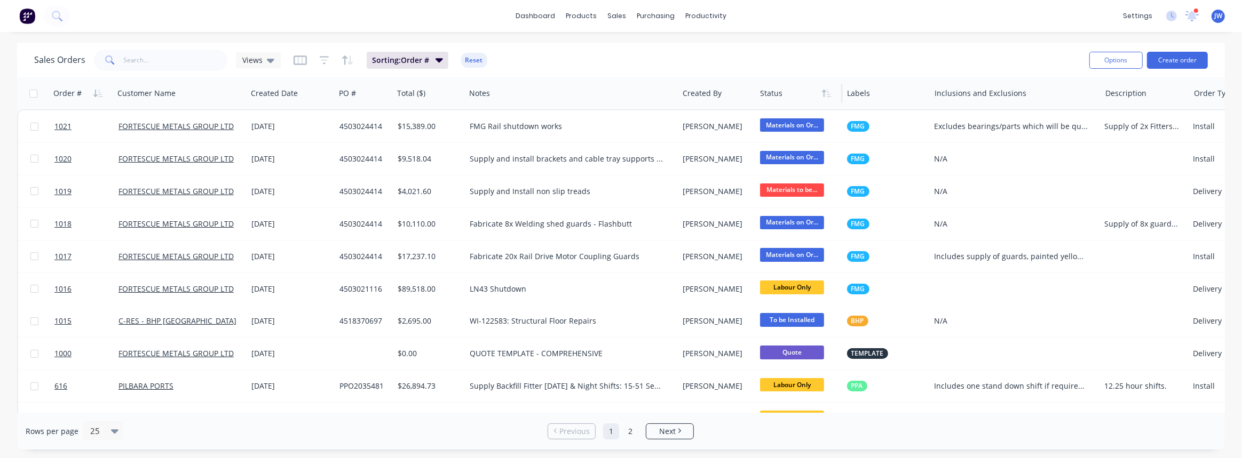
drag, startPoint x: 810, startPoint y: 95, endPoint x: 766, endPoint y: 101, distance: 44.2
click at [751, 100] on div "Created By" at bounding box center [716, 93] width 77 height 32
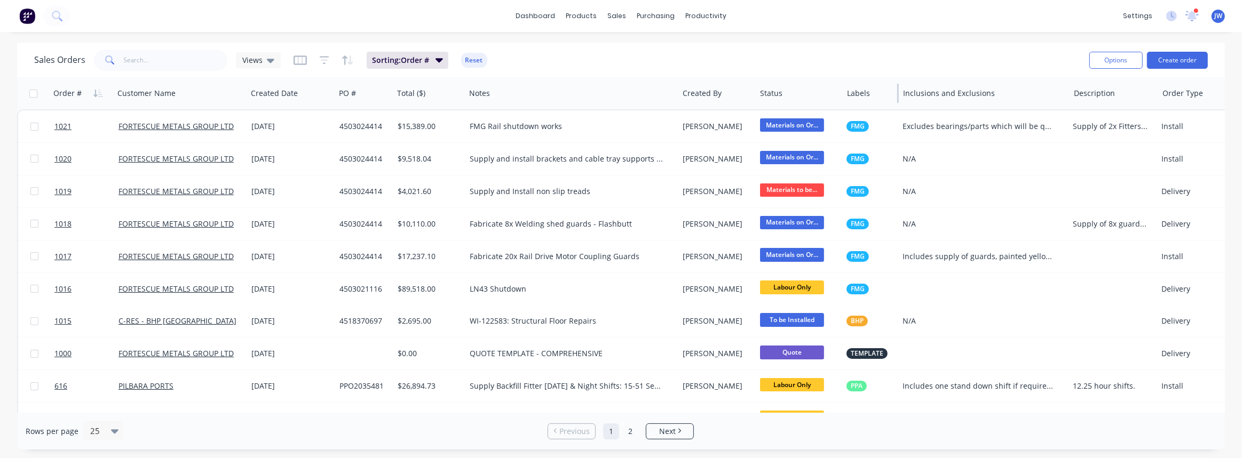
drag, startPoint x: 928, startPoint y: 96, endPoint x: 891, endPoint y: 96, distance: 36.8
click at [891, 96] on div "Labels" at bounding box center [870, 93] width 56 height 32
click at [262, 63] on div "Views" at bounding box center [258, 60] width 32 height 10
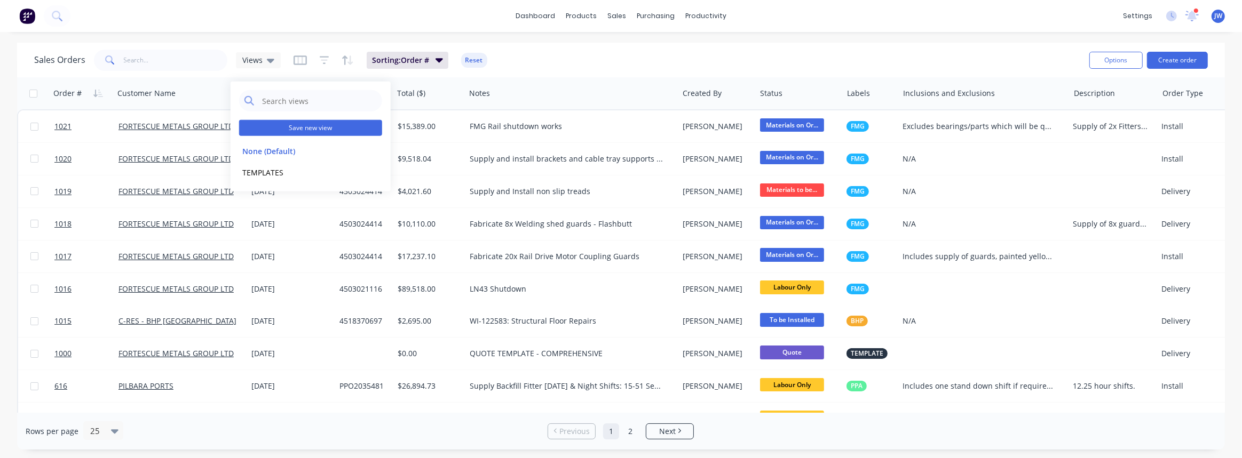
click at [310, 129] on button "Save new view" at bounding box center [310, 128] width 143 height 16
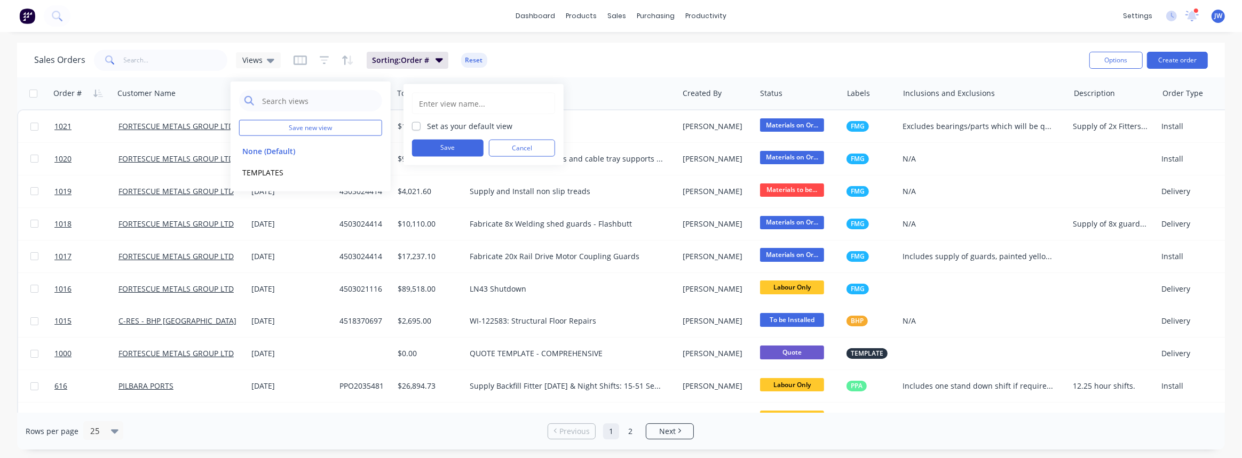
click at [450, 105] on input "text" at bounding box center [483, 103] width 131 height 20
type input "VIEW ALL"
drag, startPoint x: 447, startPoint y: 117, endPoint x: 448, endPoint y: 126, distance: 8.7
click at [447, 120] on div "VIEW ALL Set as your default view Save Cancel" at bounding box center [483, 125] width 143 height 64
click at [448, 128] on label "Set as your default view" at bounding box center [469, 126] width 85 height 11
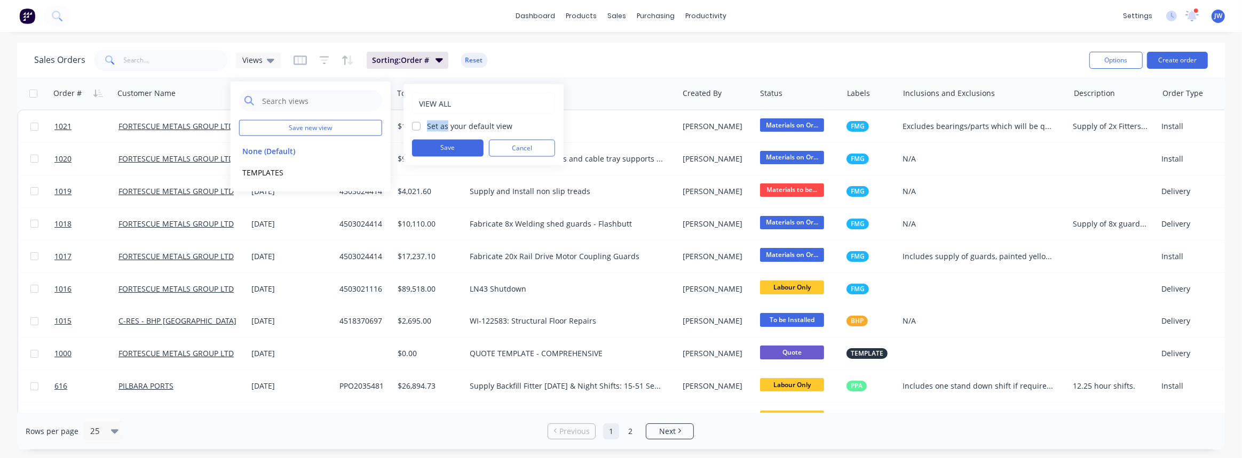
click at [420, 128] on input "Set as your default view" at bounding box center [416, 126] width 9 height 10
checkbox input "true"
click at [452, 148] on button "Save" at bounding box center [447, 148] width 71 height 17
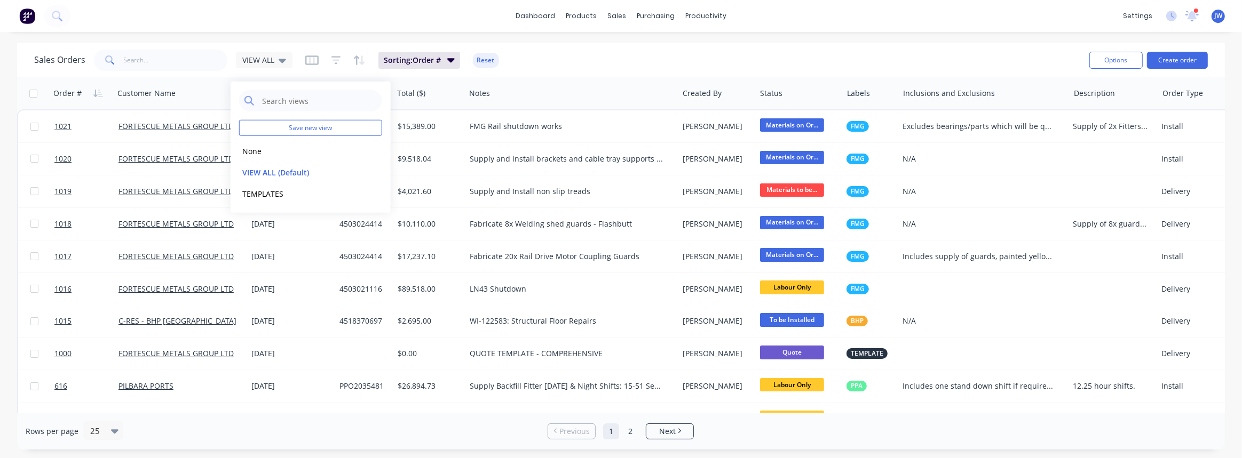
click at [587, 69] on div "[DEMOGRAPHIC_DATA] Orders VIEW ALL Sorting: Order # Reset" at bounding box center [557, 60] width 1046 height 26
click at [444, 63] on button "Sorting: Order #" at bounding box center [419, 60] width 82 height 17
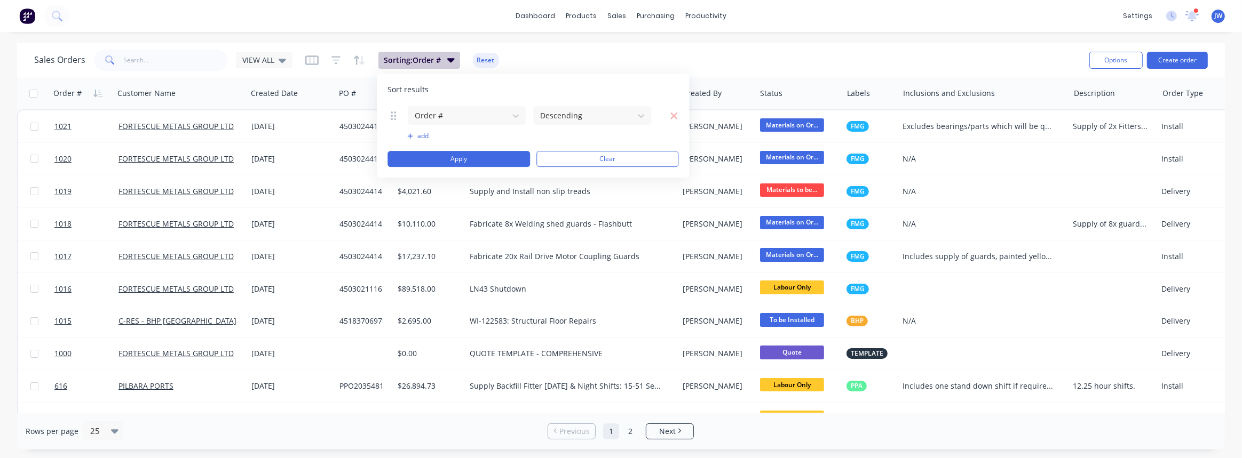
click at [444, 63] on button "Sorting: Order #" at bounding box center [419, 60] width 82 height 17
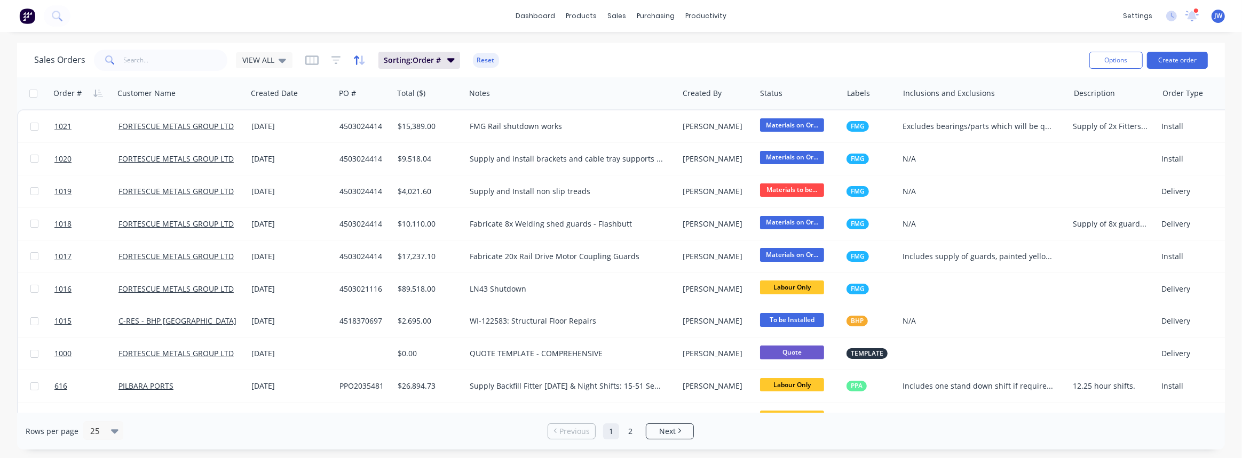
click at [357, 58] on icon "button" at bounding box center [359, 60] width 12 height 11
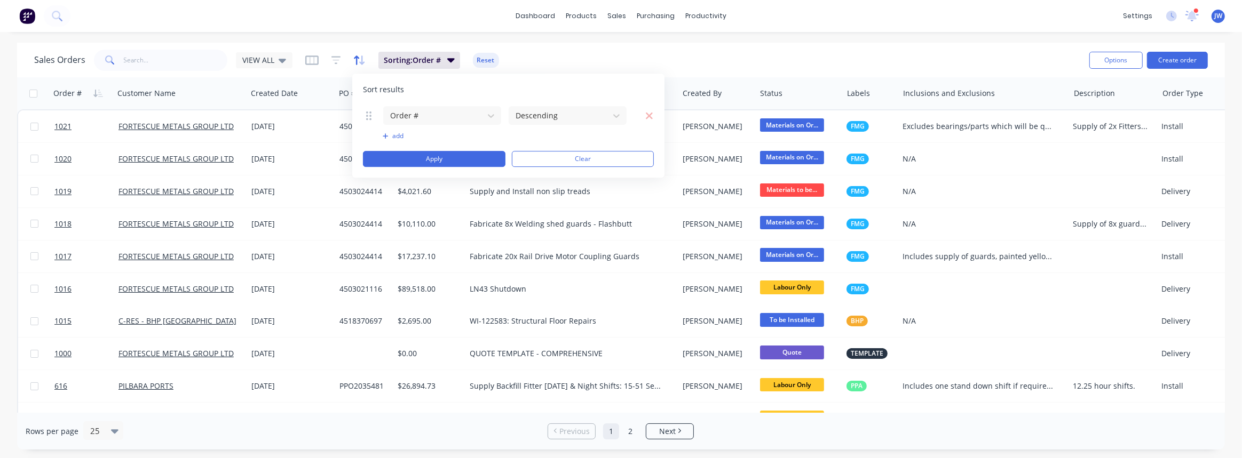
click at [357, 58] on icon "button" at bounding box center [359, 60] width 12 height 11
click at [334, 60] on icon "button" at bounding box center [335, 60] width 7 height 2
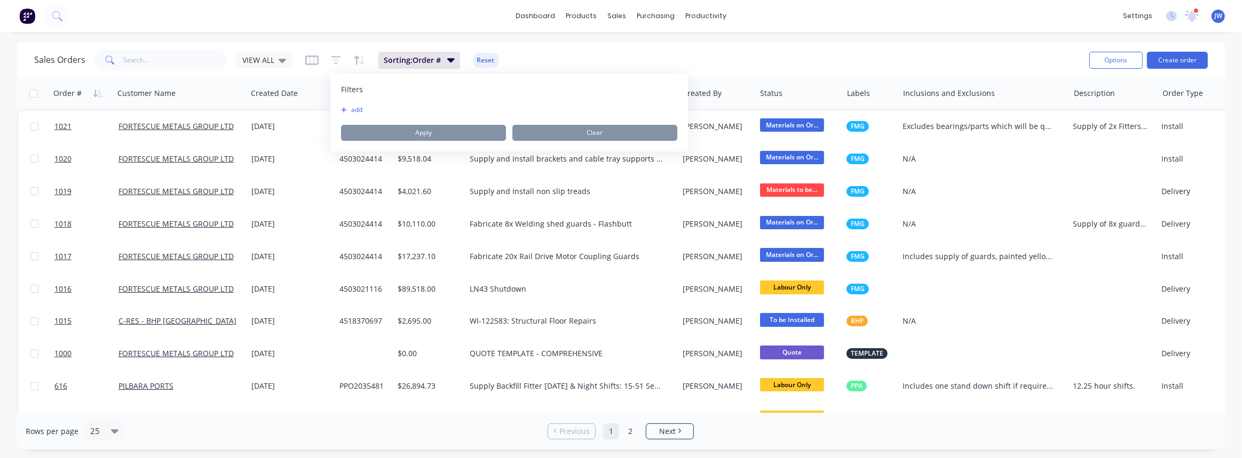
click at [355, 111] on button "add" at bounding box center [354, 110] width 27 height 9
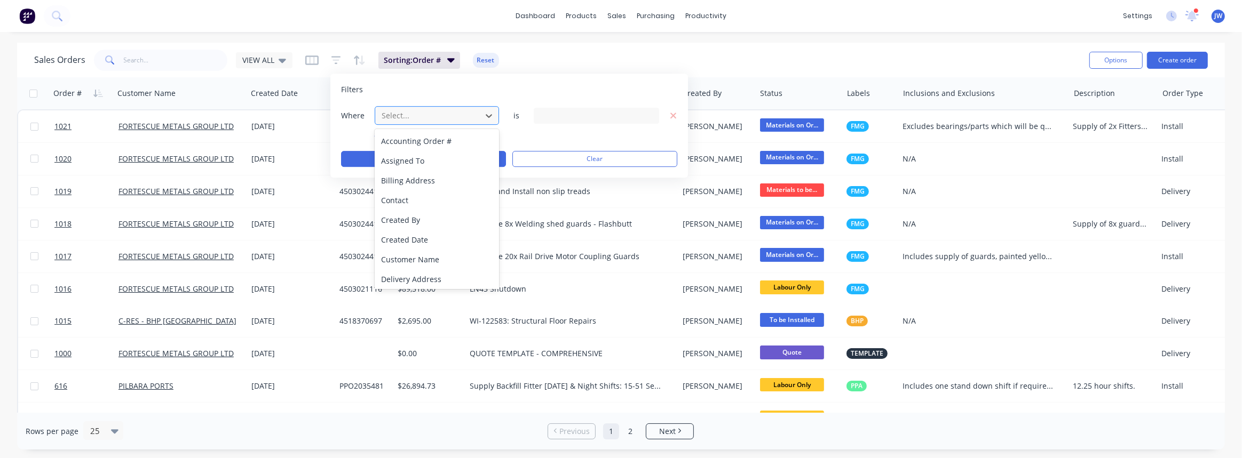
click at [405, 116] on div at bounding box center [428, 115] width 96 height 13
click at [445, 265] on div "Customer Name" at bounding box center [437, 260] width 124 height 20
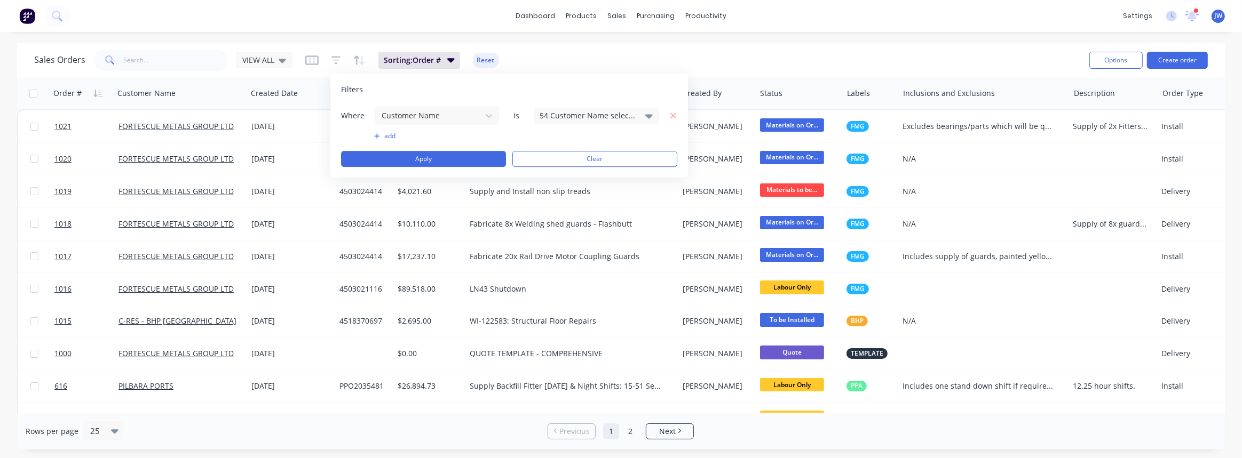
click at [575, 120] on div "54 Customer Name selected" at bounding box center [587, 115] width 97 height 11
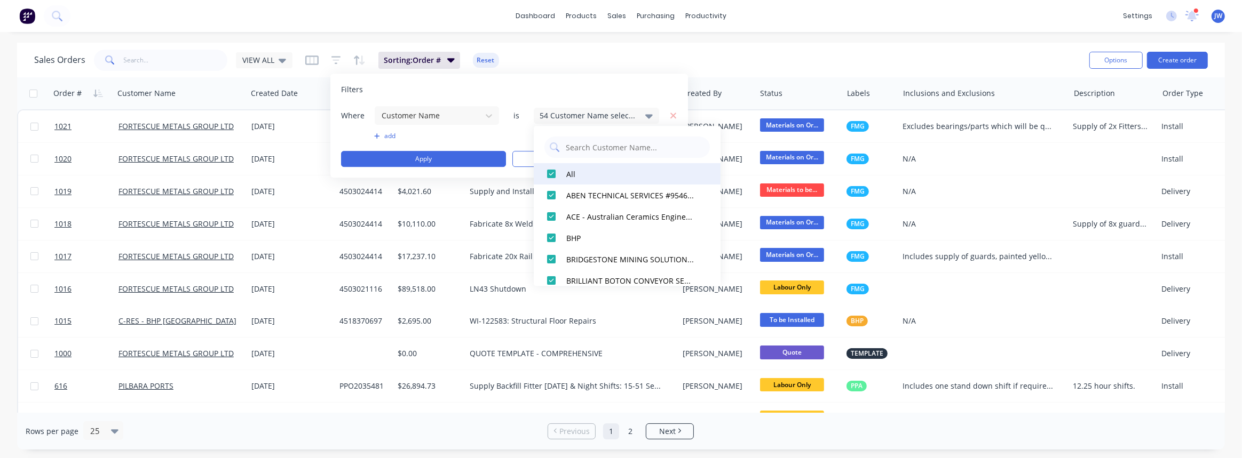
click at [551, 174] on div at bounding box center [550, 173] width 21 height 21
click at [594, 146] on input "text" at bounding box center [634, 147] width 140 height 21
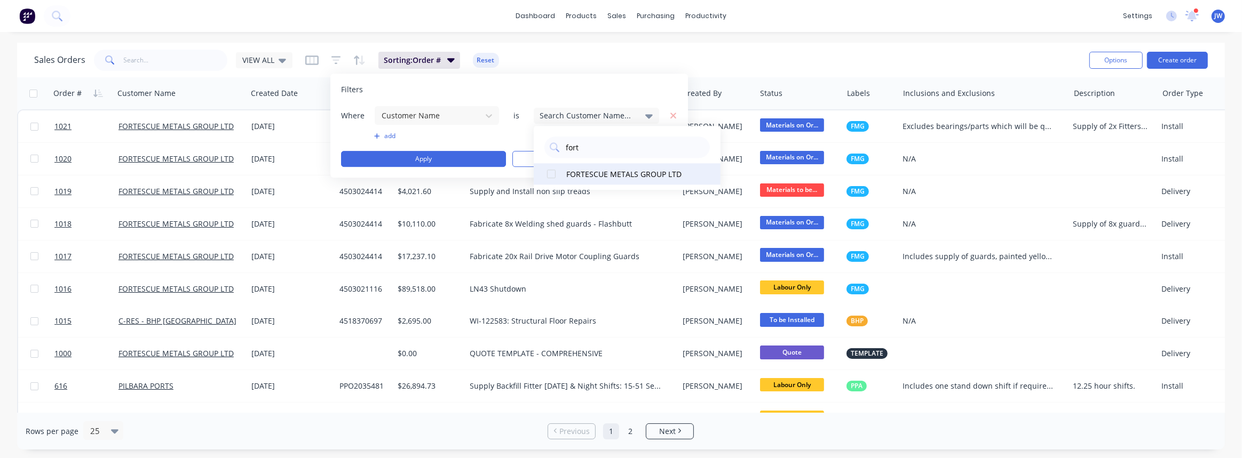
type input "fort"
click at [552, 176] on div at bounding box center [550, 173] width 21 height 21
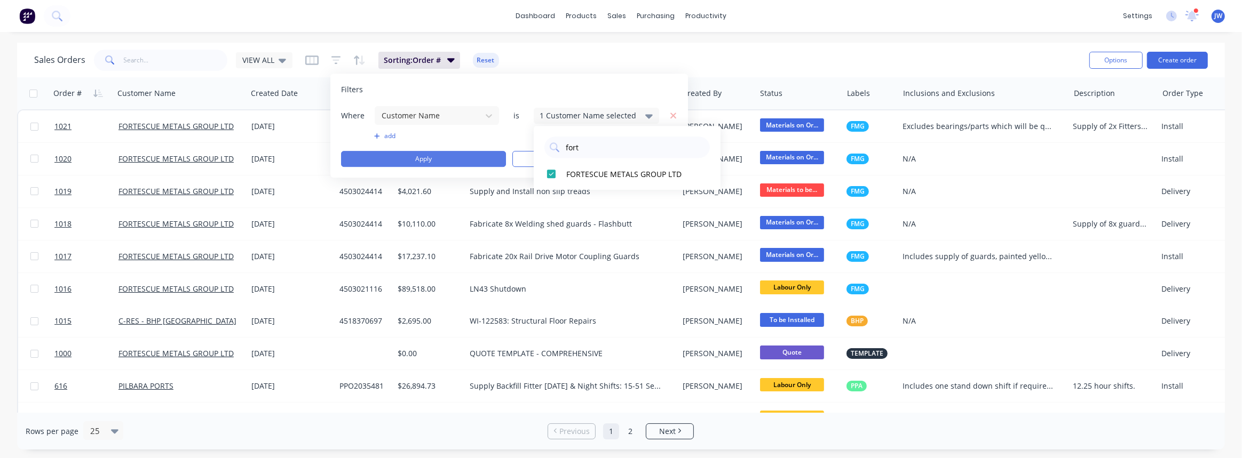
click at [411, 156] on button "Apply" at bounding box center [423, 159] width 165 height 16
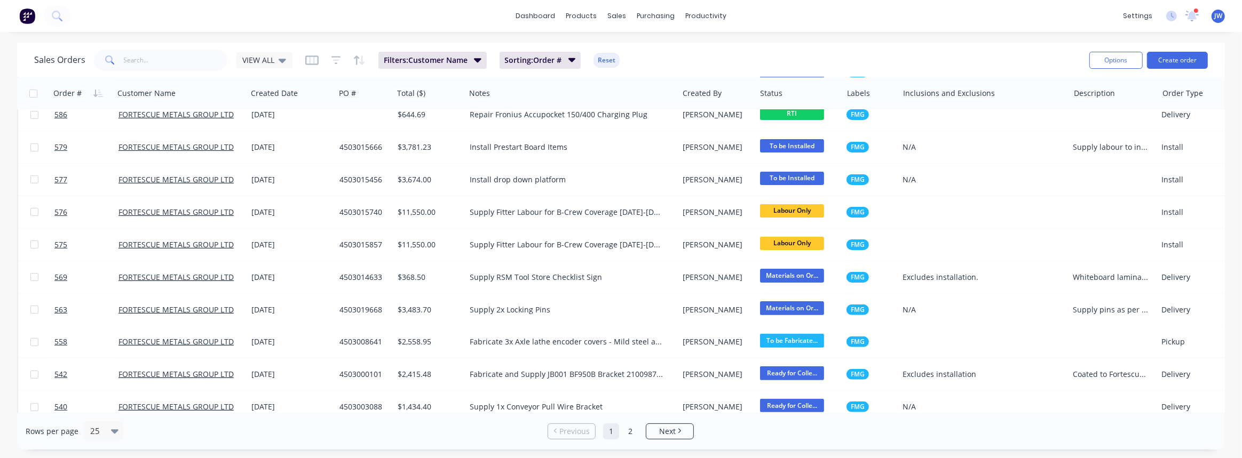
scroll to position [29, 0]
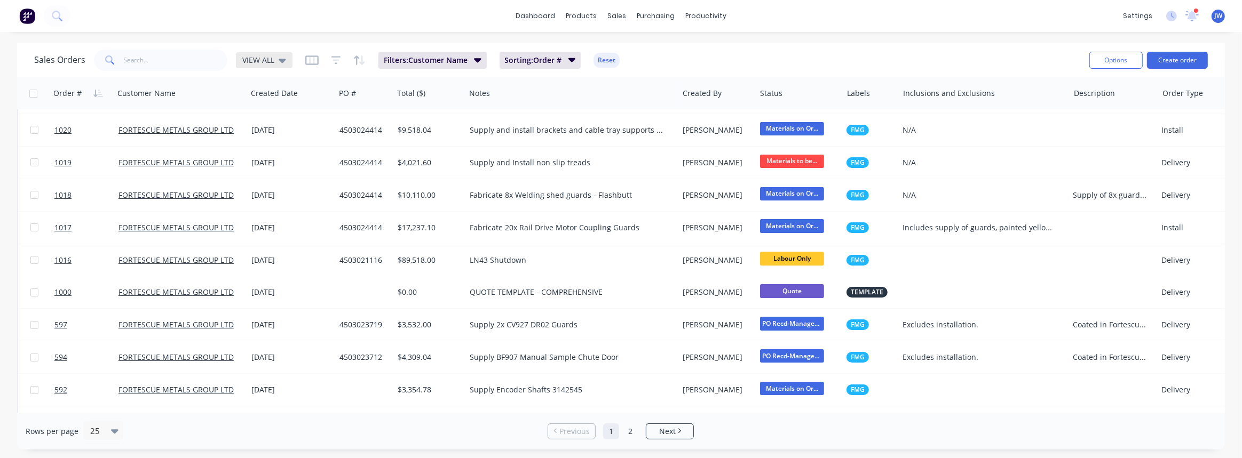
click at [279, 63] on icon at bounding box center [282, 60] width 7 height 12
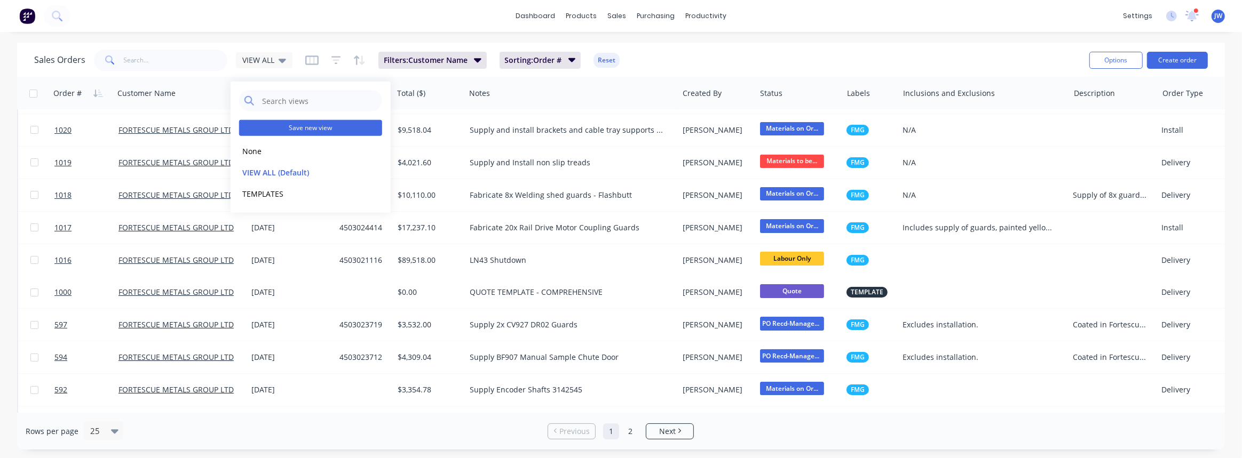
click at [288, 133] on button "Save new view" at bounding box center [310, 128] width 143 height 16
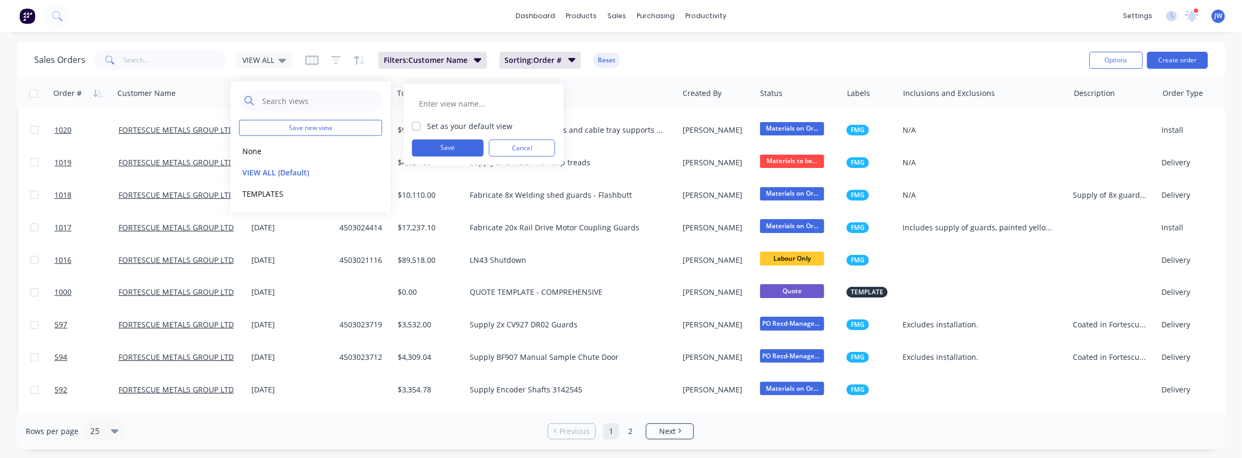
click at [464, 106] on input "text" at bounding box center [483, 103] width 131 height 20
type input "FMG"
click at [459, 152] on button "Save" at bounding box center [447, 148] width 71 height 17
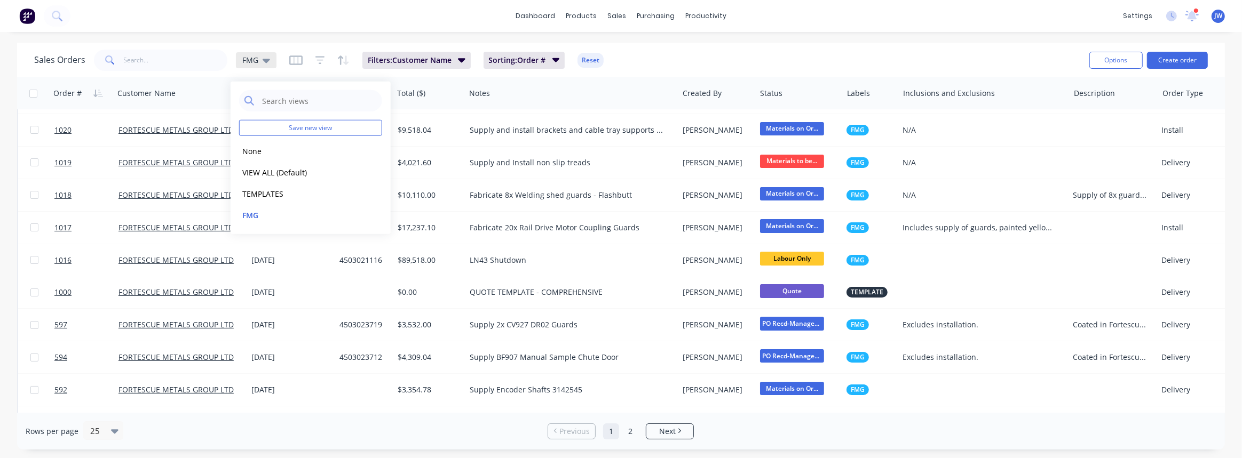
click at [265, 60] on icon at bounding box center [266, 61] width 7 height 4
click at [267, 68] on div "Sales Orders FMG" at bounding box center [155, 60] width 242 height 21
click at [261, 54] on div "FMG" at bounding box center [256, 60] width 41 height 16
click at [288, 176] on button "VIEW ALL (Default)" at bounding box center [300, 172] width 122 height 12
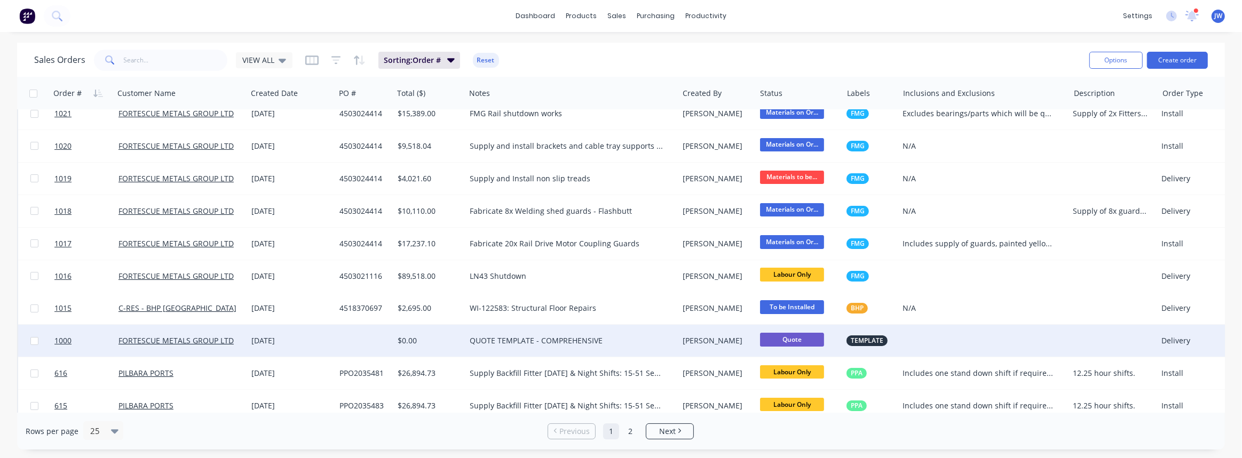
scroll to position [0, 0]
